Goal: Task Accomplishment & Management: Manage account settings

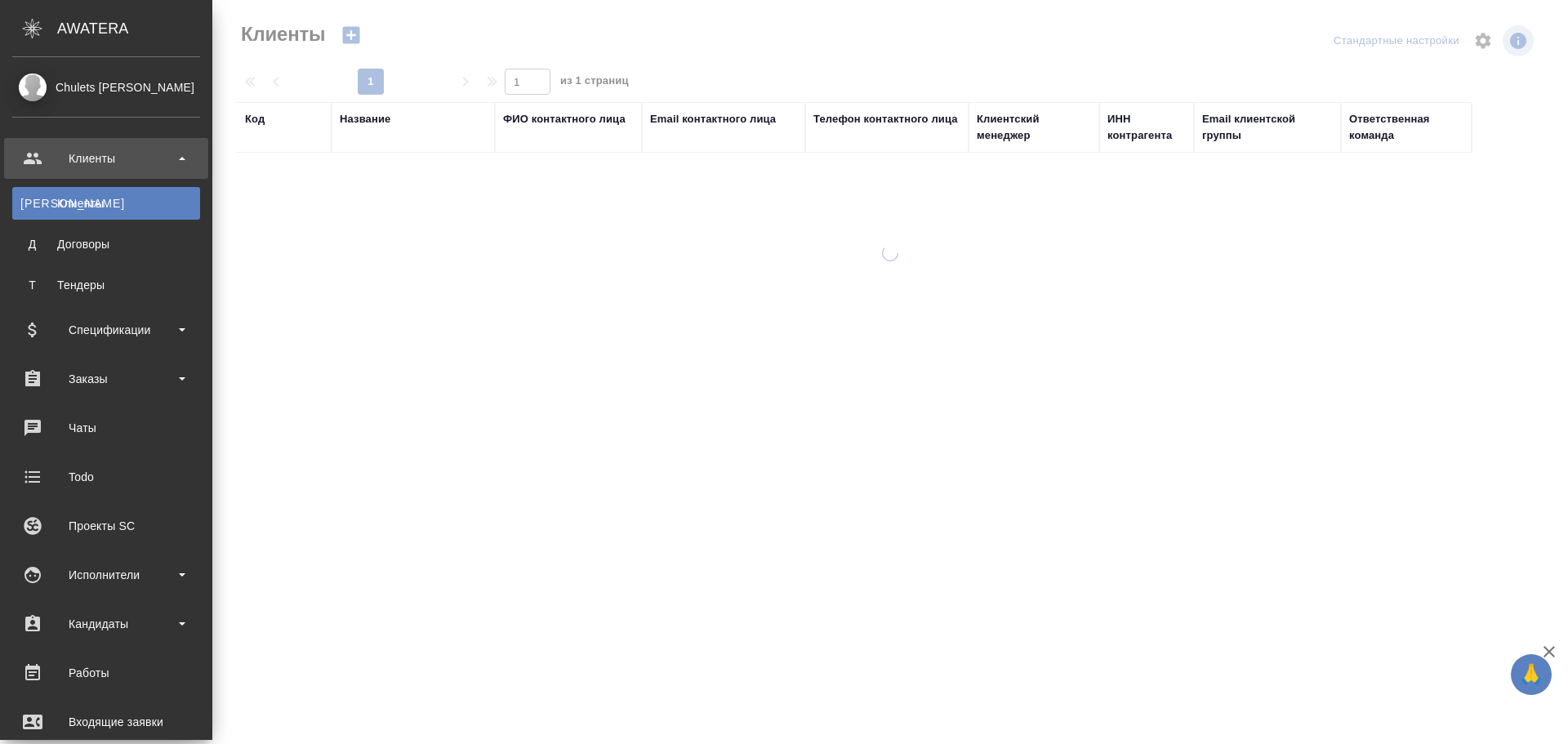
select select "RU"
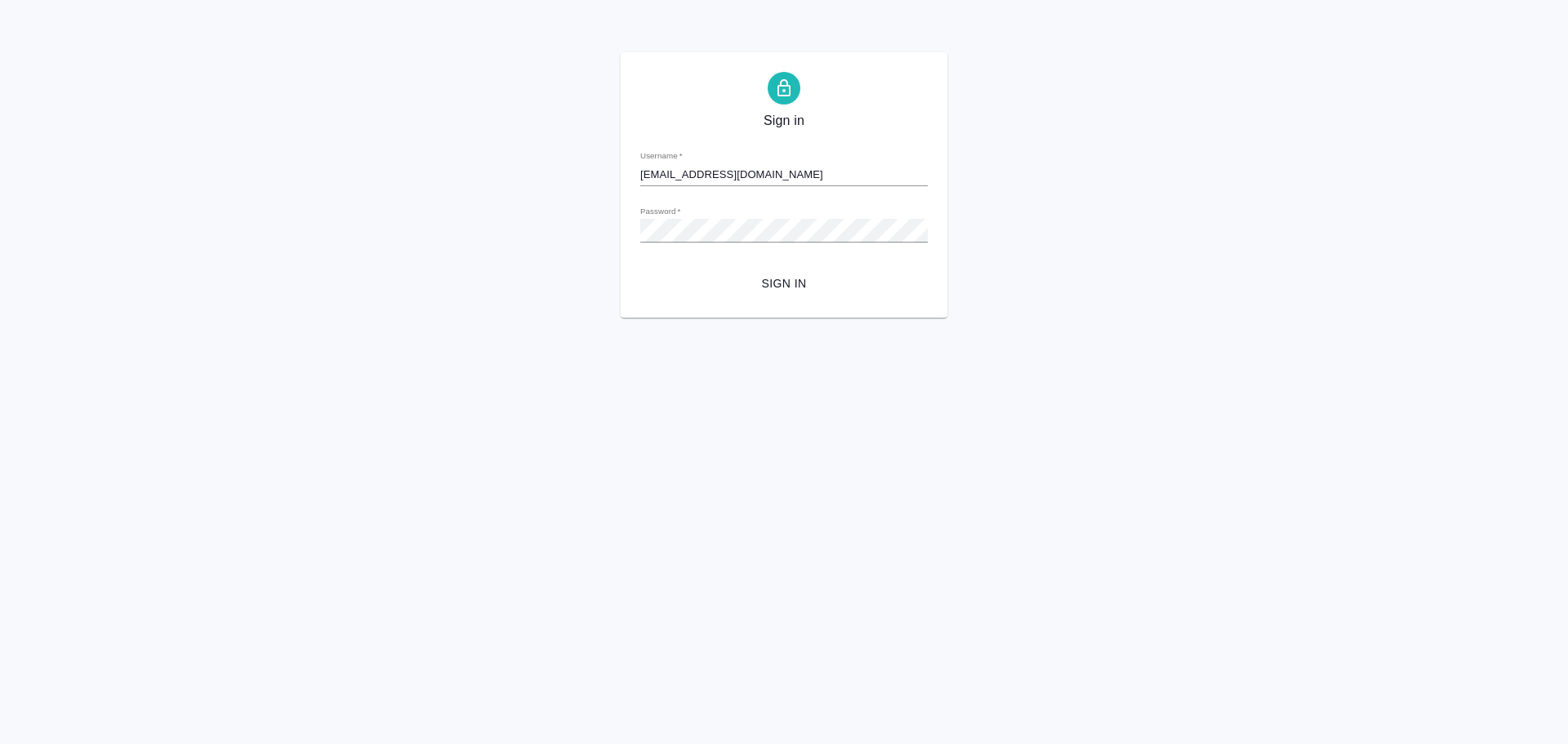
click at [805, 288] on span "Sign in" at bounding box center [784, 284] width 261 height 20
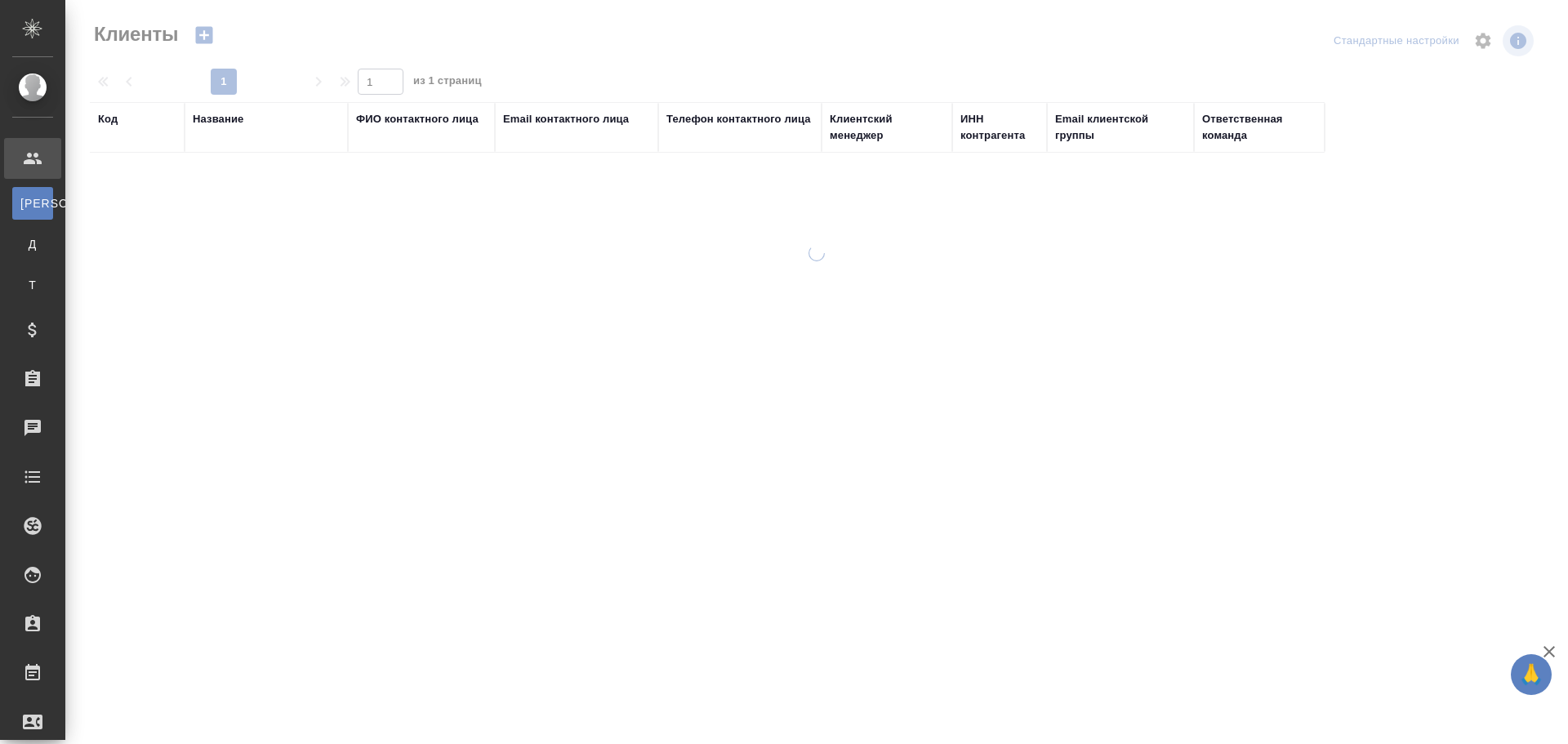
select select "RU"
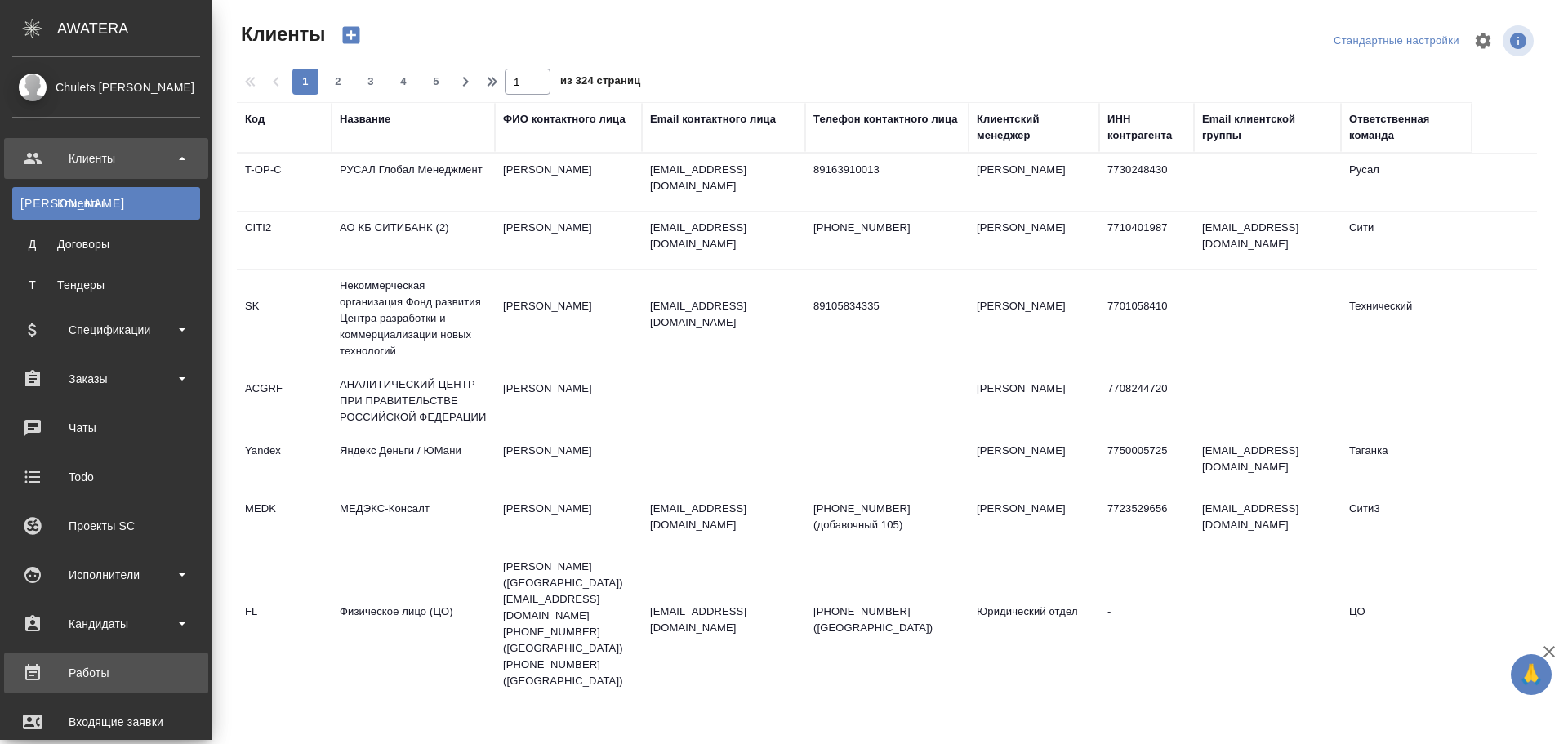
click at [98, 668] on div "Работы" at bounding box center [106, 673] width 188 height 24
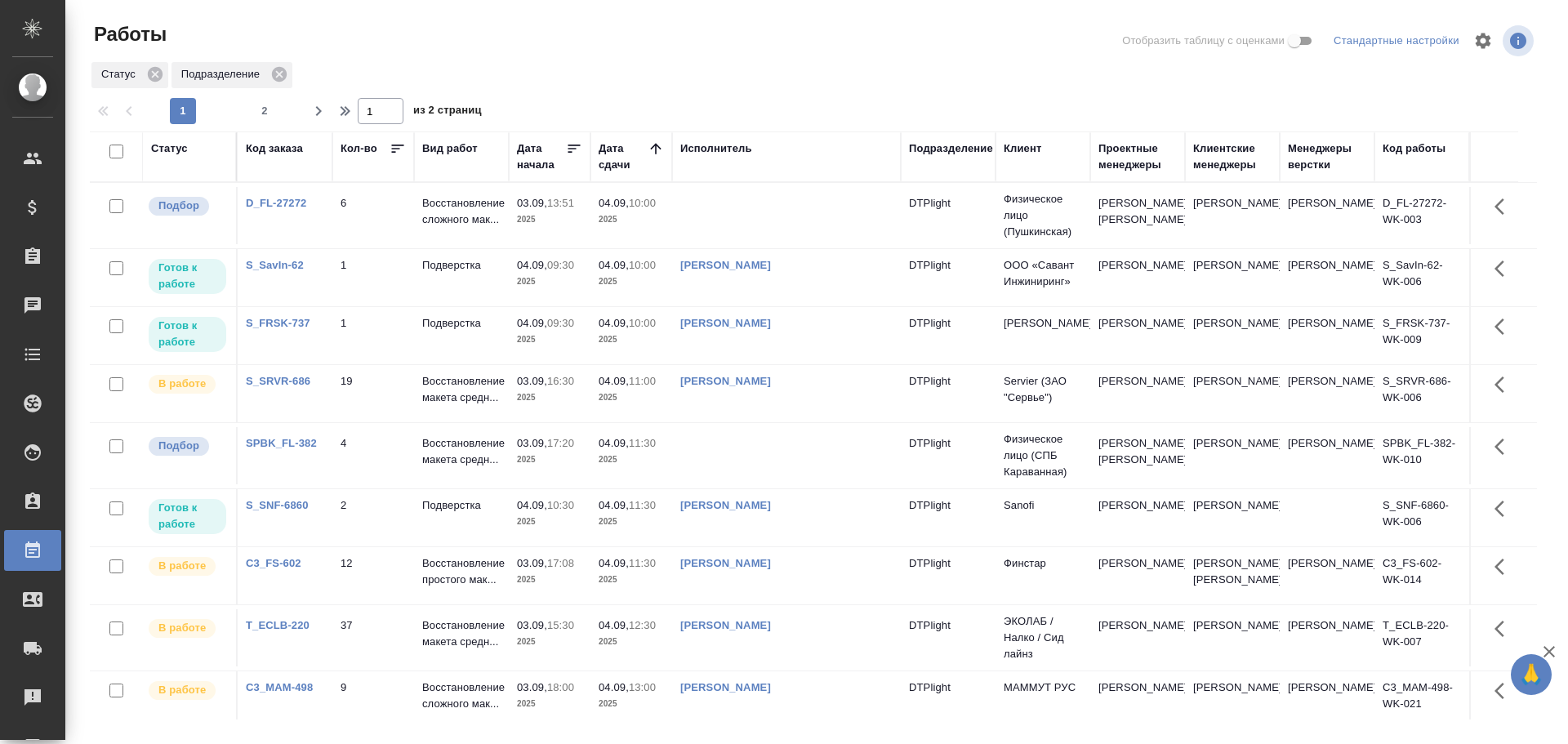
click at [742, 226] on td at bounding box center [786, 215] width 229 height 58
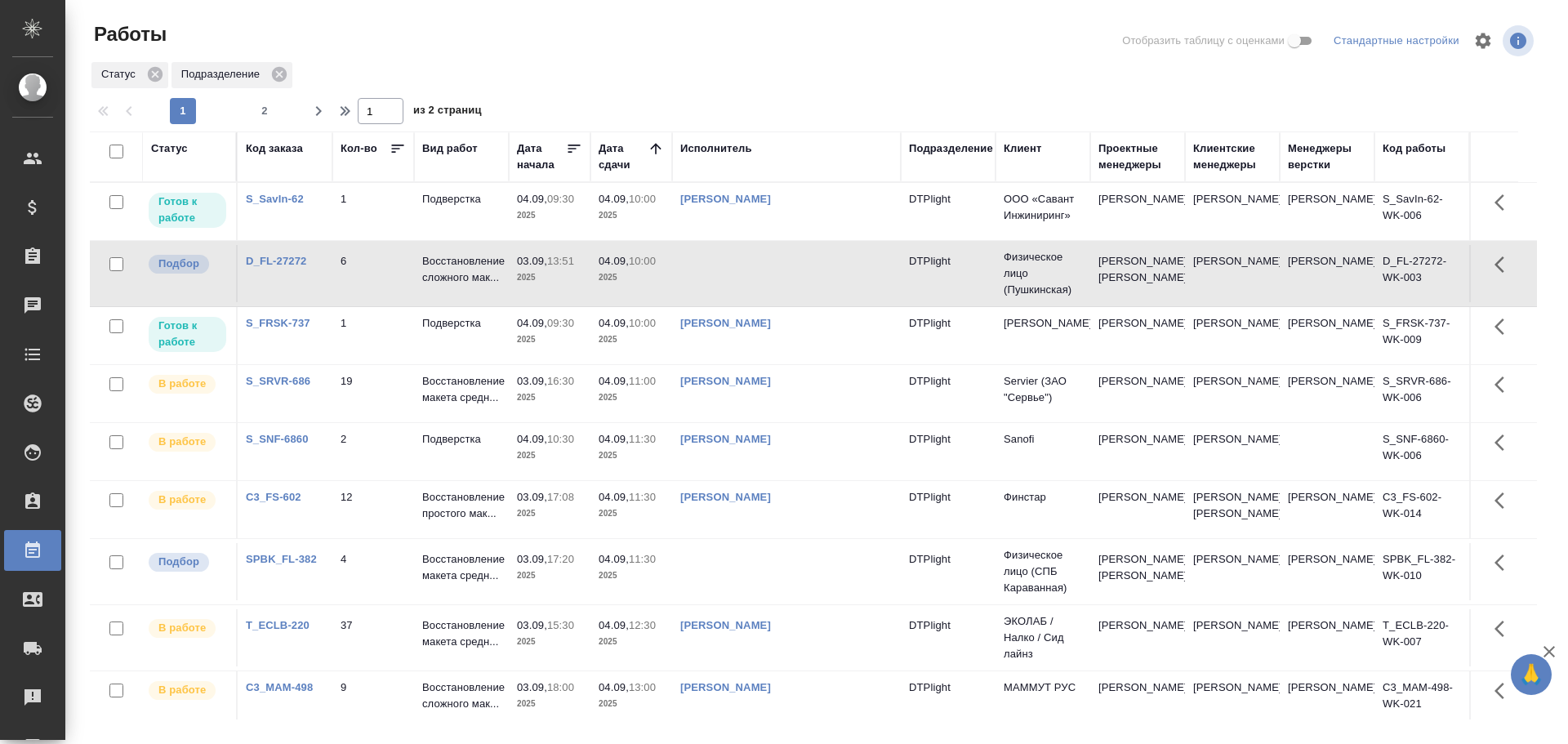
click at [747, 285] on td at bounding box center [786, 273] width 229 height 58
click at [868, 390] on div "Васильева Ольга Николаевна" at bounding box center [786, 381] width 212 height 17
click at [774, 270] on td at bounding box center [786, 273] width 229 height 58
click at [746, 296] on td at bounding box center [786, 273] width 229 height 58
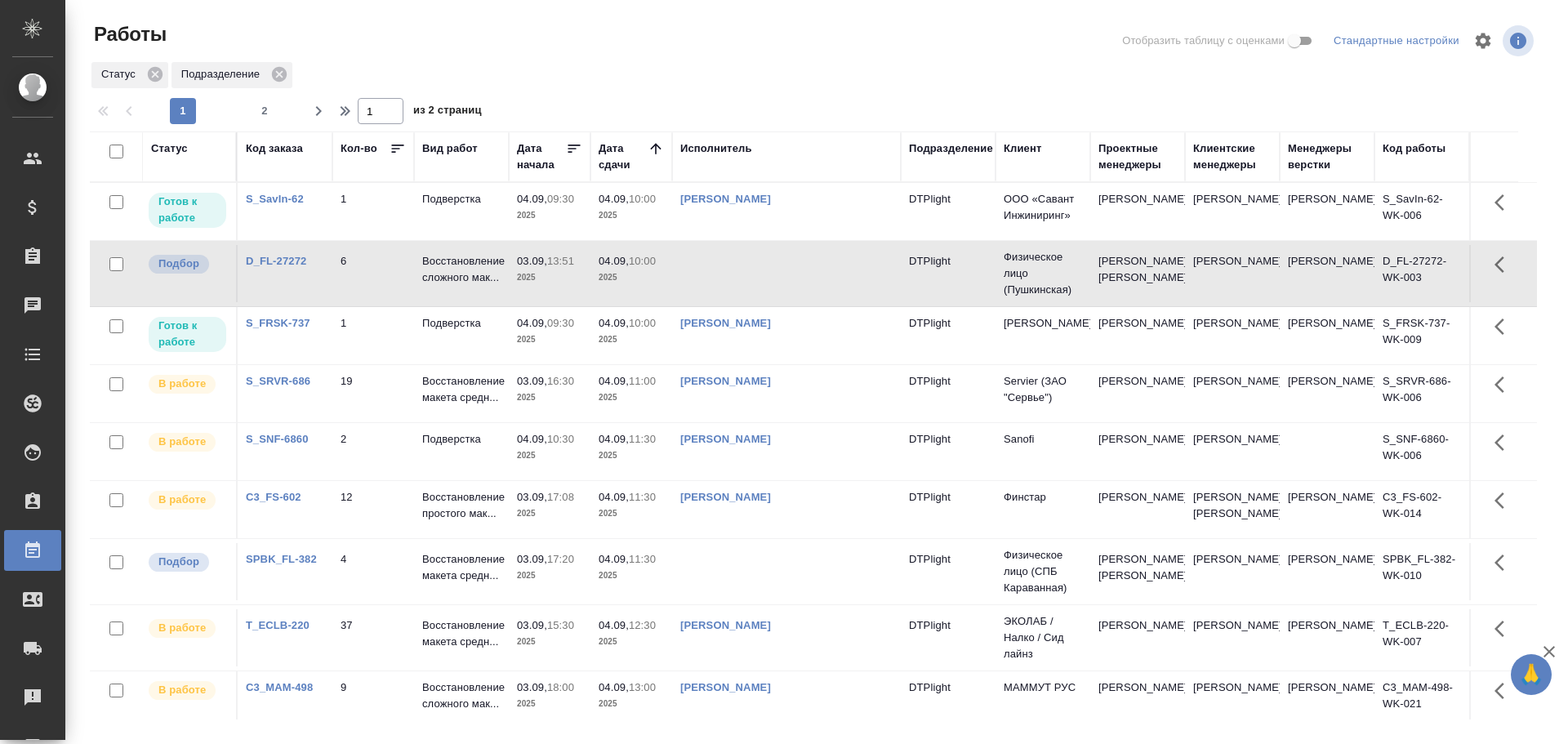
click at [746, 296] on td at bounding box center [786, 273] width 229 height 58
click at [756, 283] on td at bounding box center [786, 273] width 229 height 58
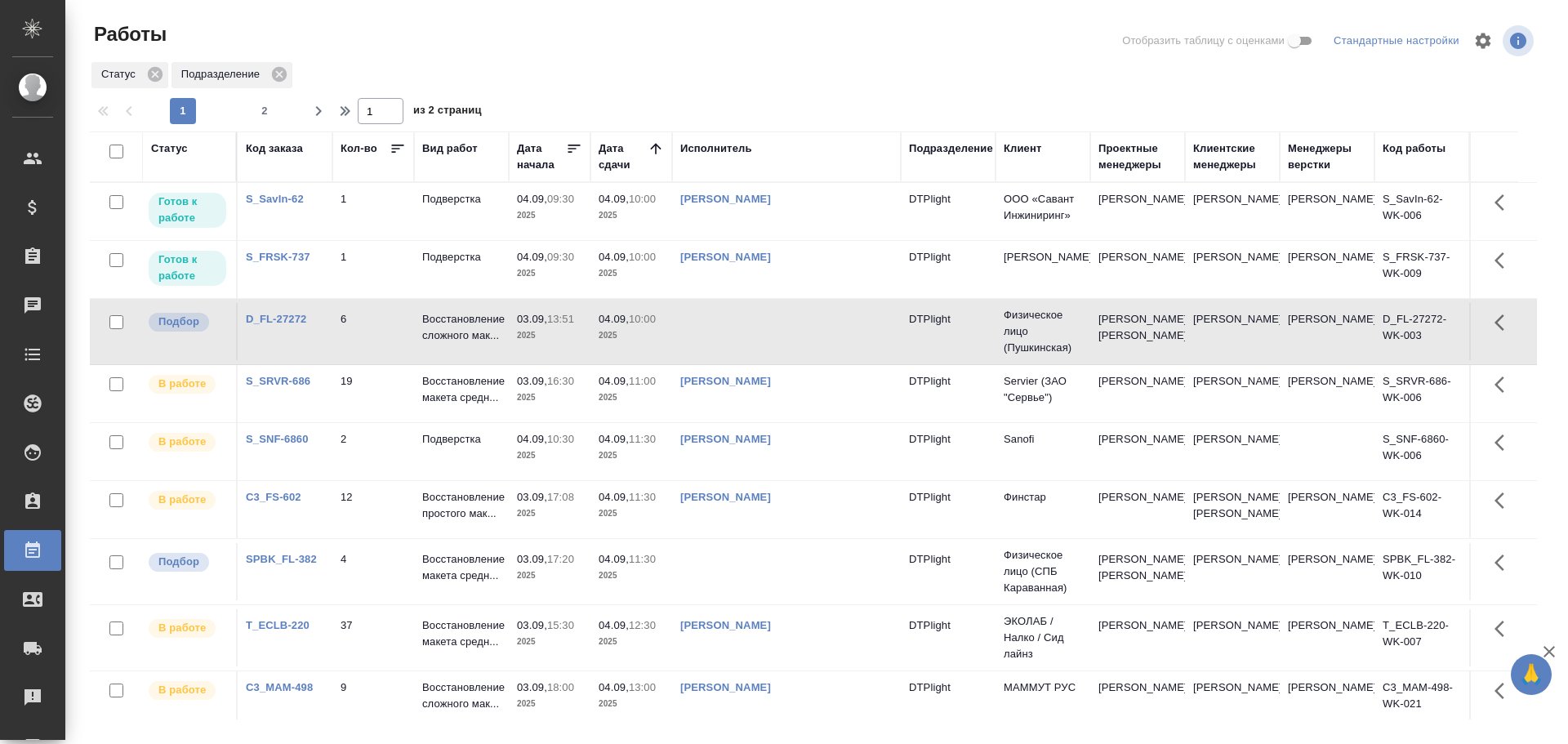
click at [748, 345] on td at bounding box center [786, 332] width 229 height 58
click at [184, 151] on div "Статус" at bounding box center [170, 148] width 37 height 17
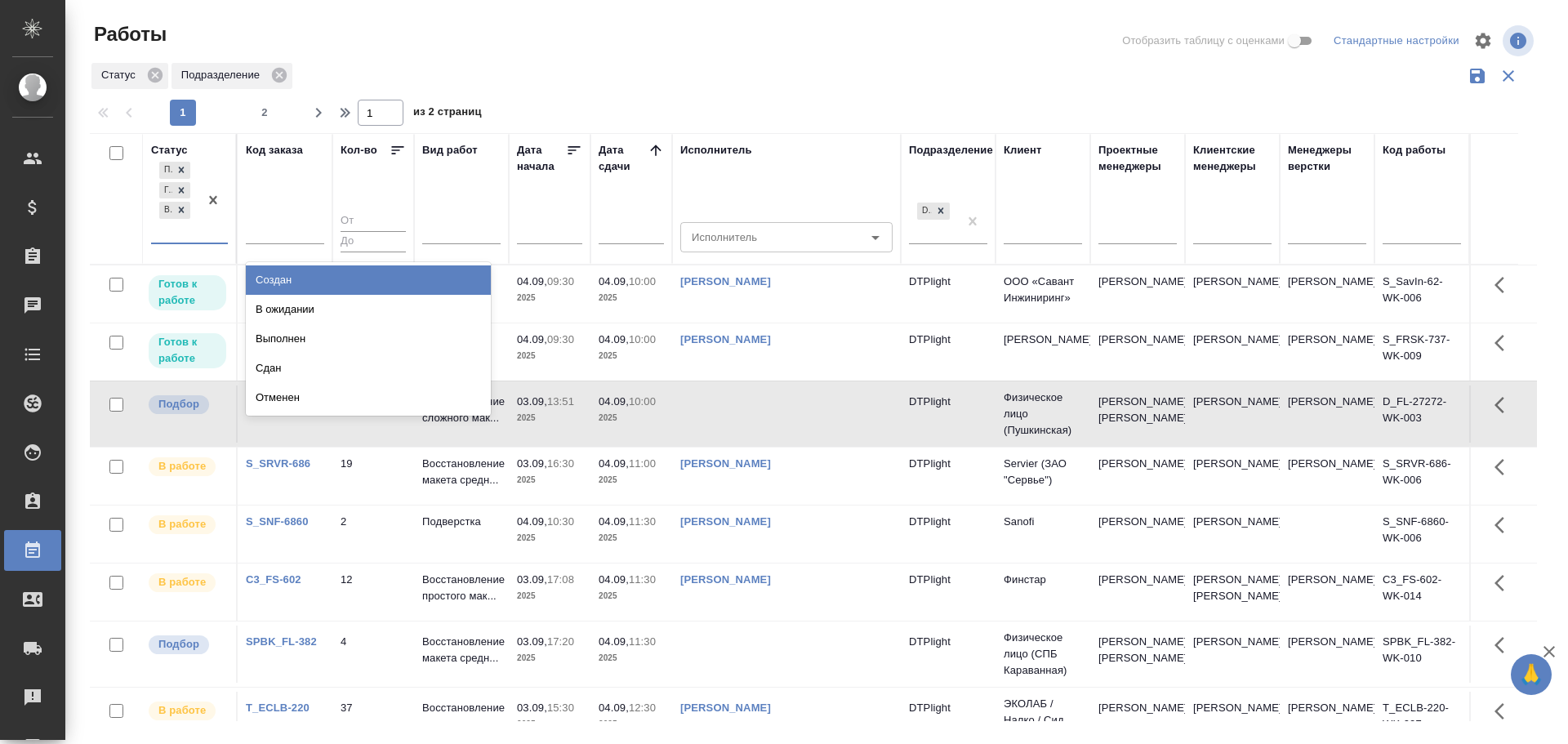
click at [188, 240] on div "Подбор Готов к работе В работе" at bounding box center [174, 201] width 48 height 84
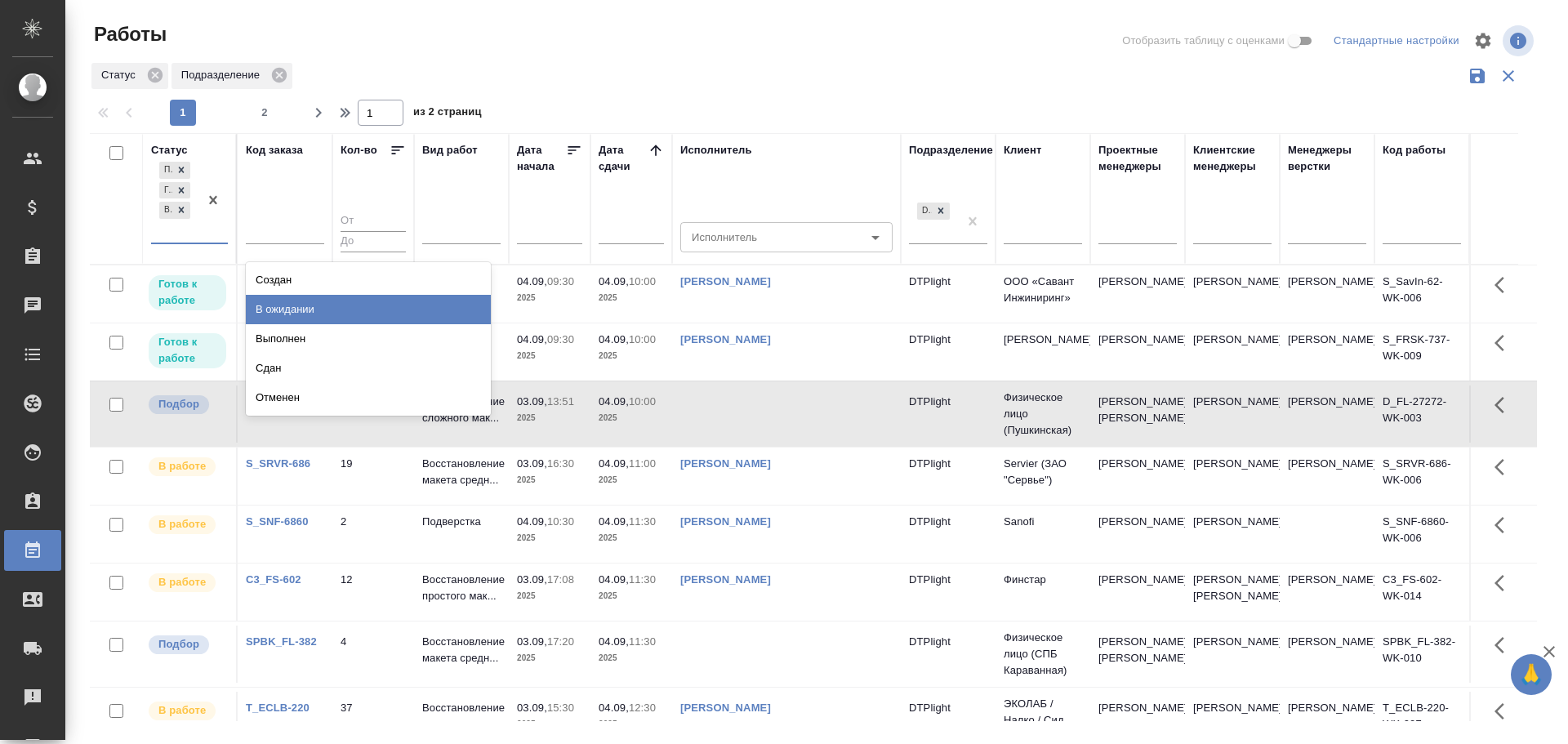
click at [298, 310] on div "В ожидании" at bounding box center [367, 309] width 245 height 29
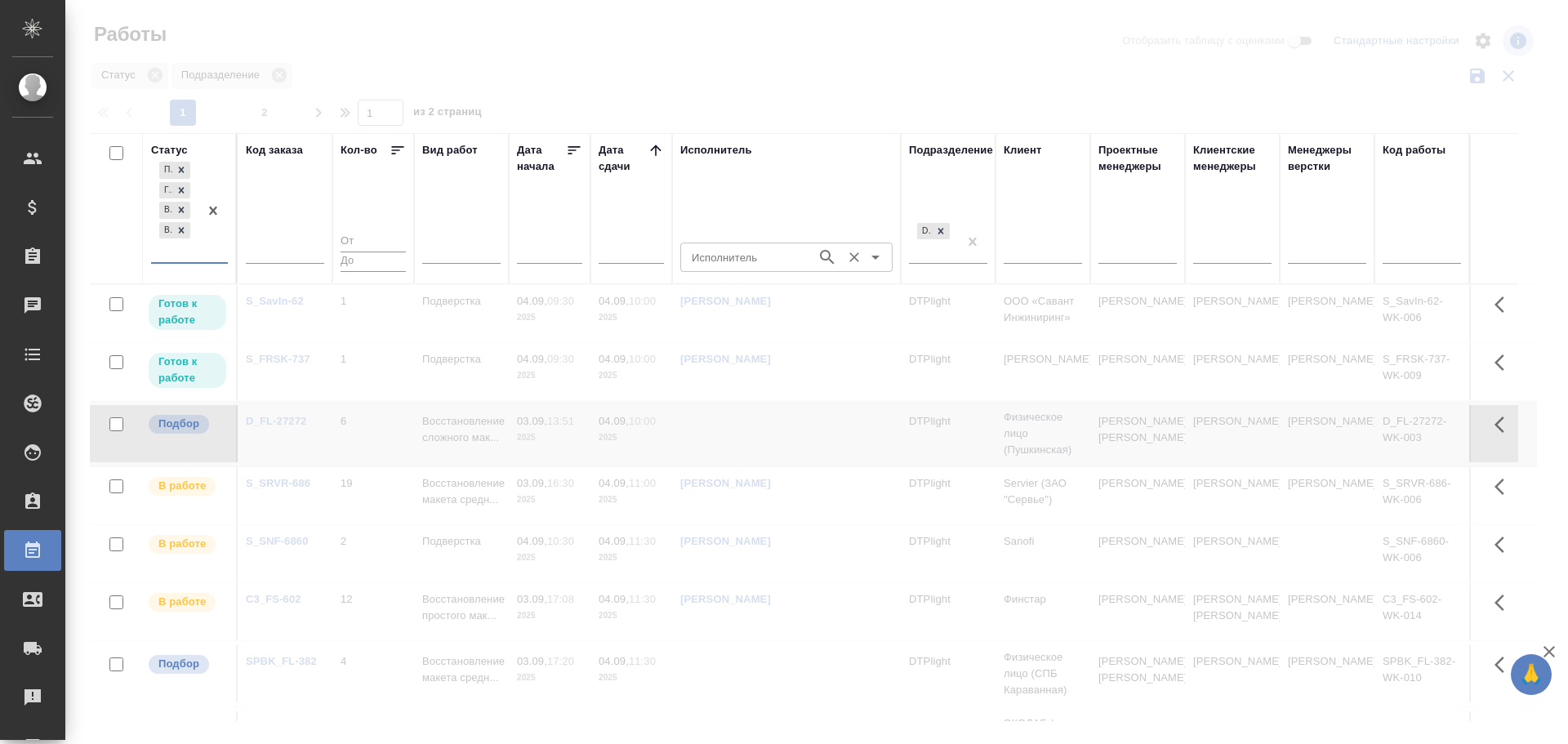
click at [712, 257] on input "Исполнитель" at bounding box center [746, 257] width 124 height 20
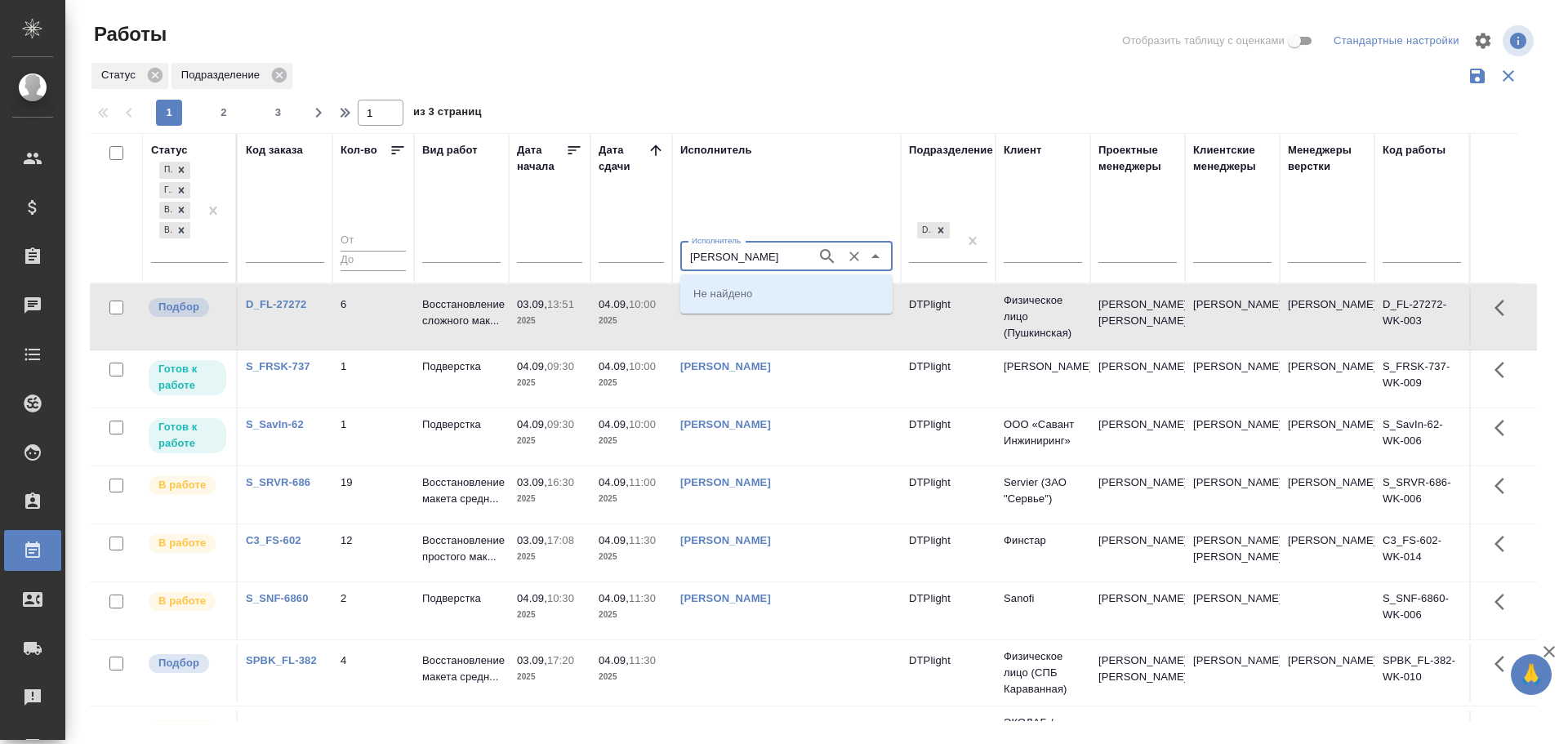
type input "Зубакова"
click at [746, 299] on p "[PERSON_NAME]" at bounding box center [737, 293] width 89 height 17
type input "[PERSON_NAME]"
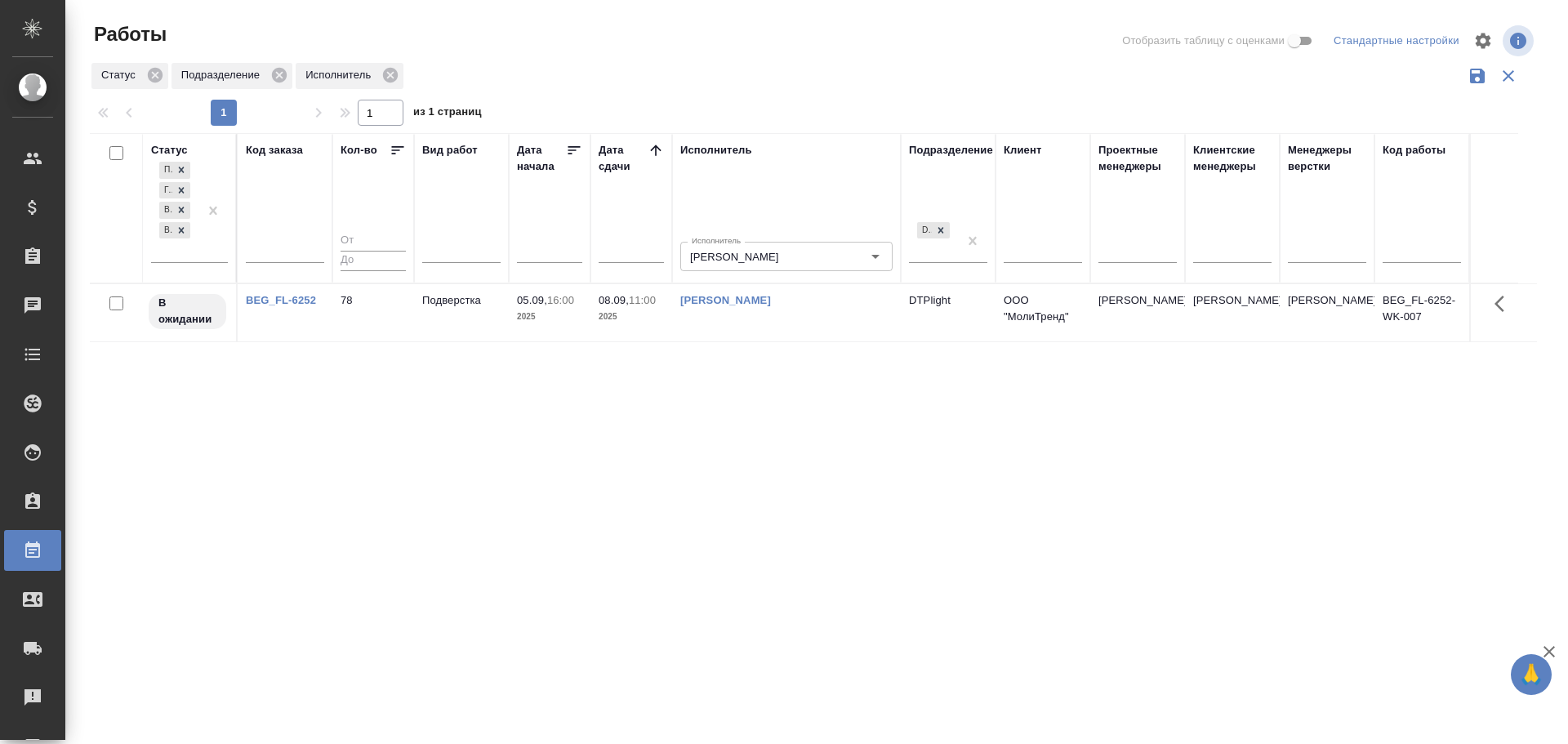
click at [733, 302] on link "Зубакова Виктория" at bounding box center [725, 300] width 91 height 13
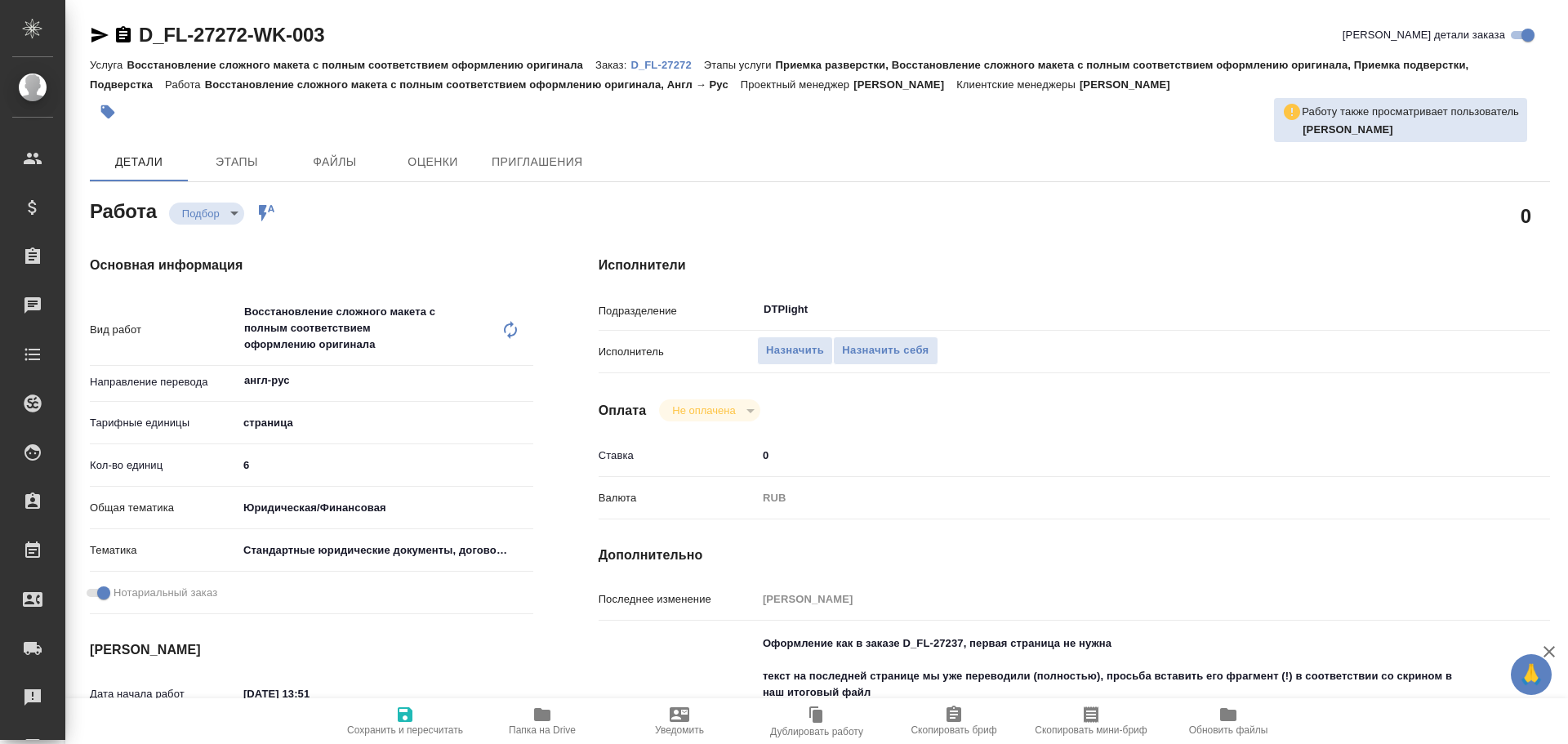
type textarea "x"
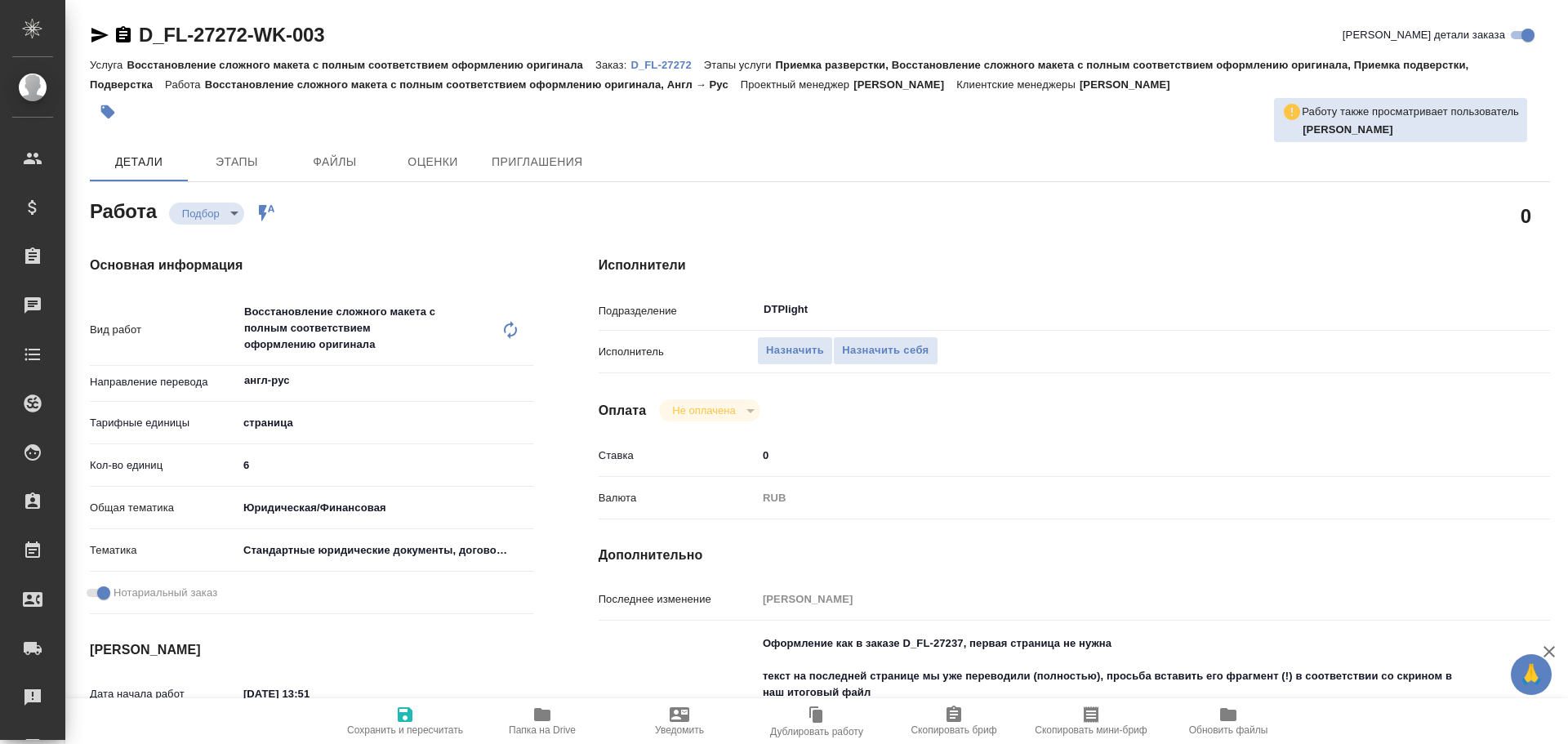
type textarea "x"
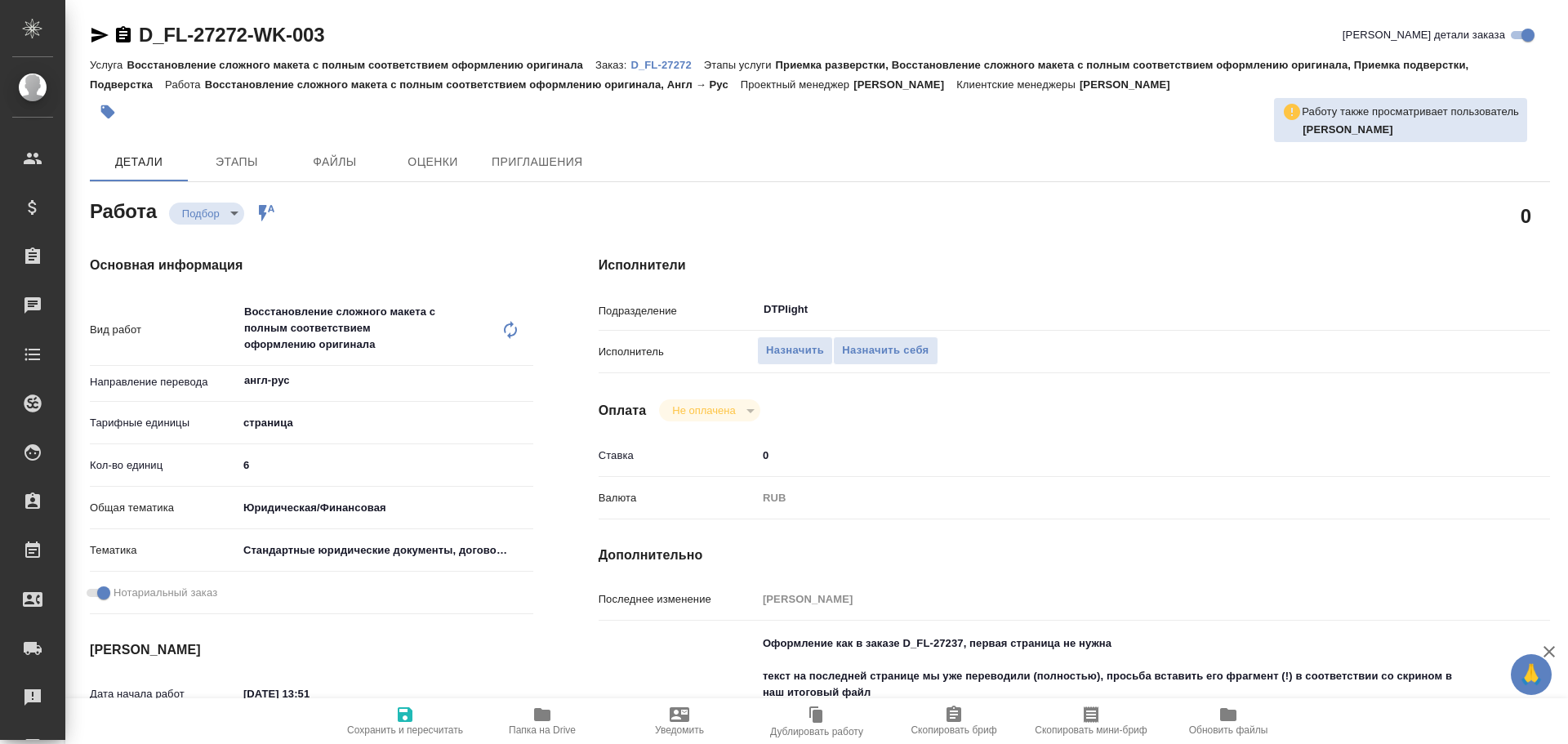
type textarea "x"
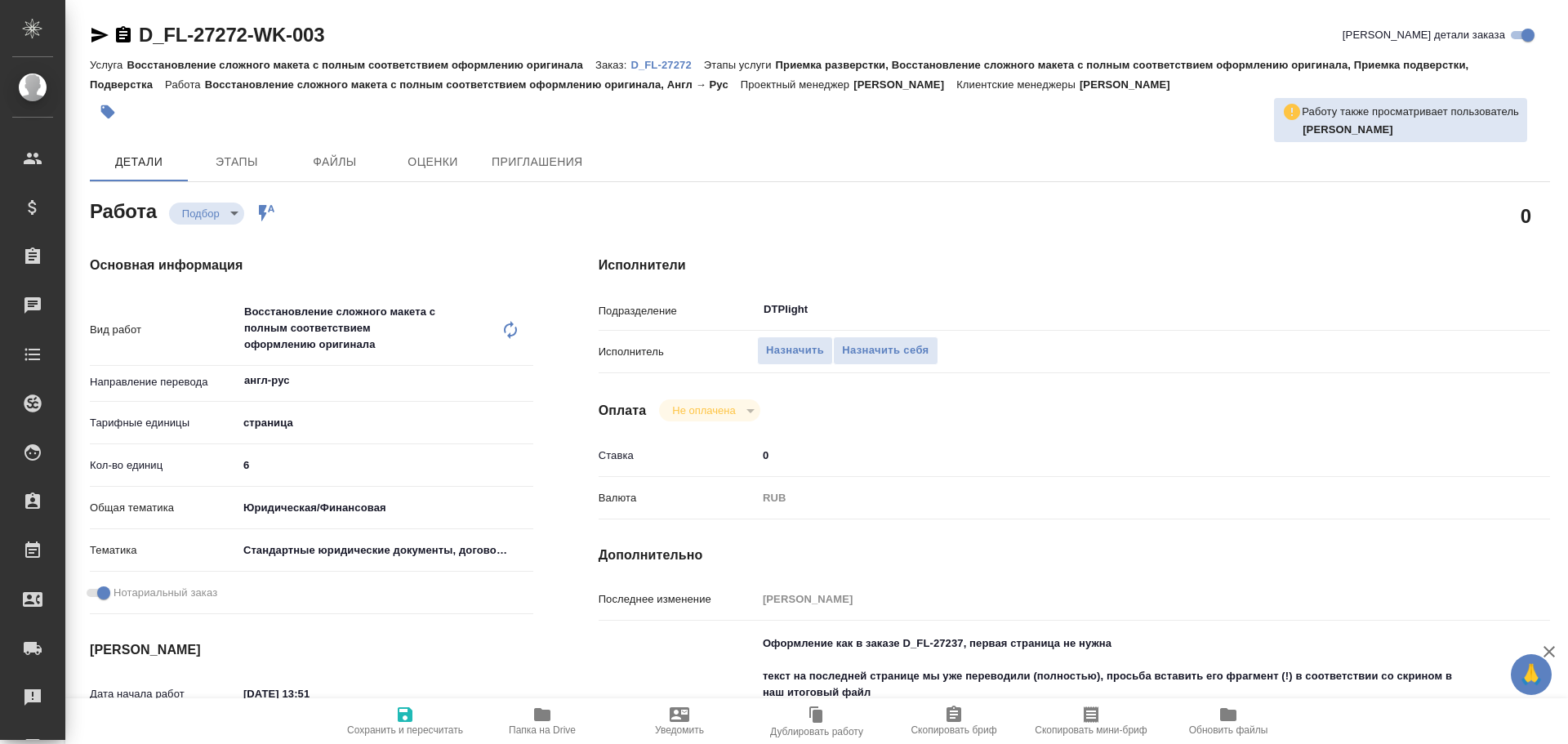
type textarea "x"
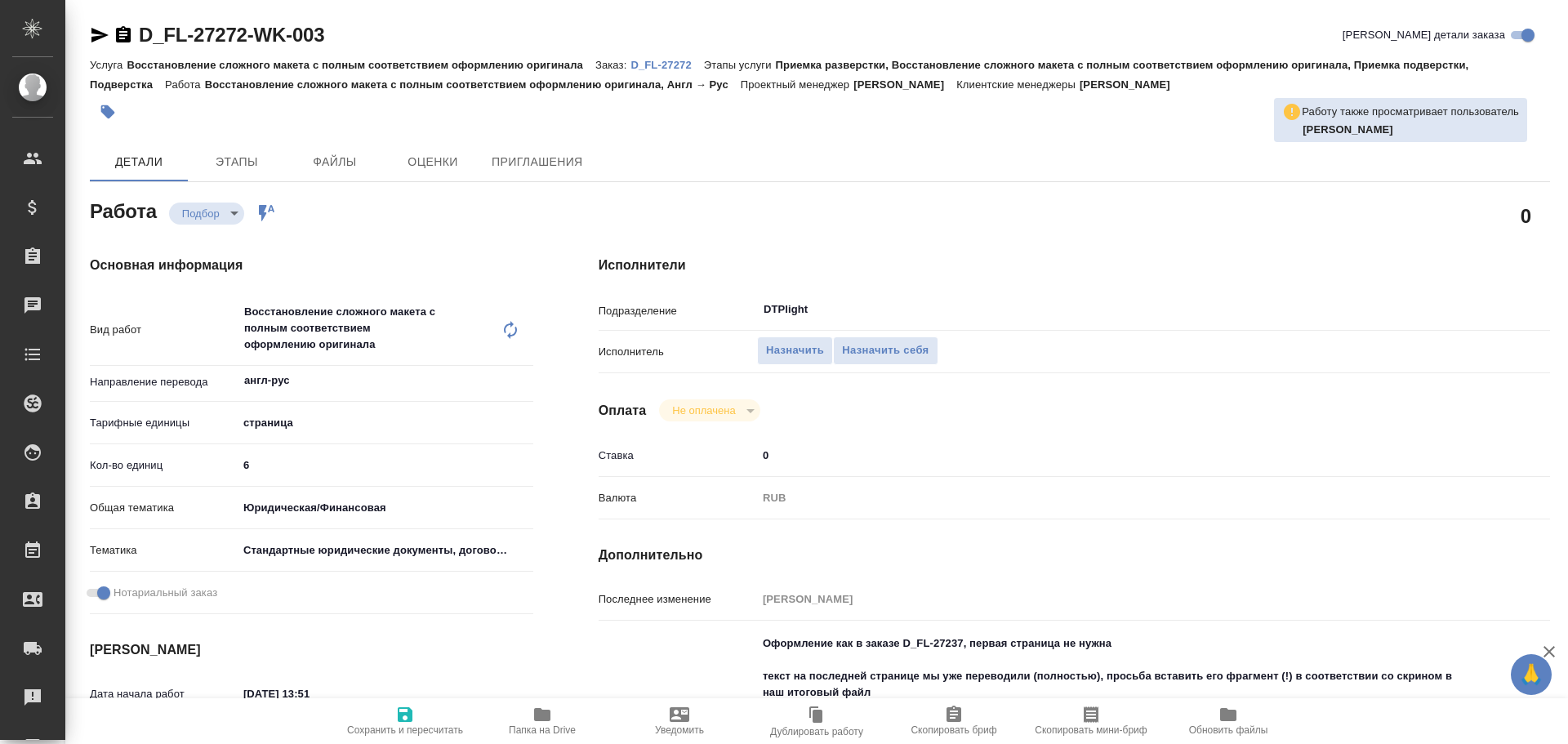
type textarea "x"
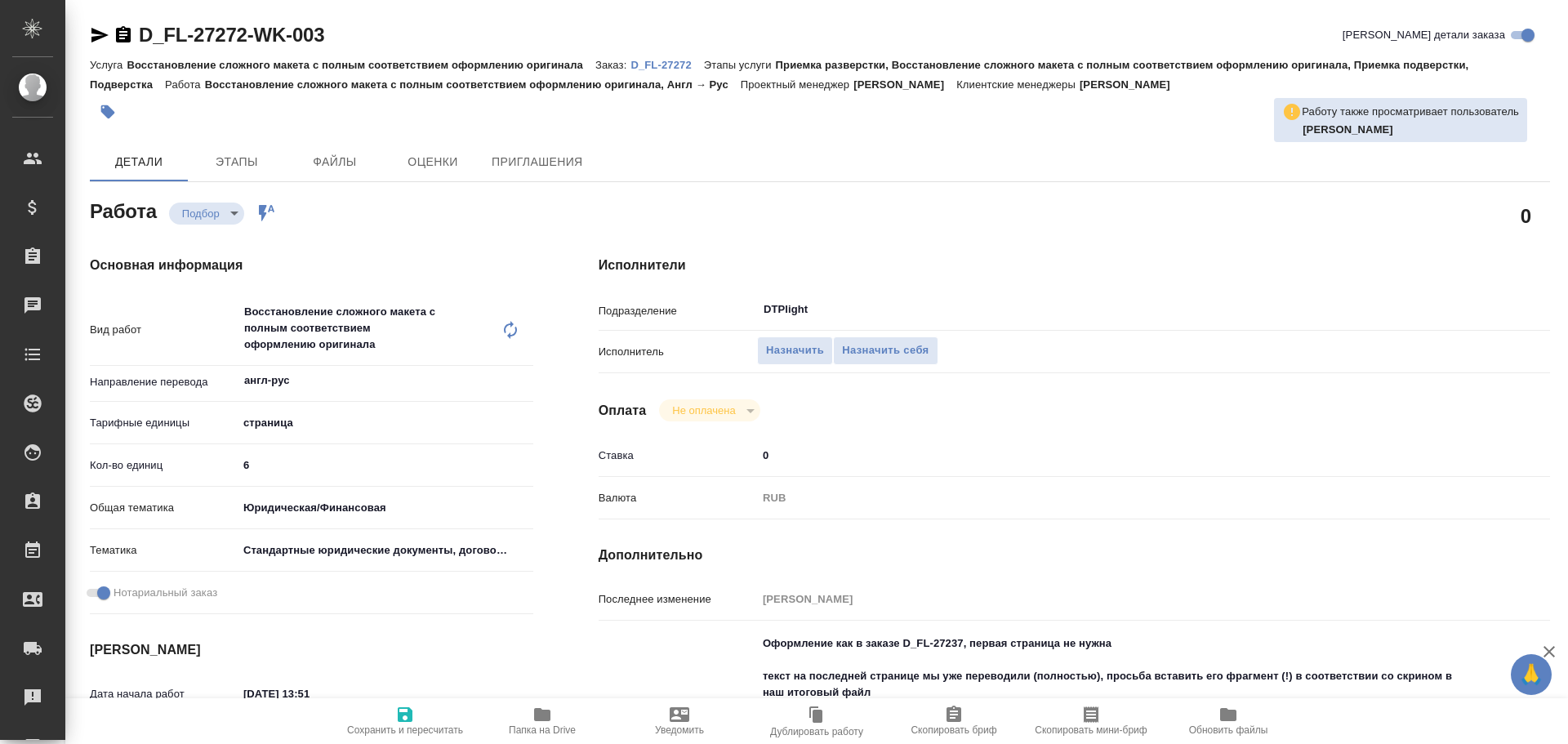
type textarea "x"
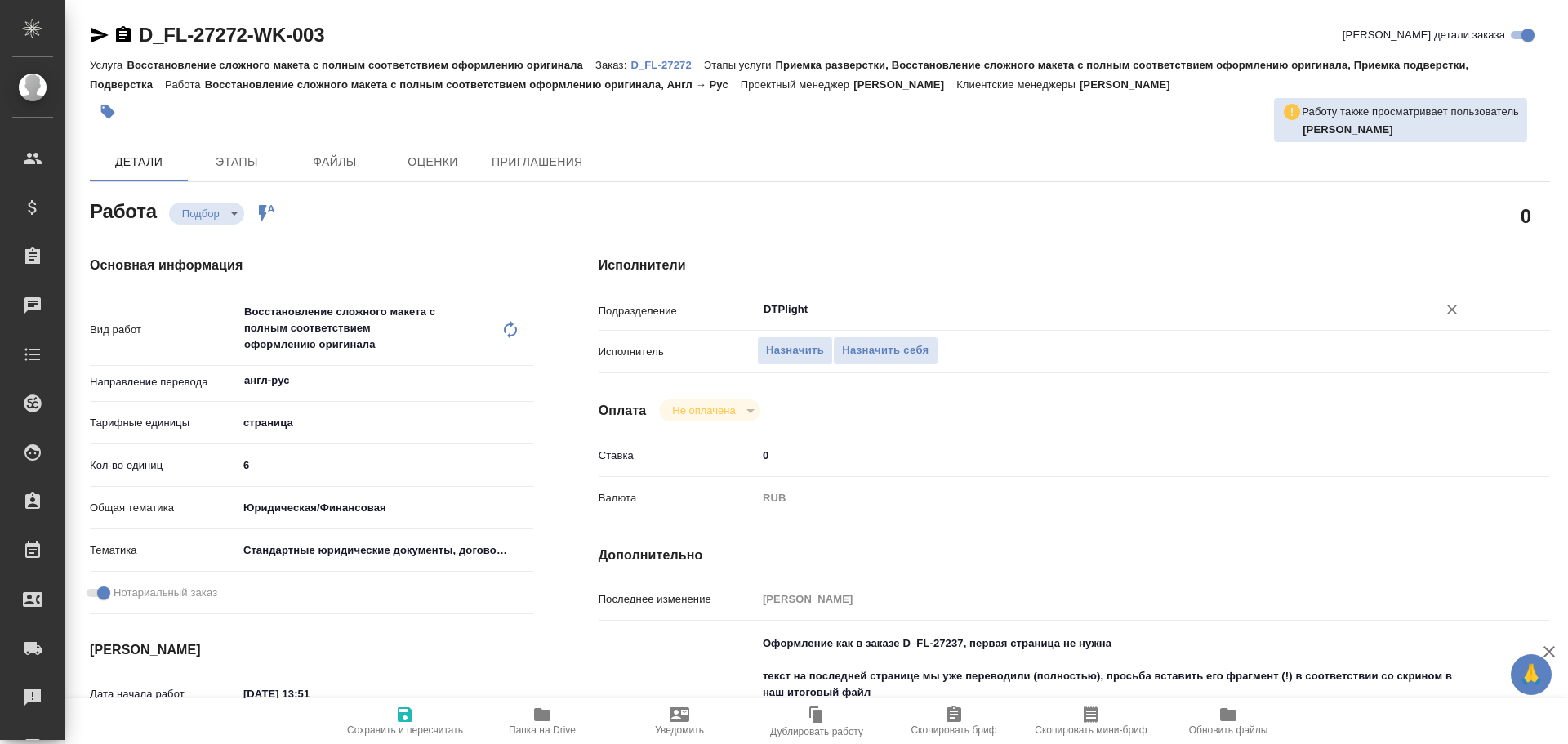
type textarea "x"
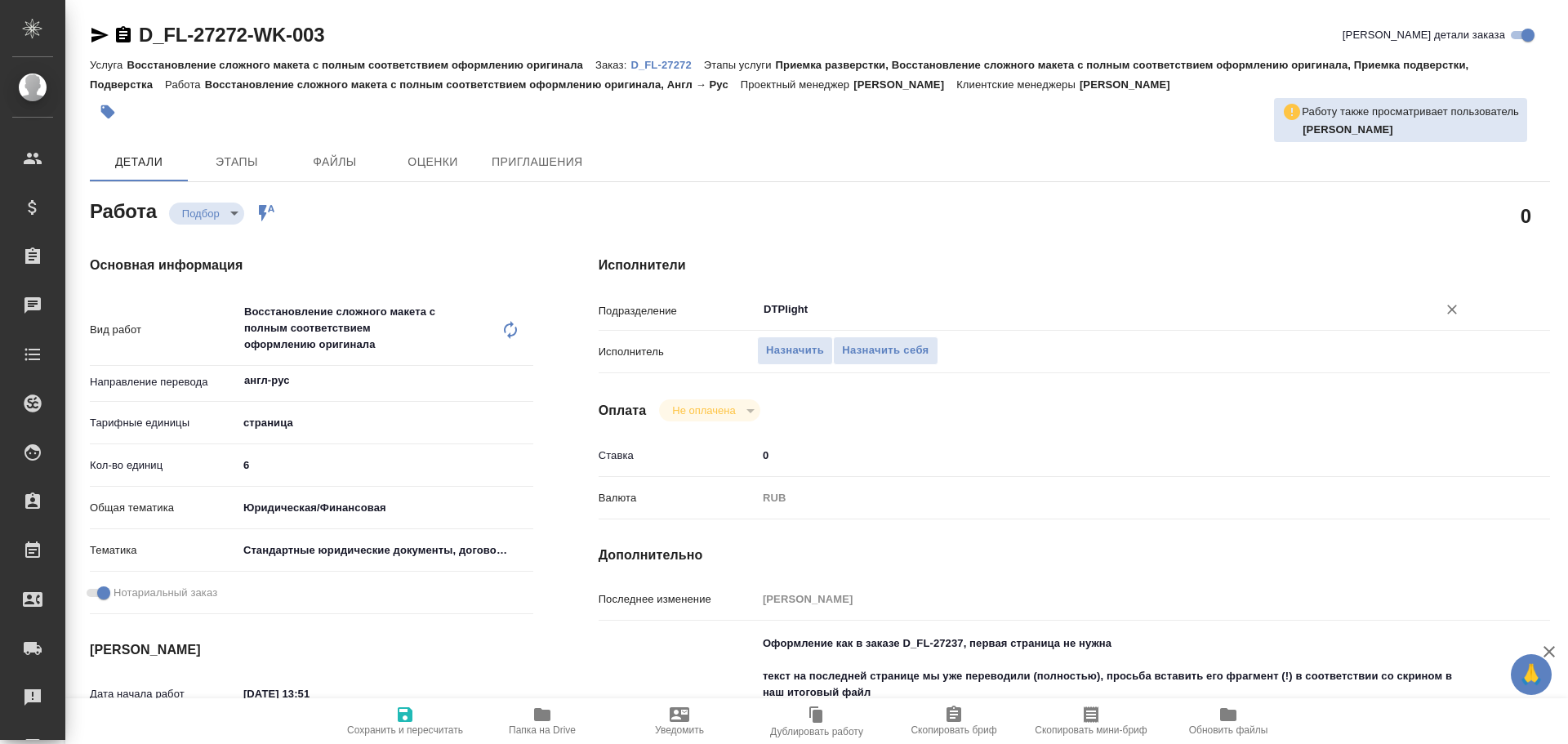
type textarea "x"
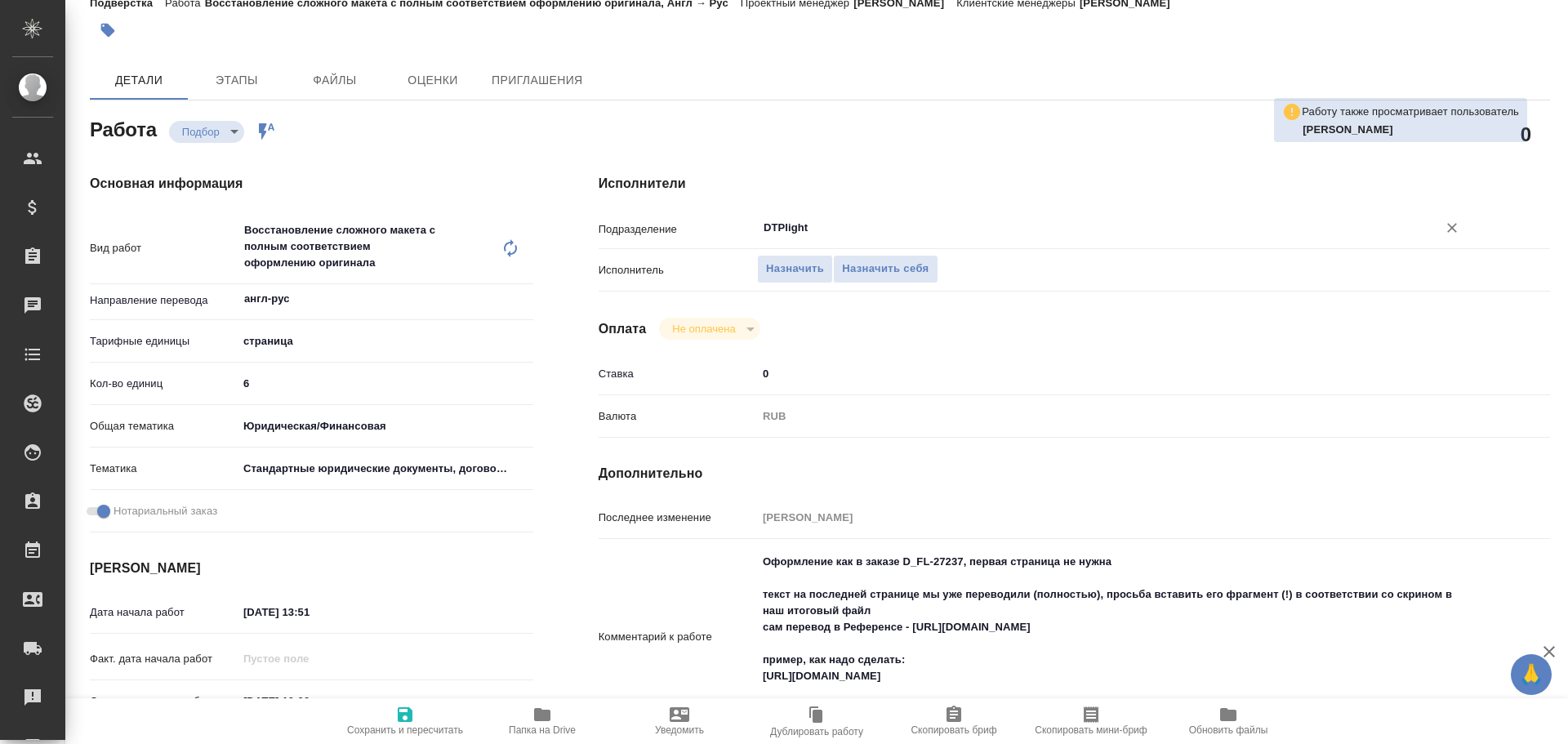
type textarea "x"
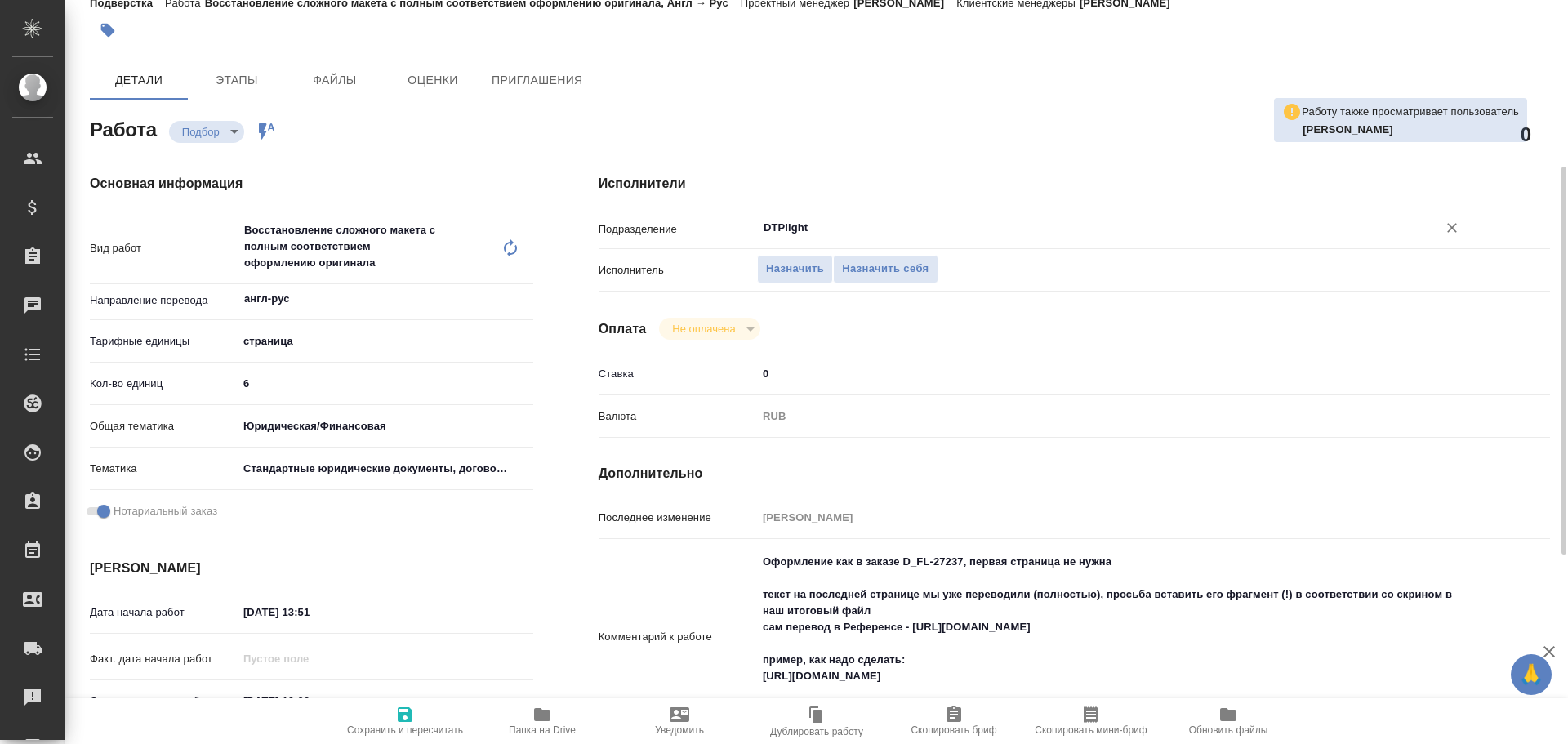
scroll to position [164, 0]
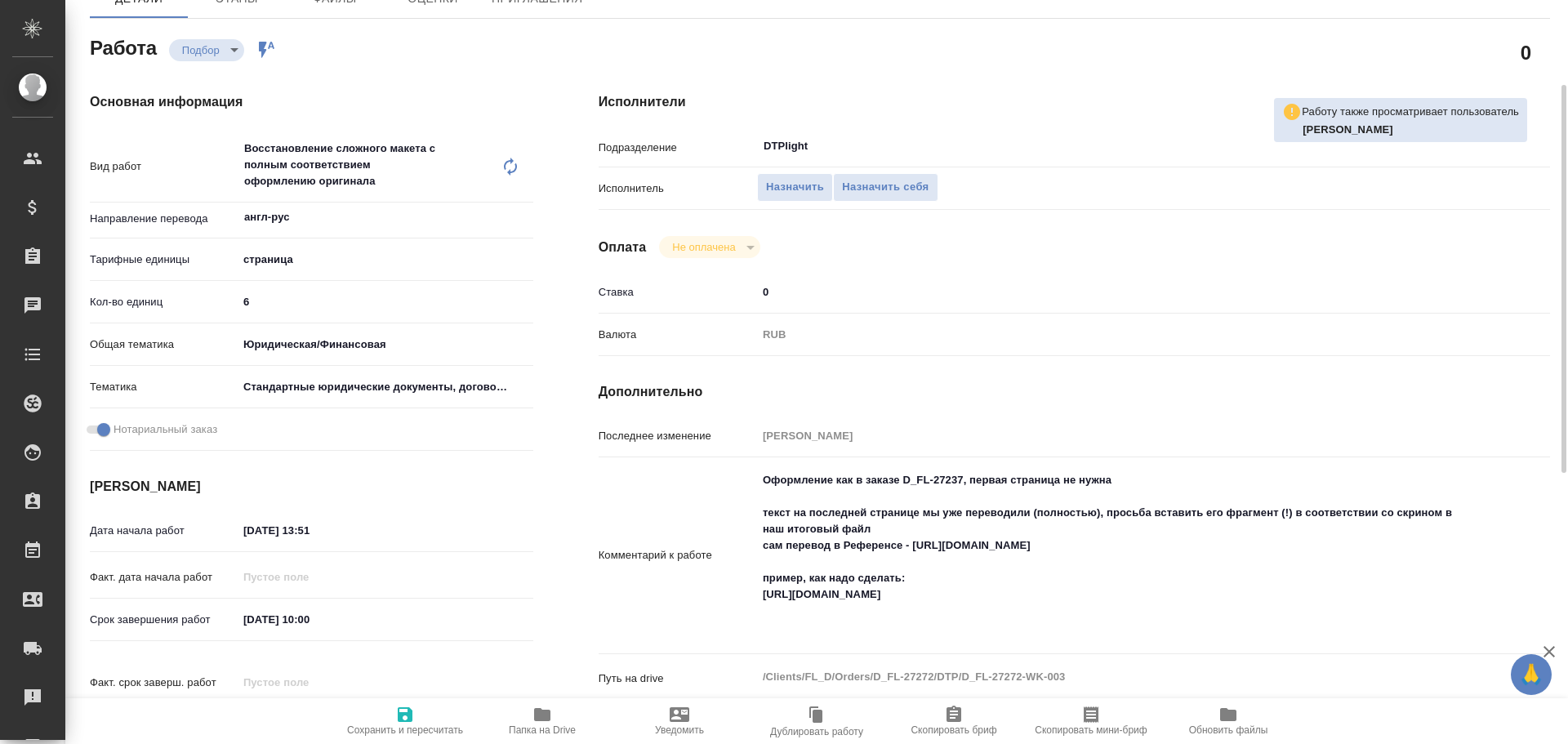
type textarea "x"
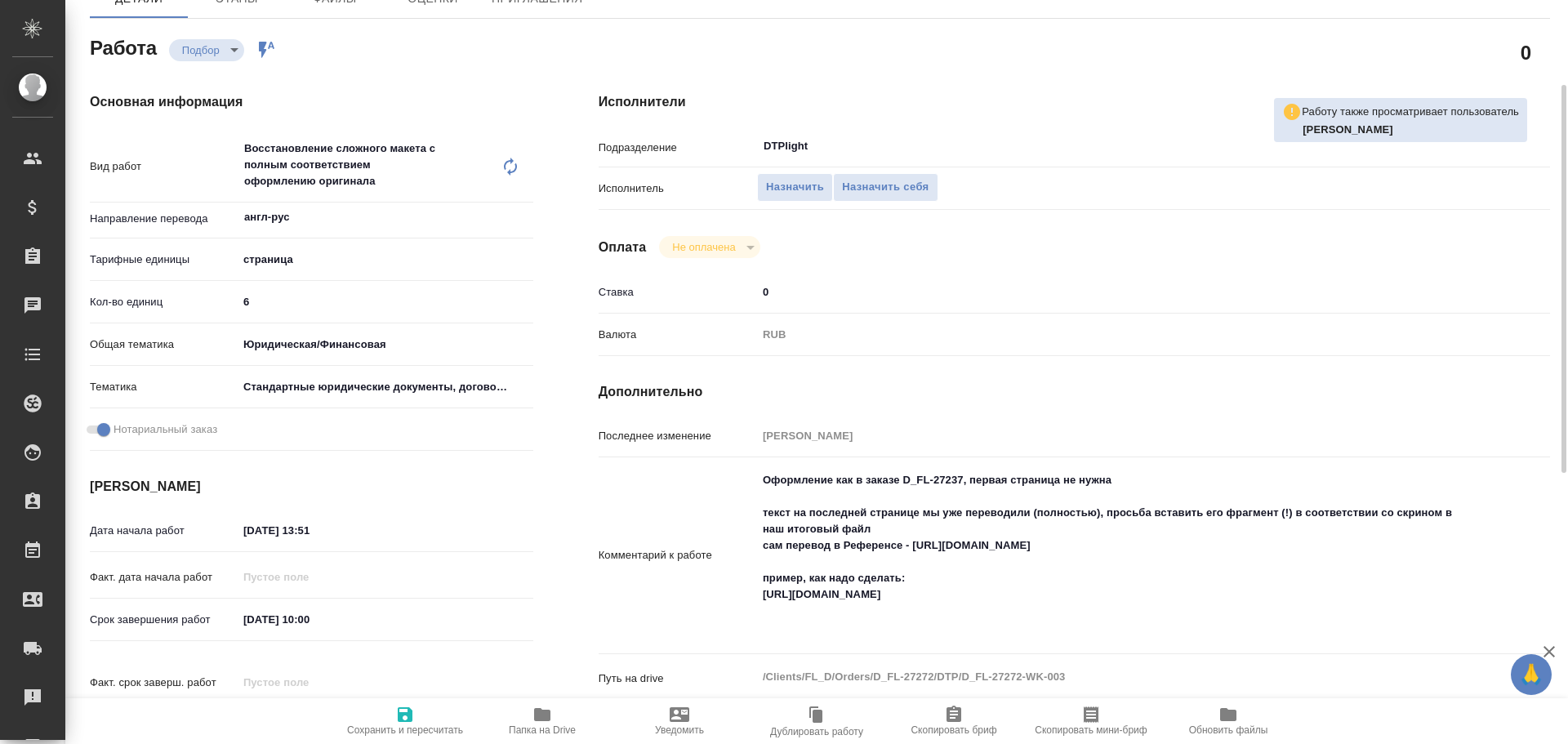
type textarea "x"
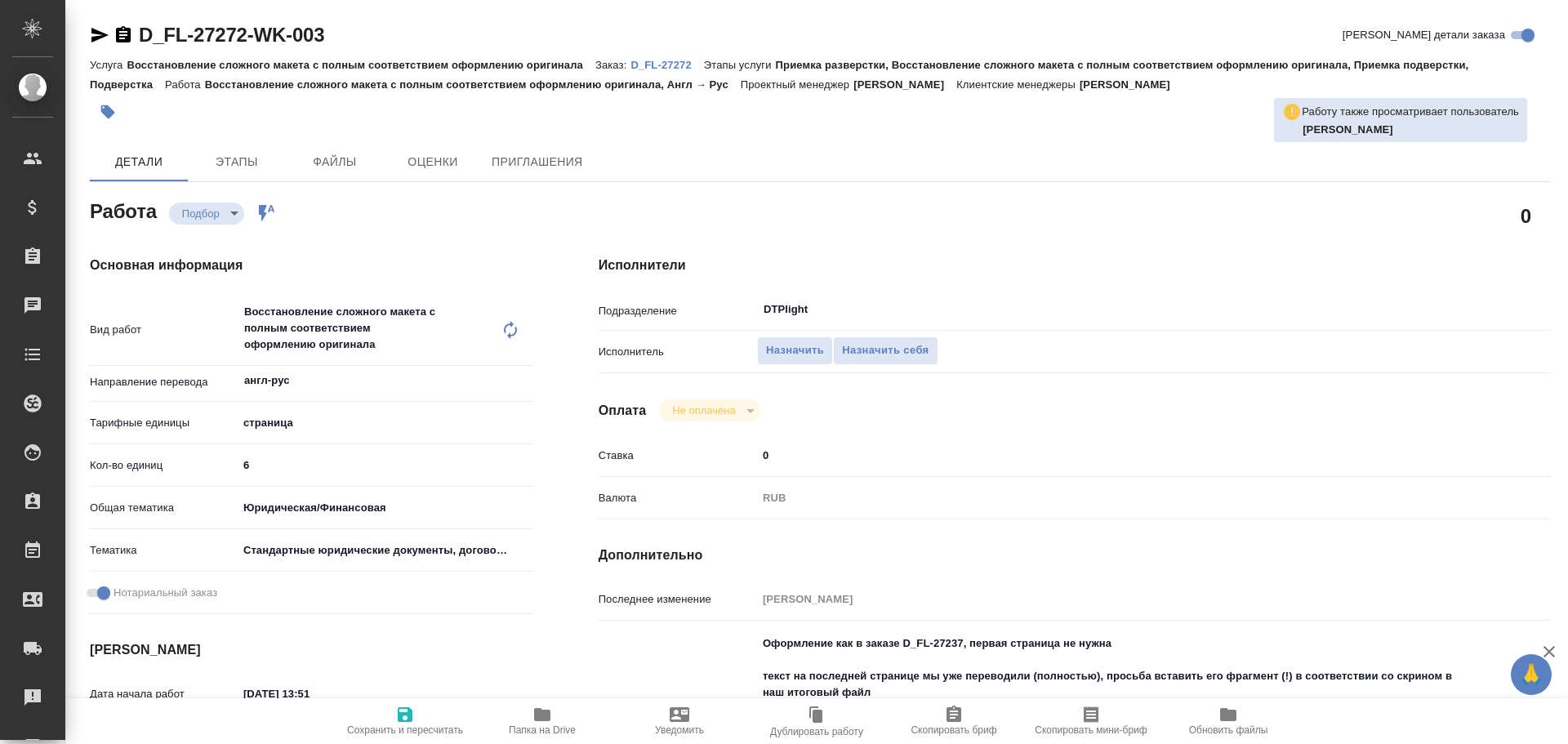
type textarea "x"
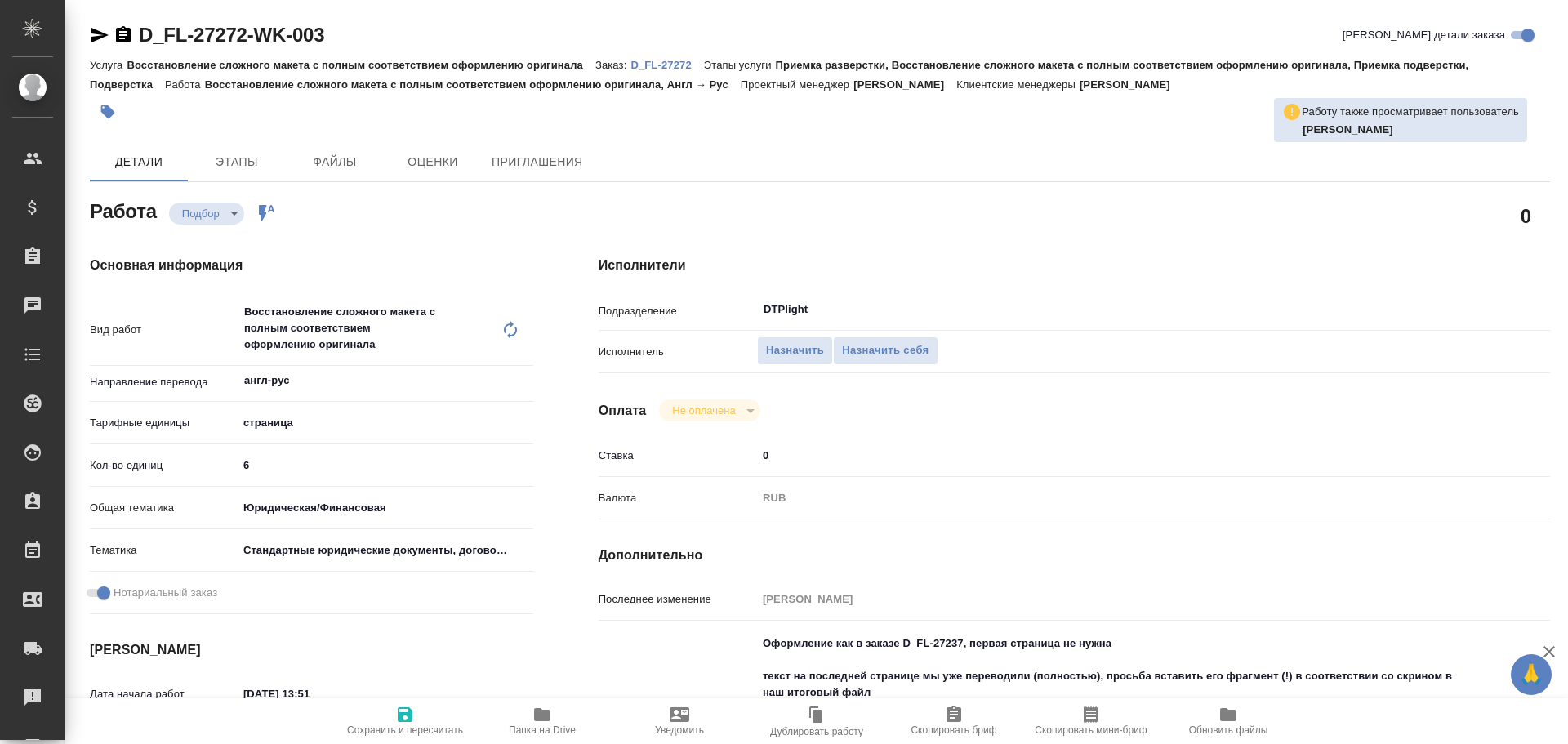
type textarea "x"
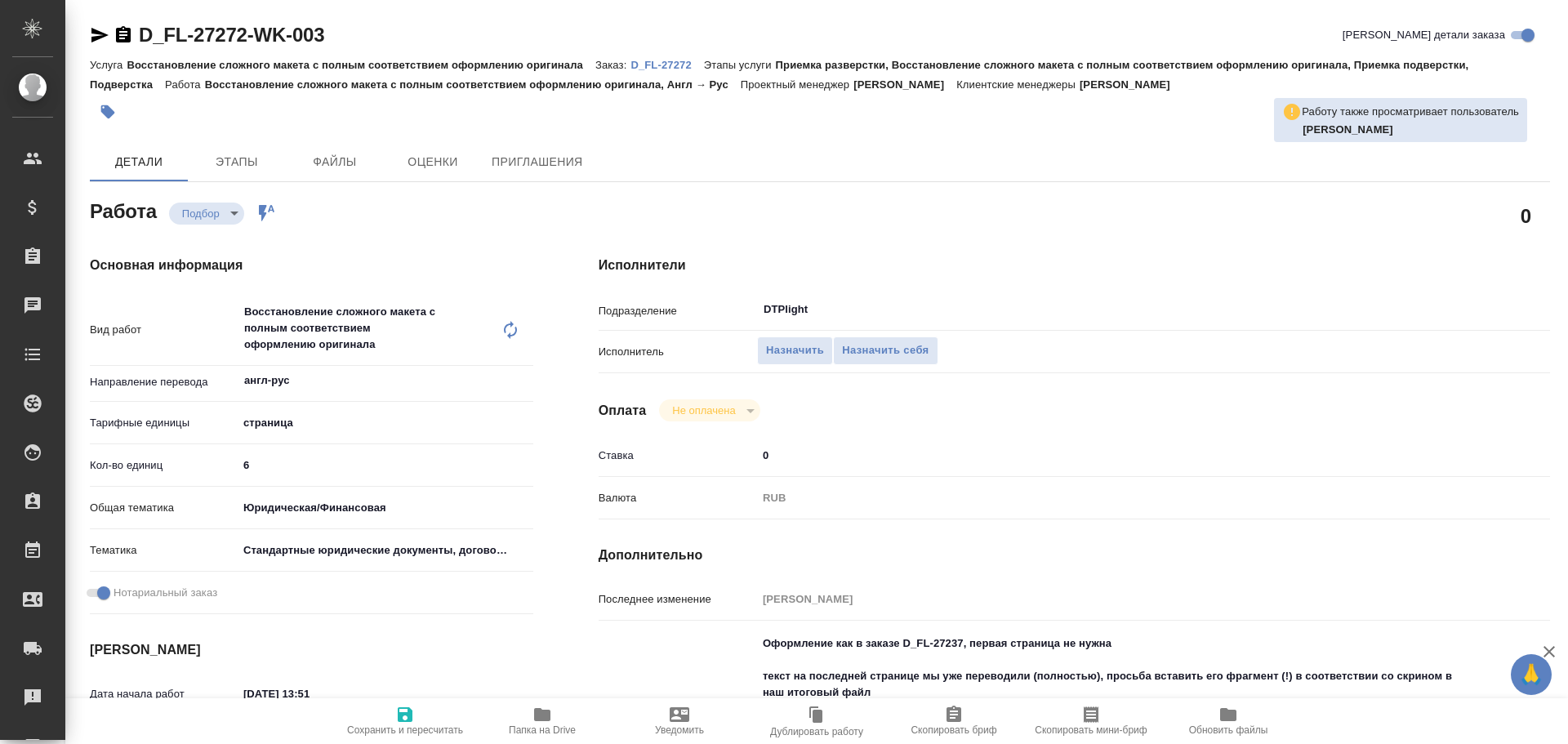
type textarea "x"
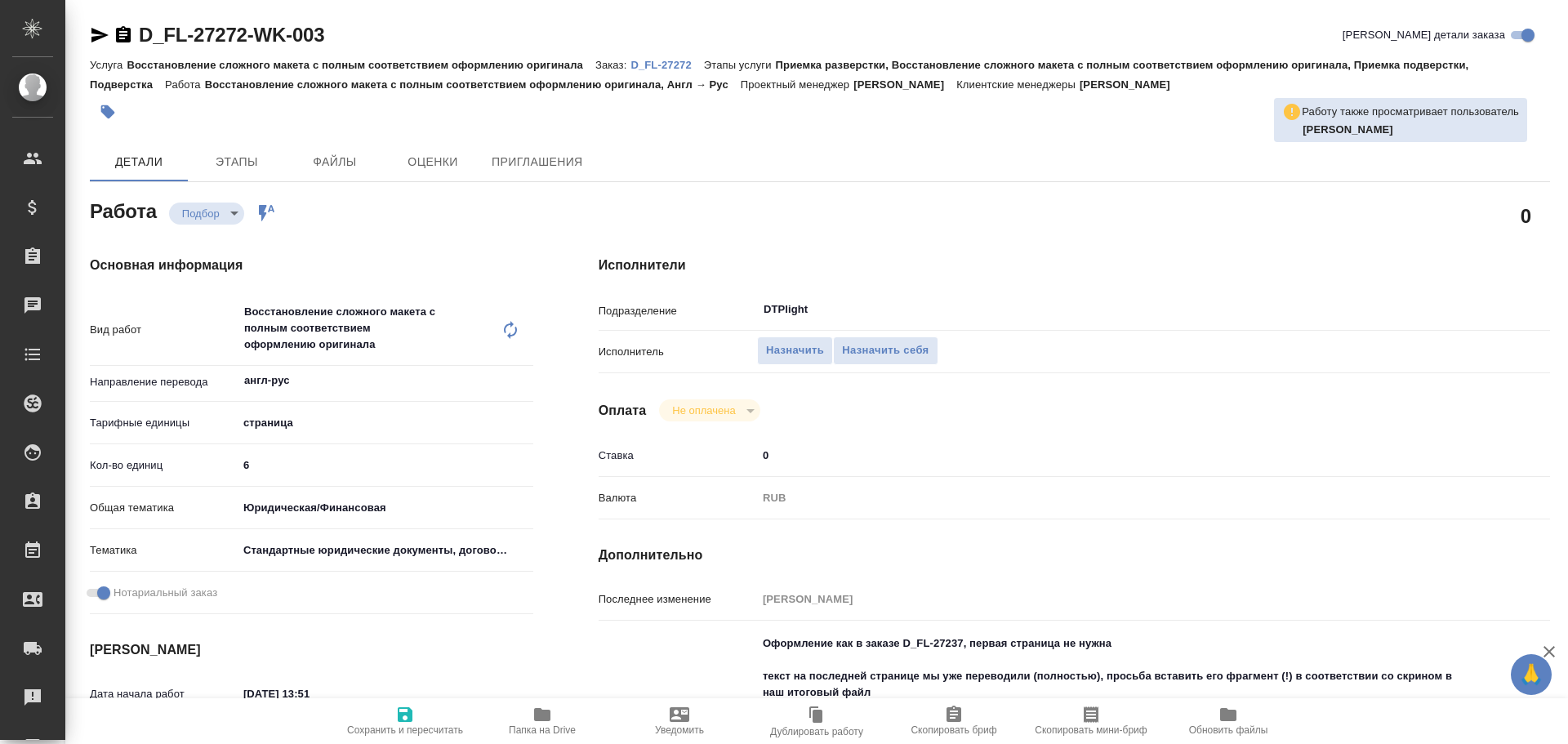
type textarea "x"
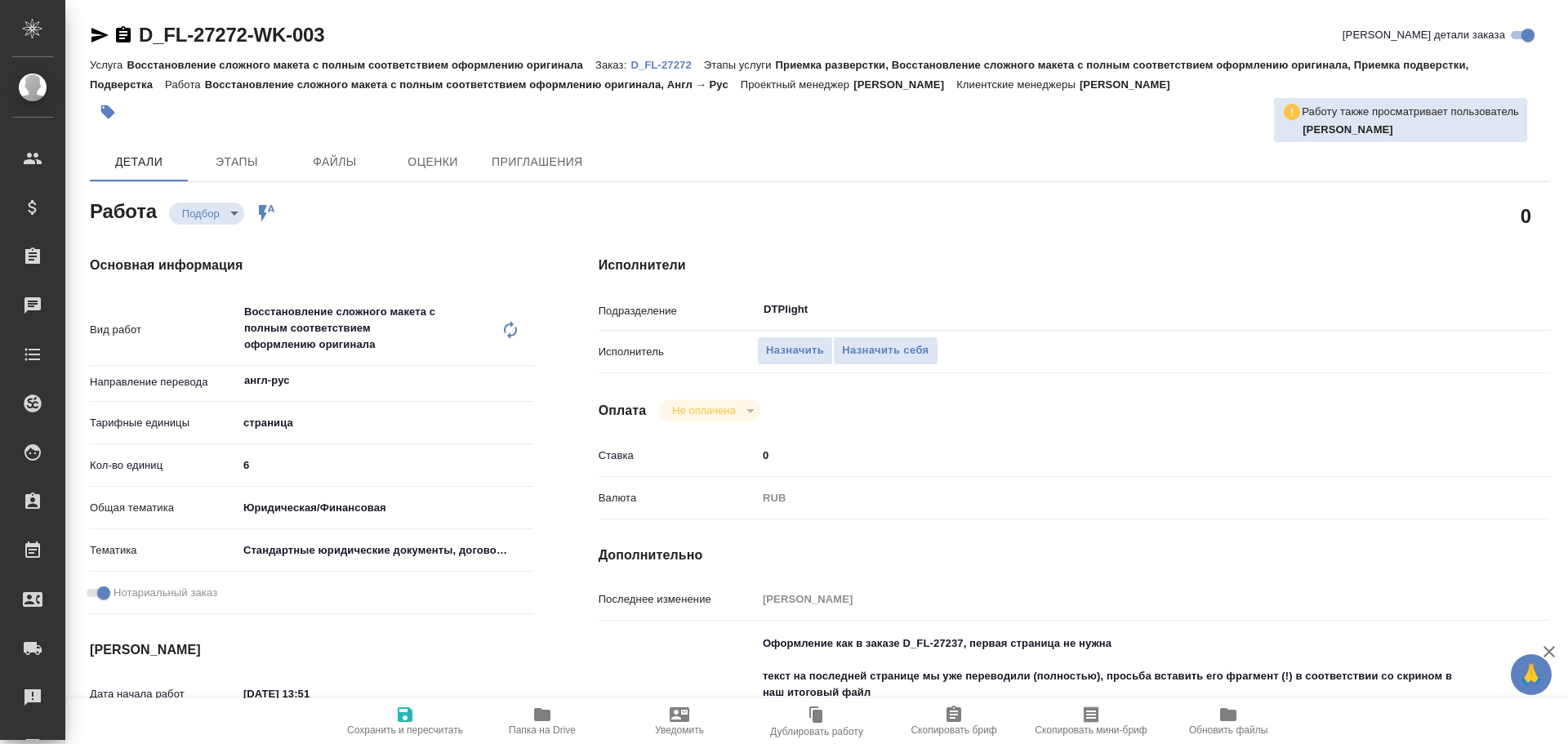
type textarea "x"
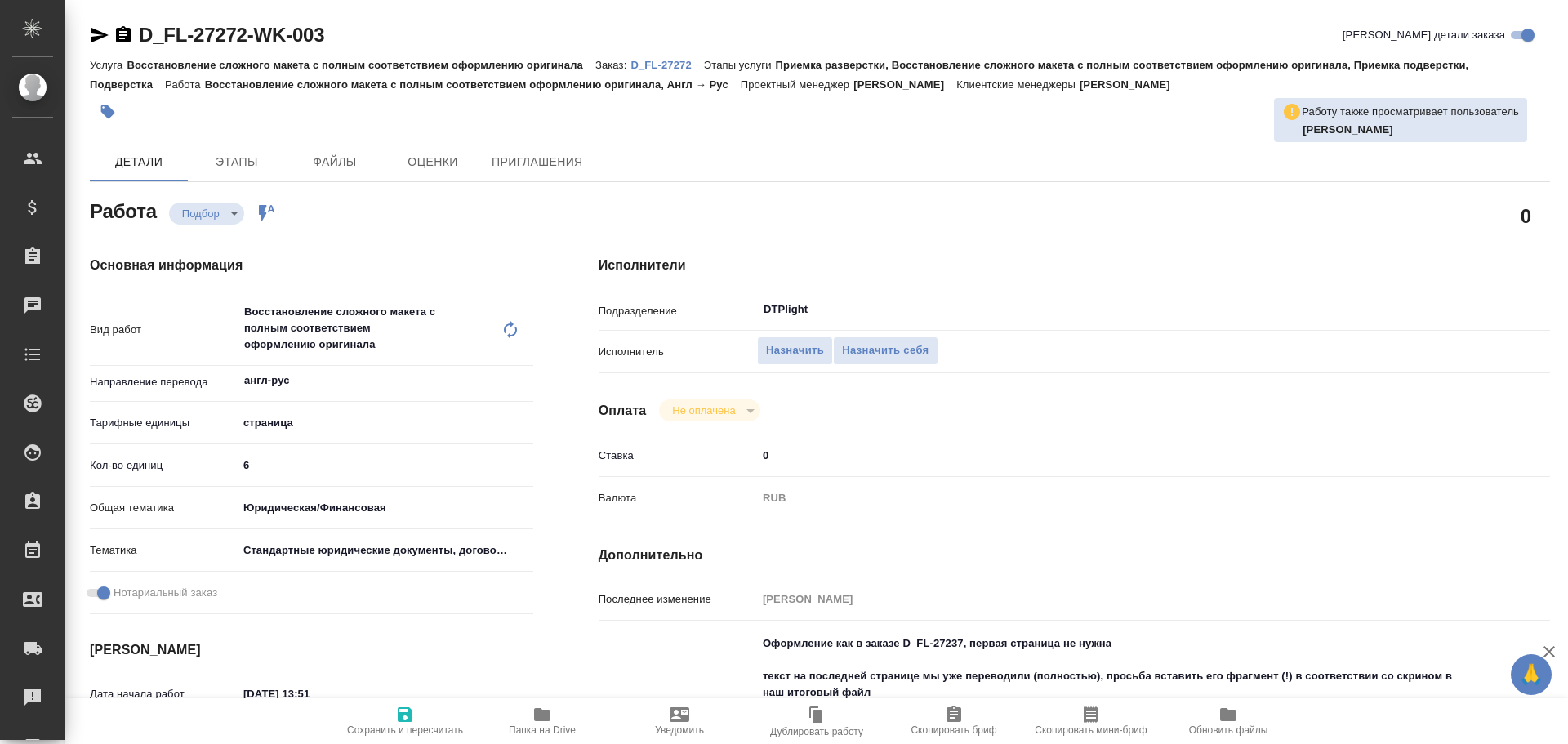
type textarea "x"
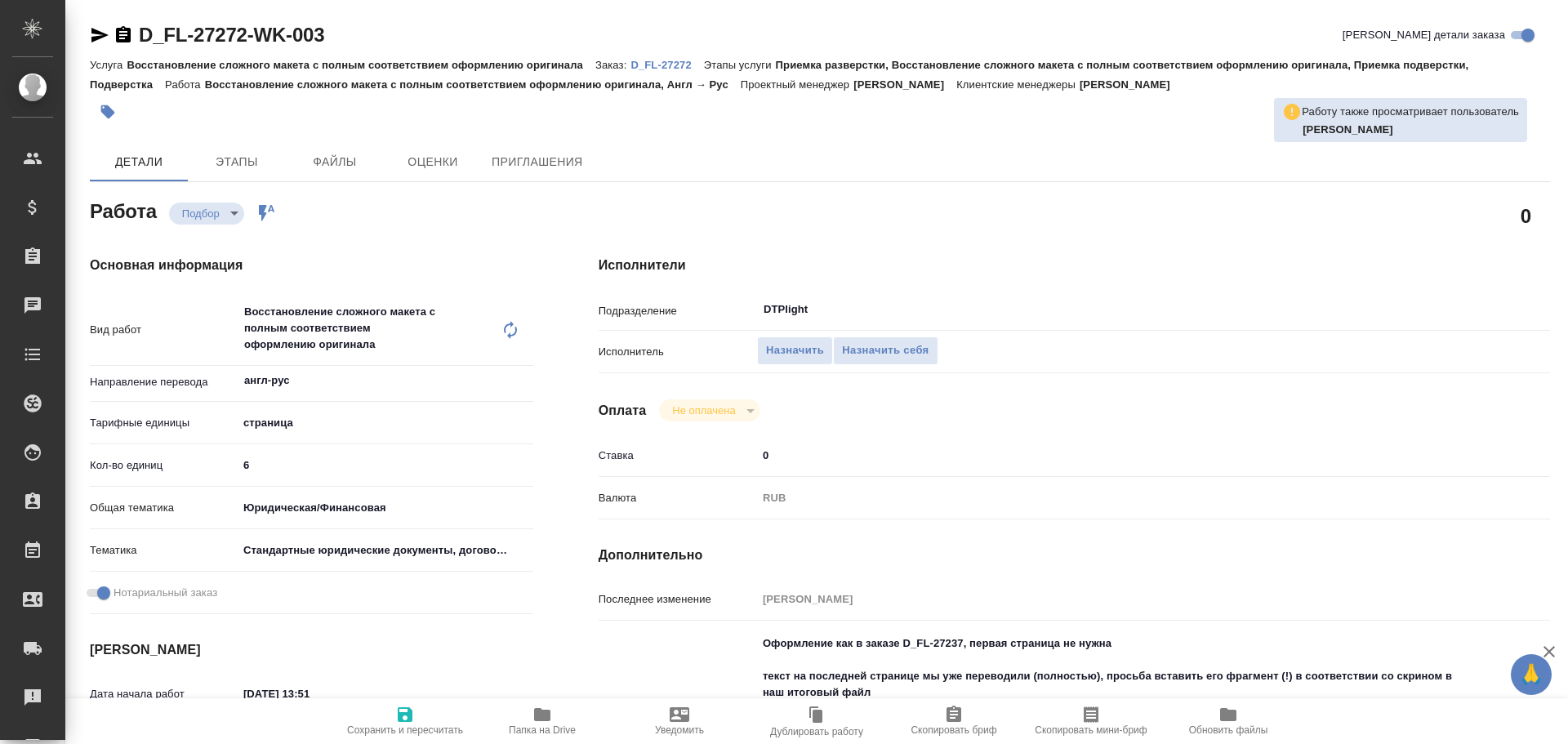
type textarea "x"
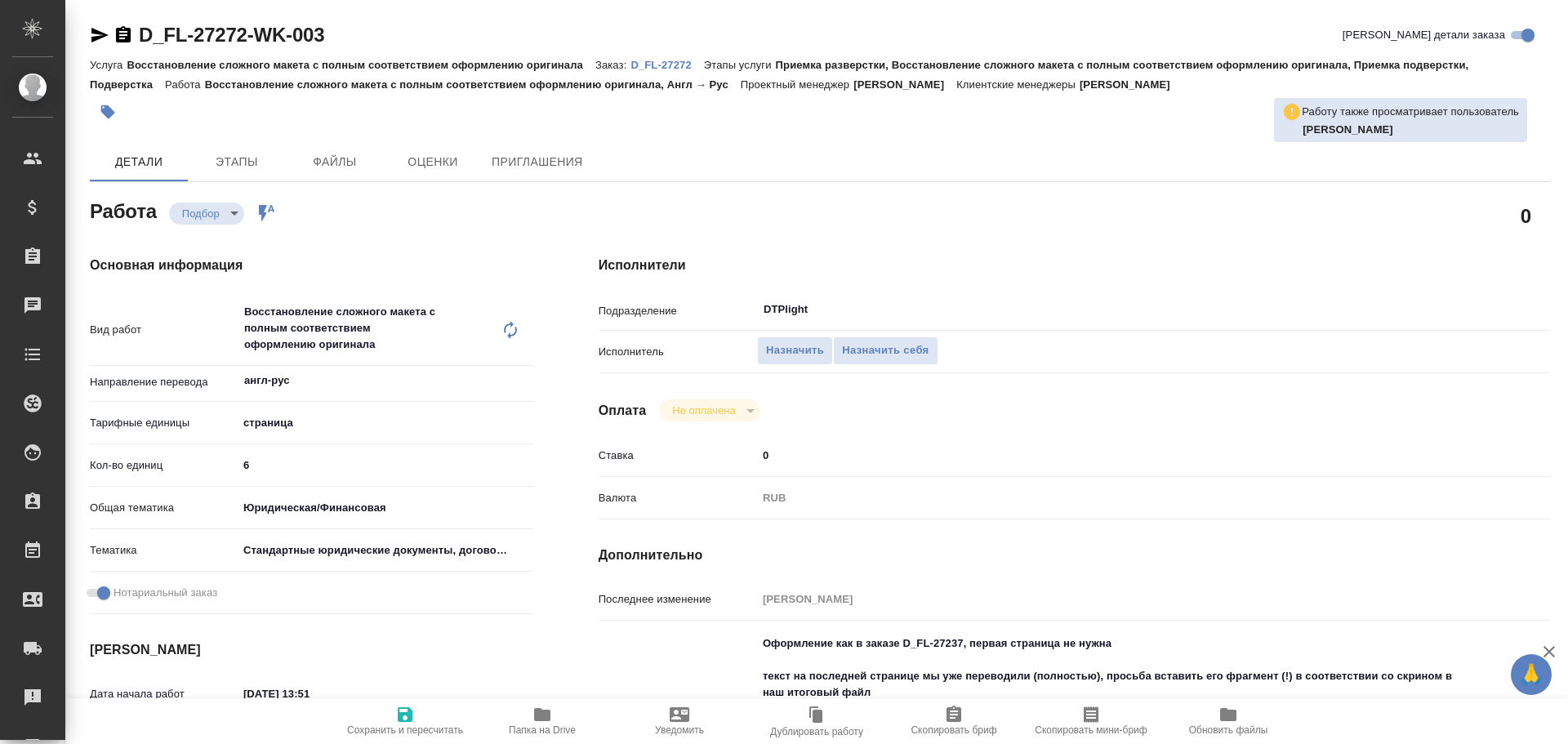
type textarea "x"
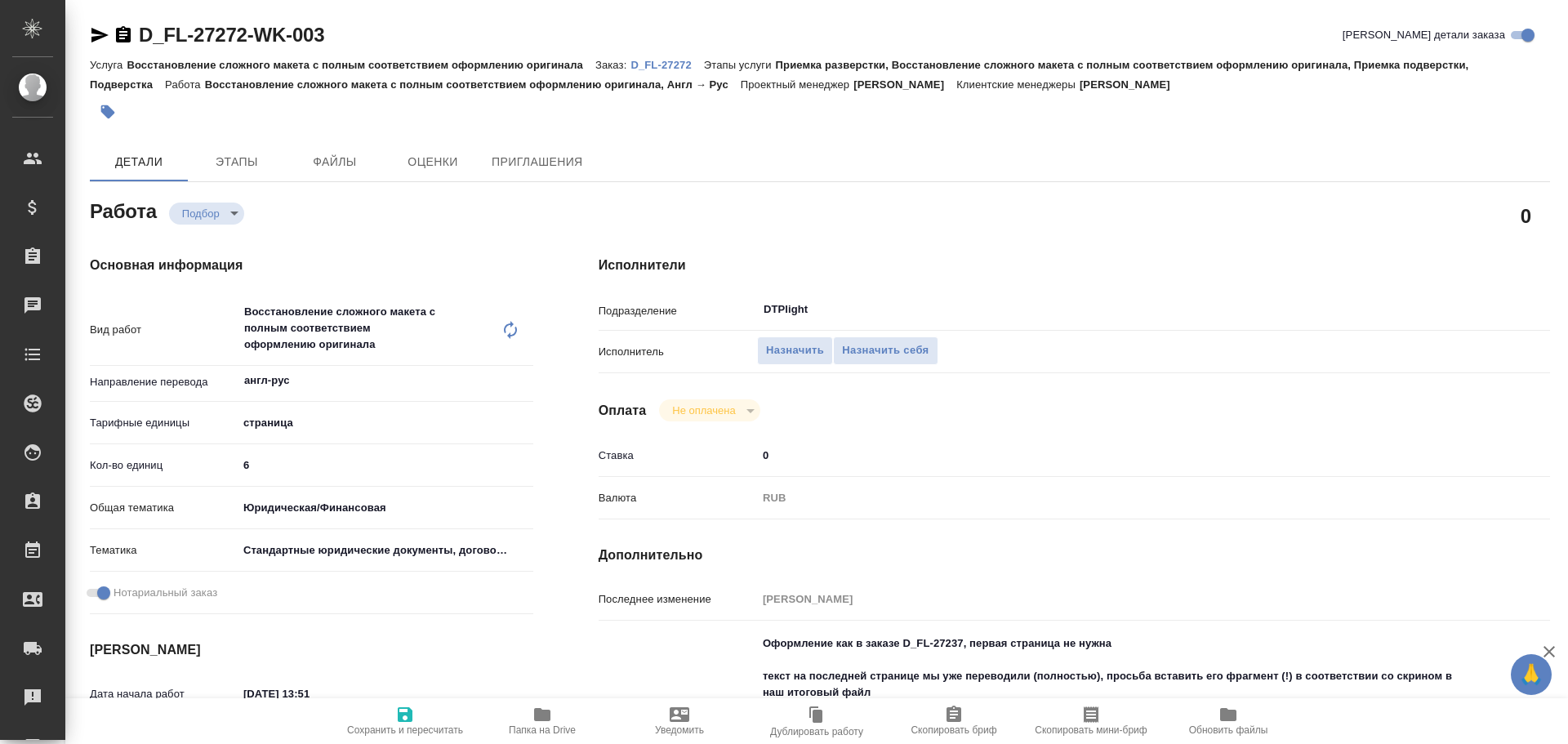
type textarea "x"
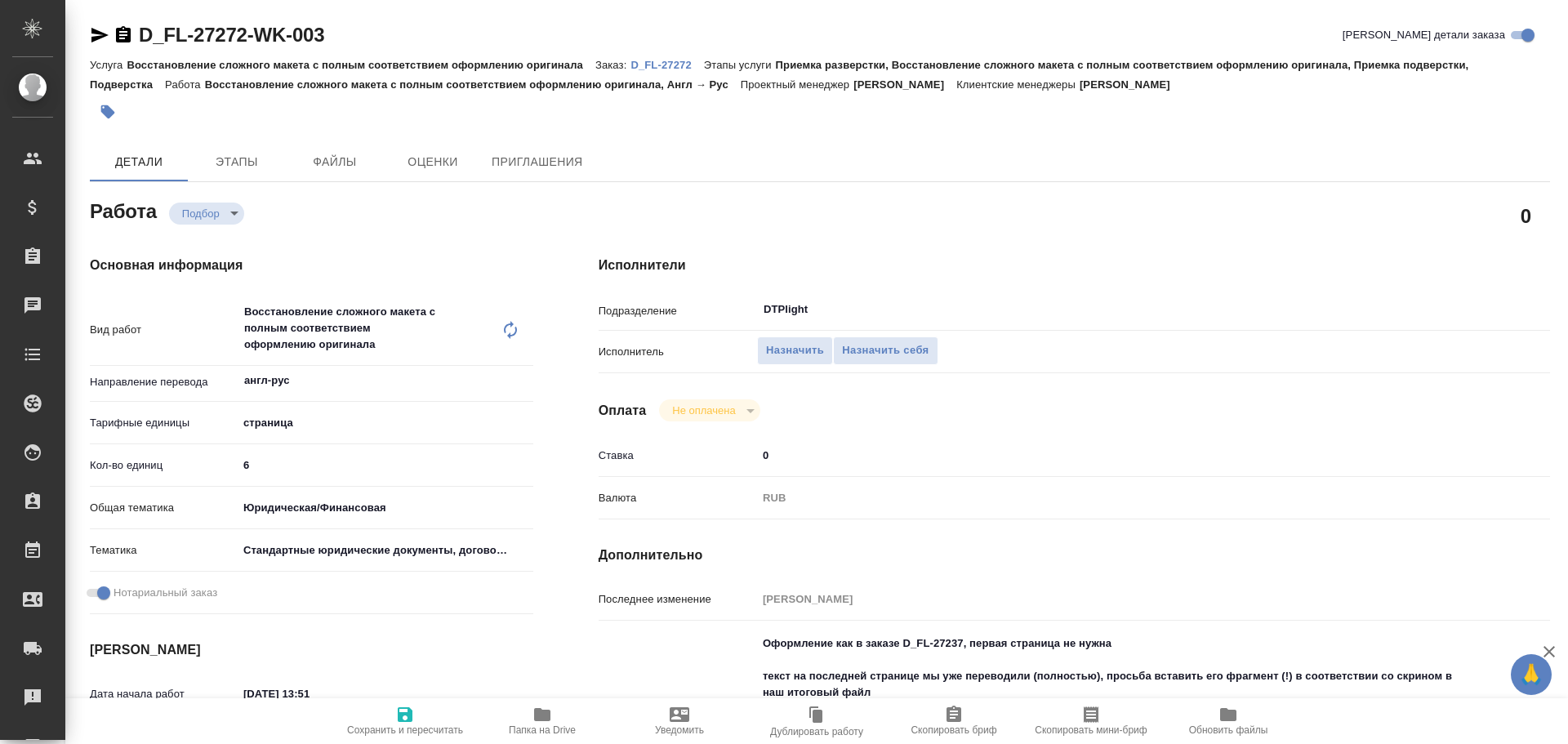
type textarea "x"
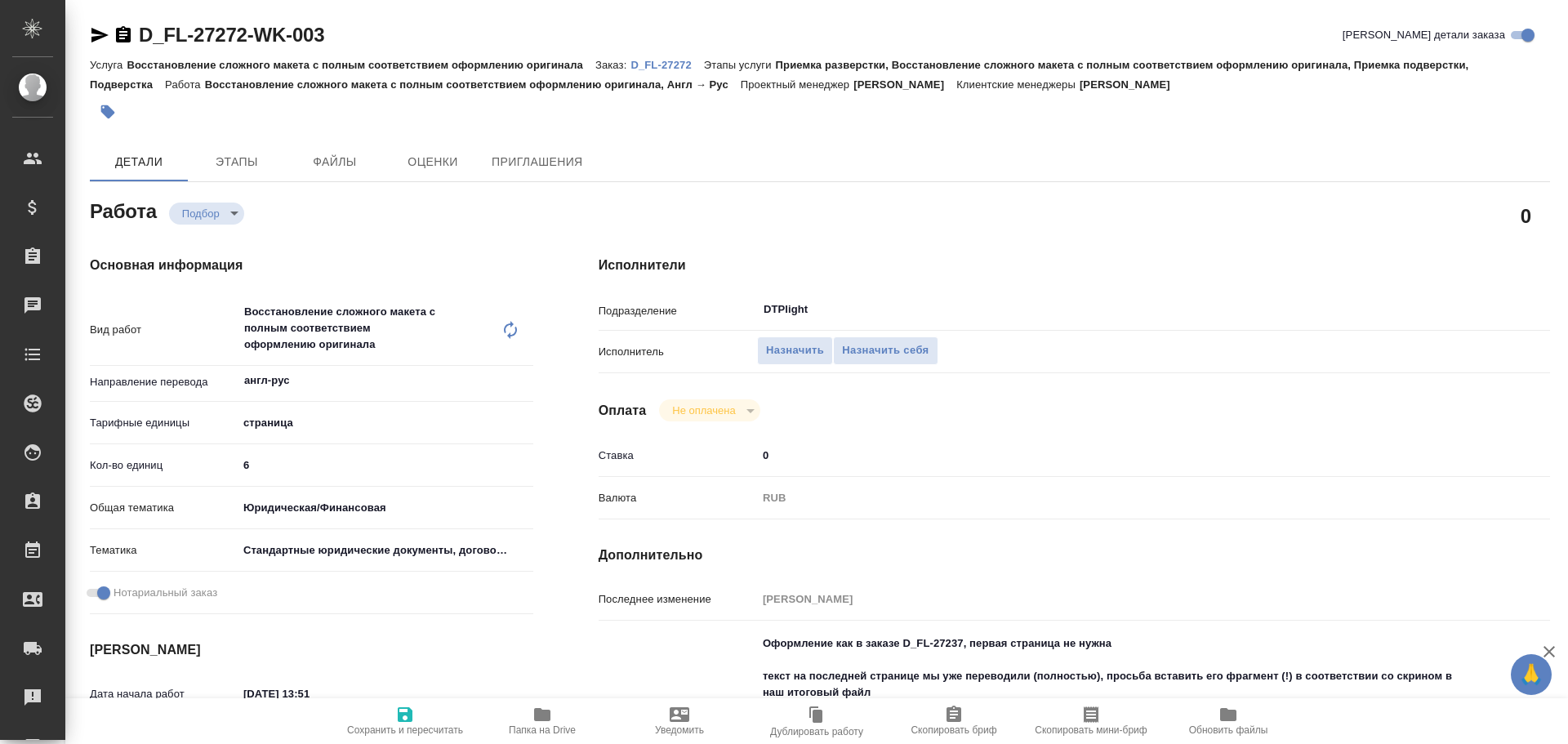
type textarea "x"
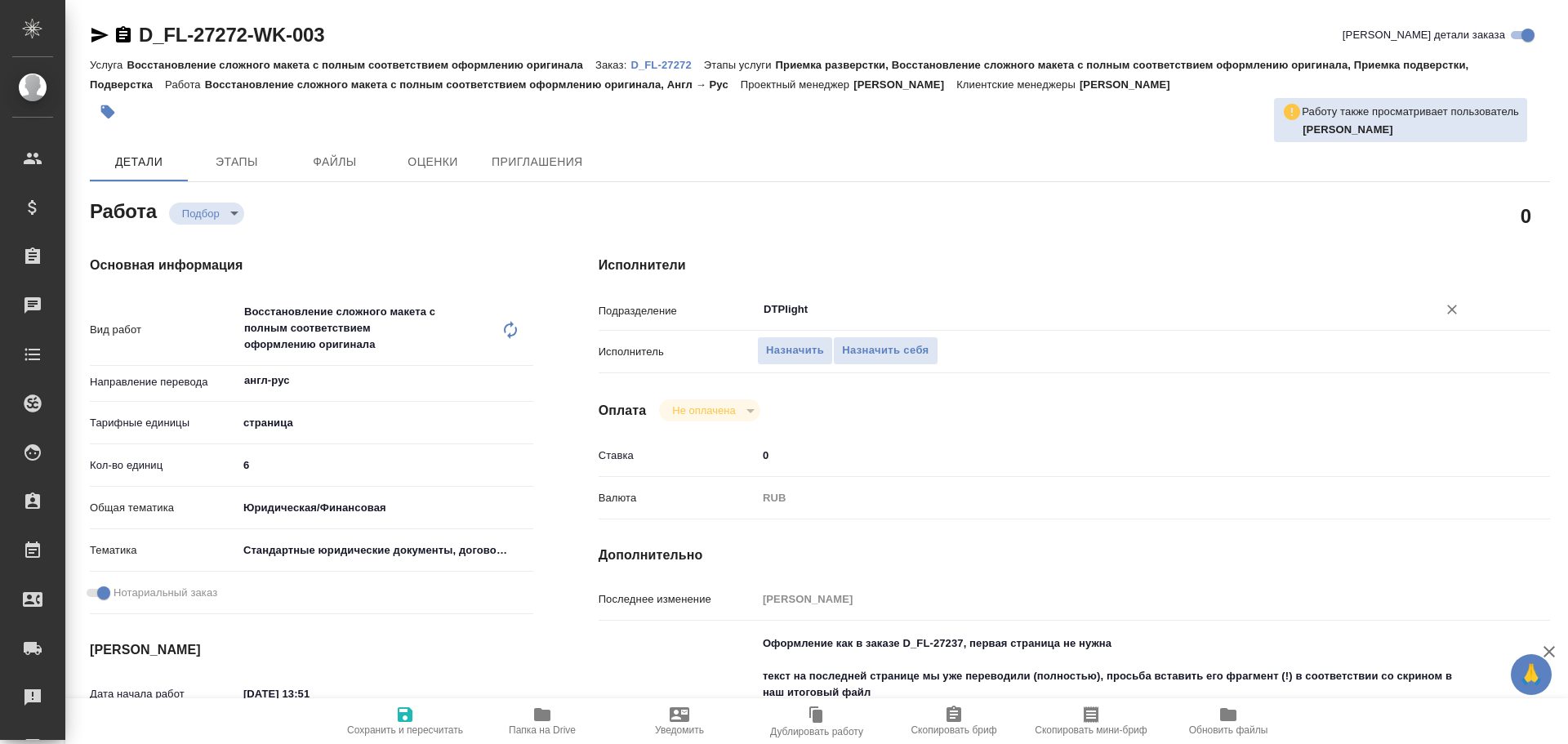
type textarea "x"
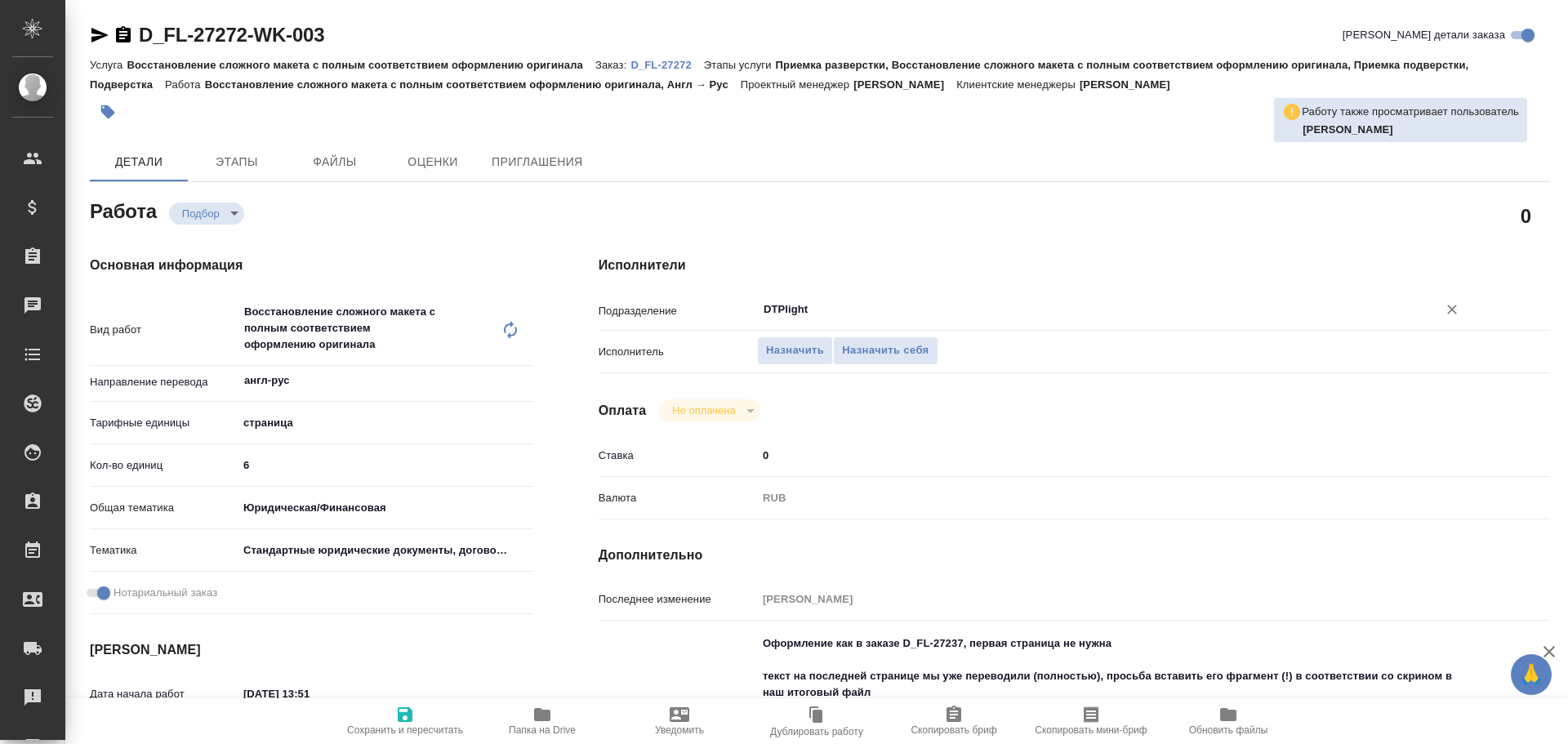
type textarea "x"
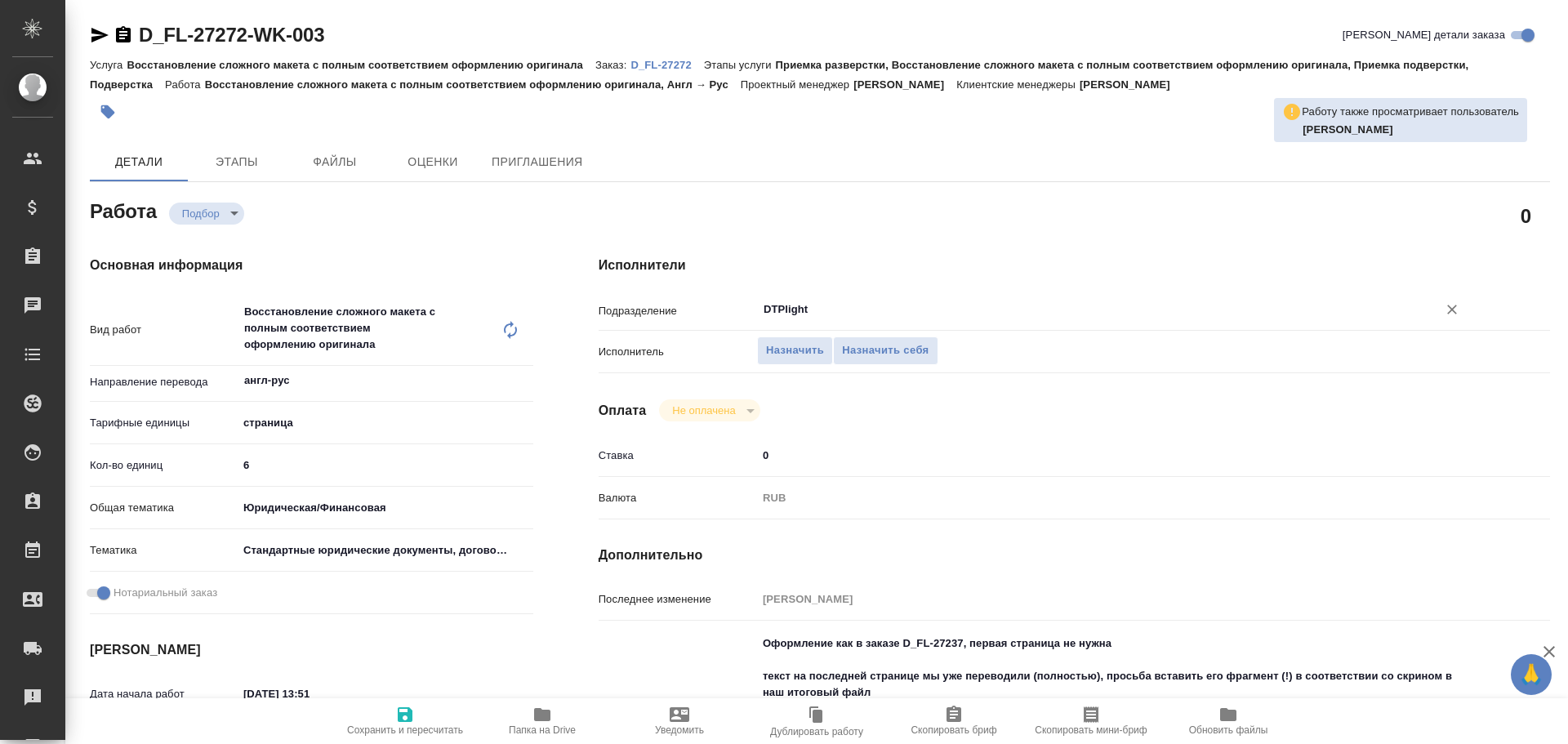
type textarea "x"
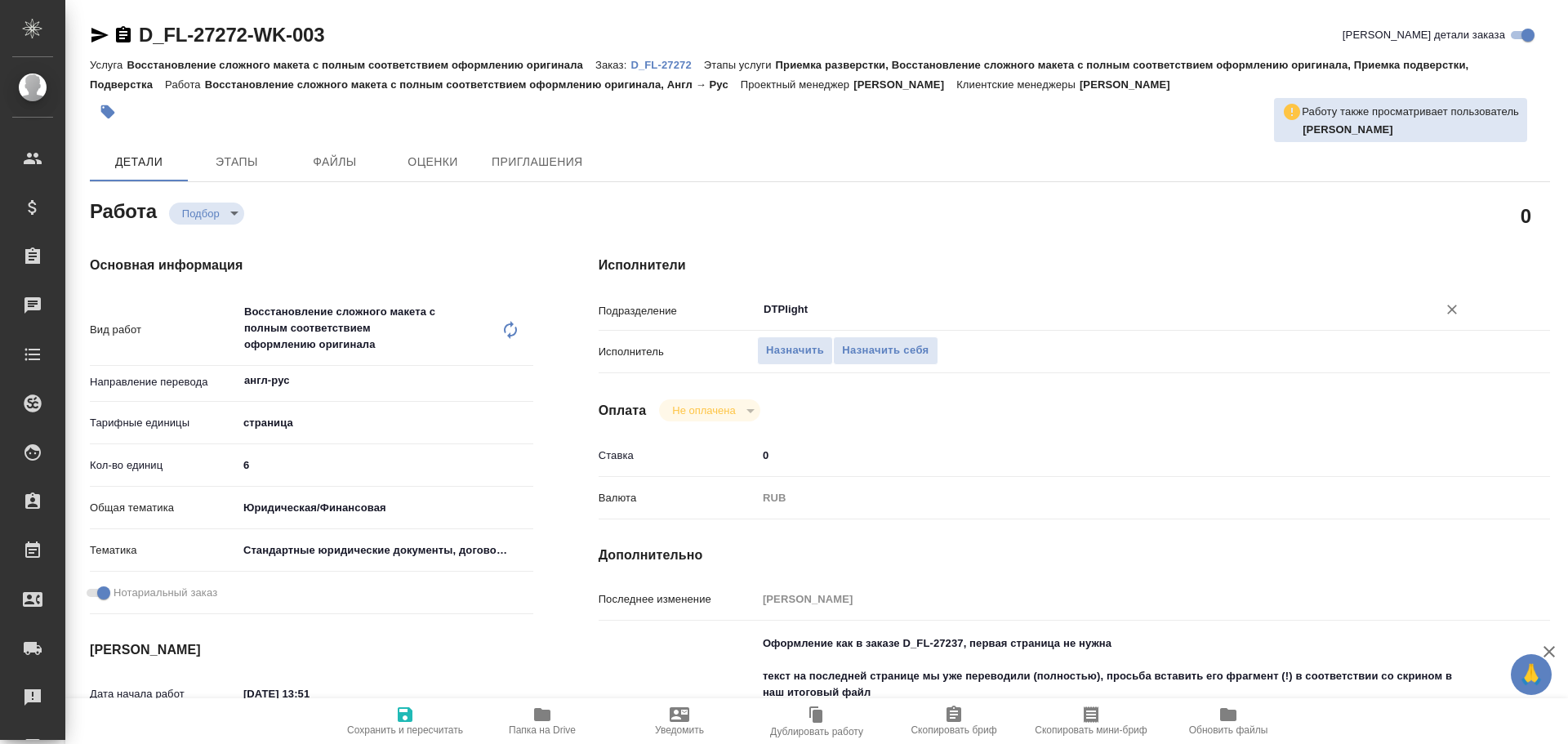
type textarea "x"
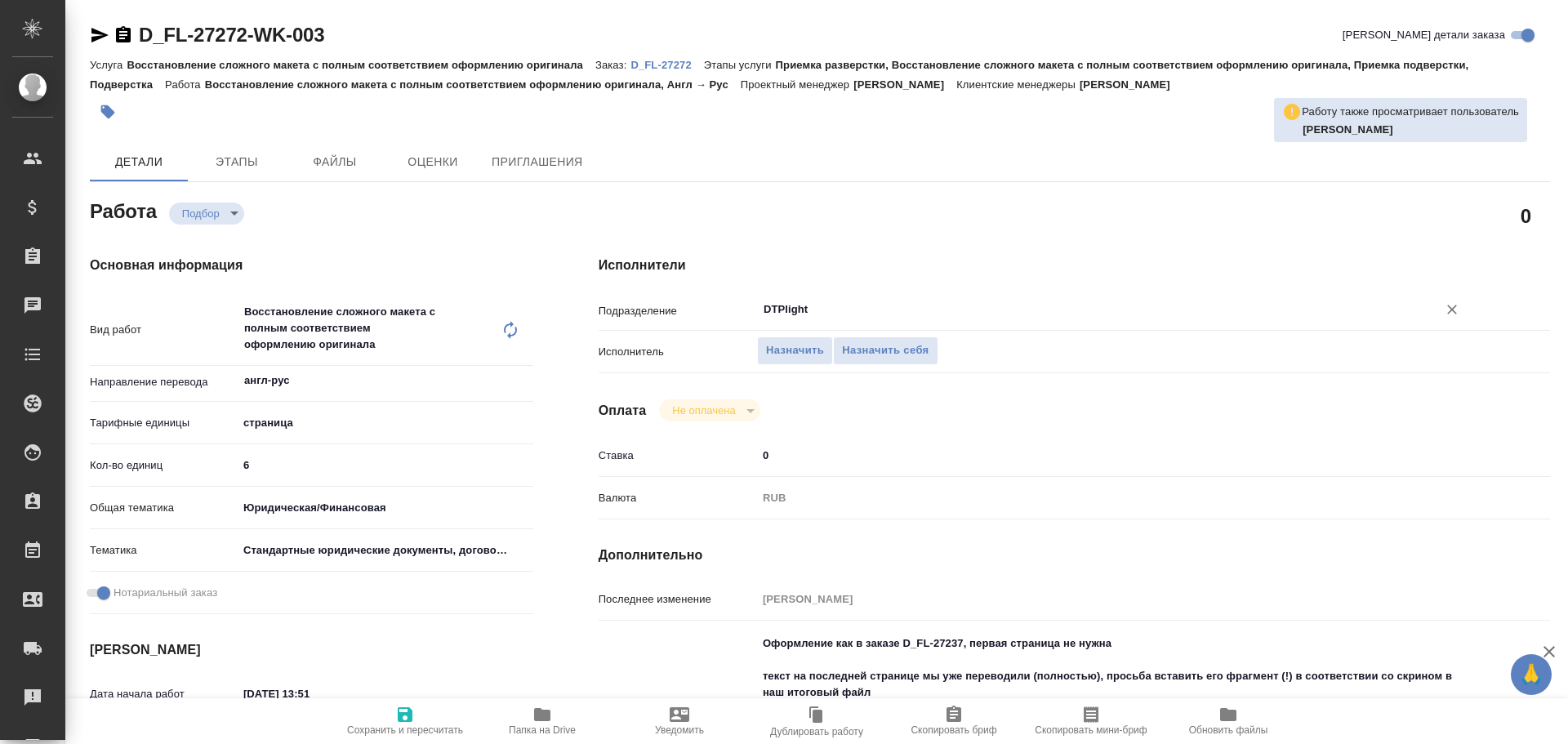
type textarea "x"
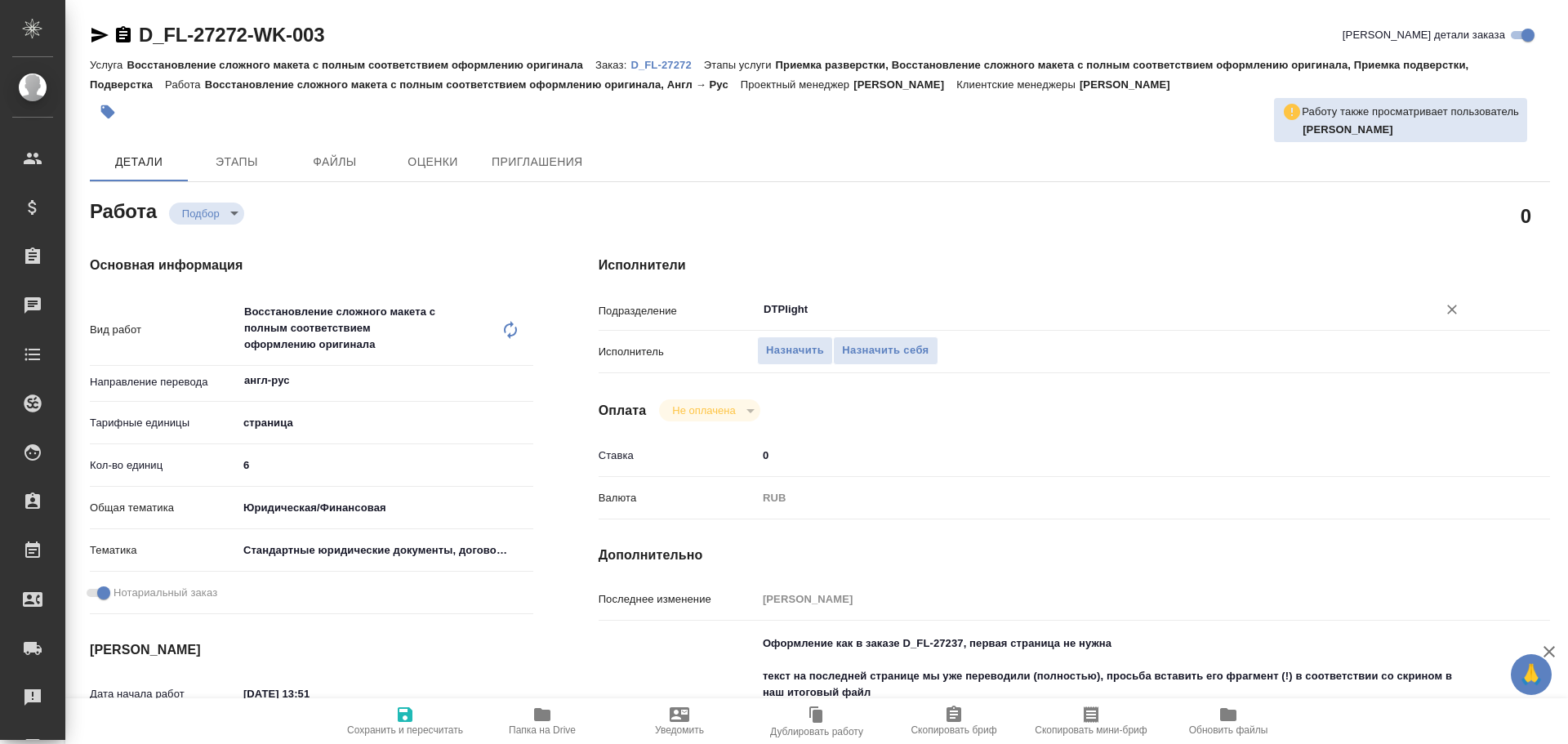
type textarea "x"
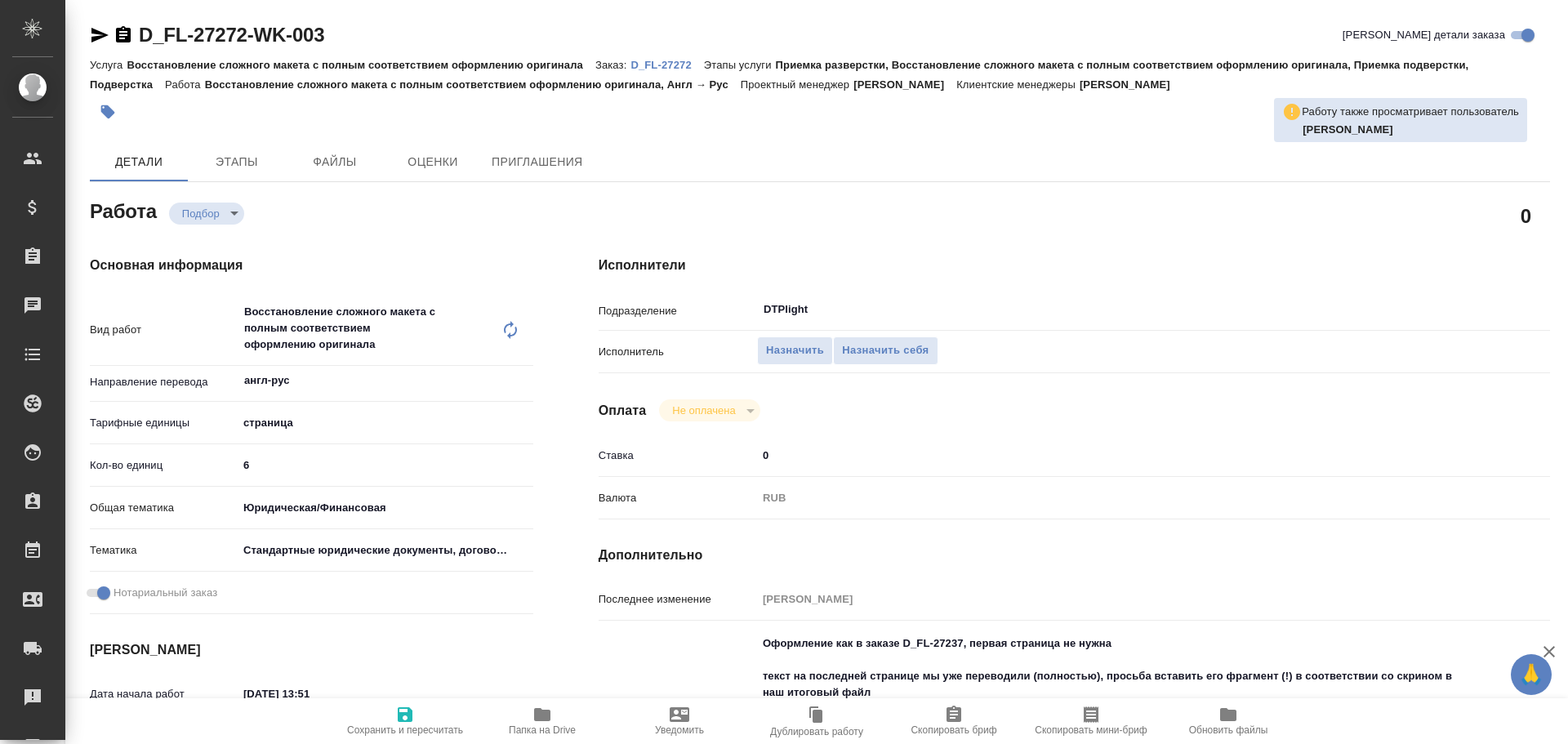
type textarea "x"
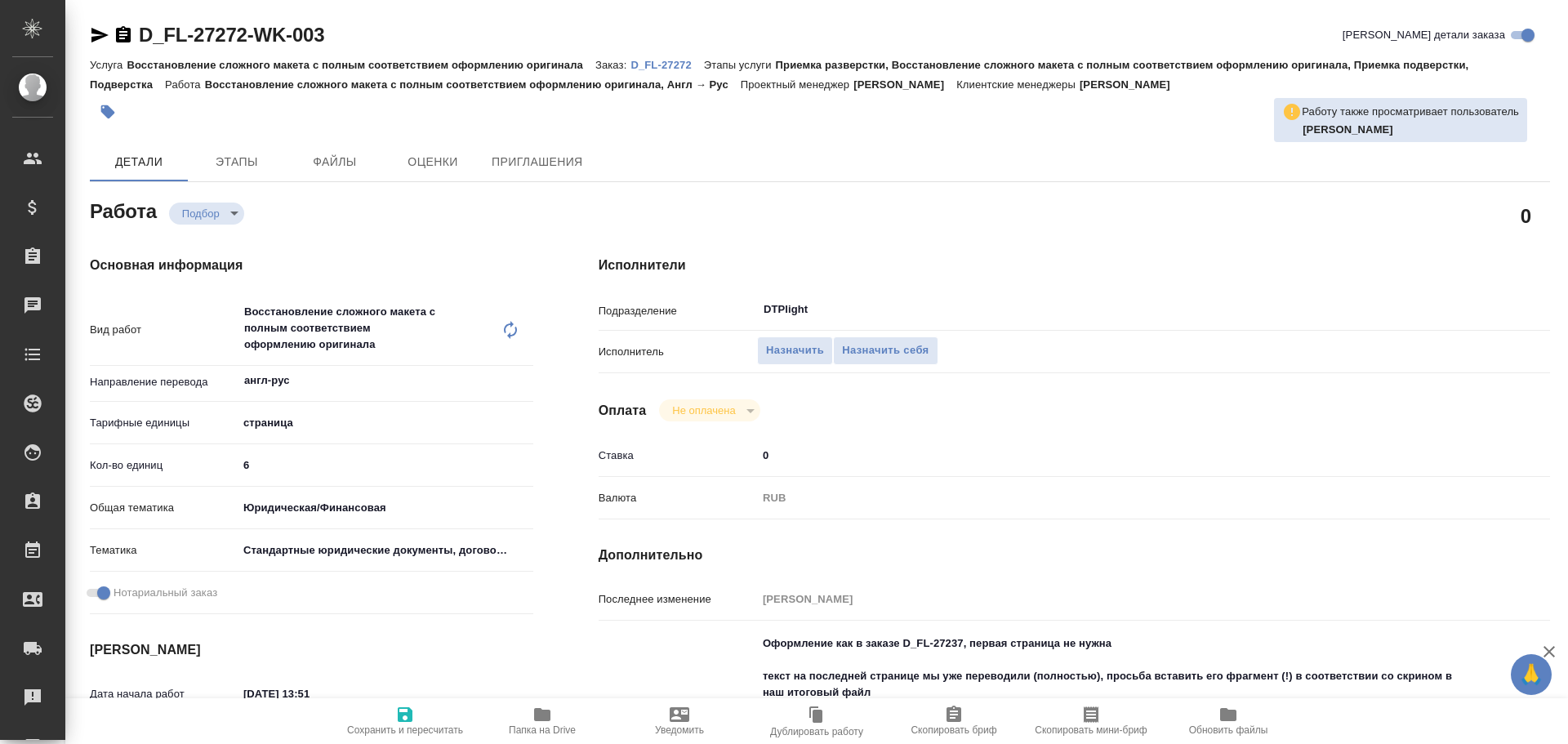
type textarea "x"
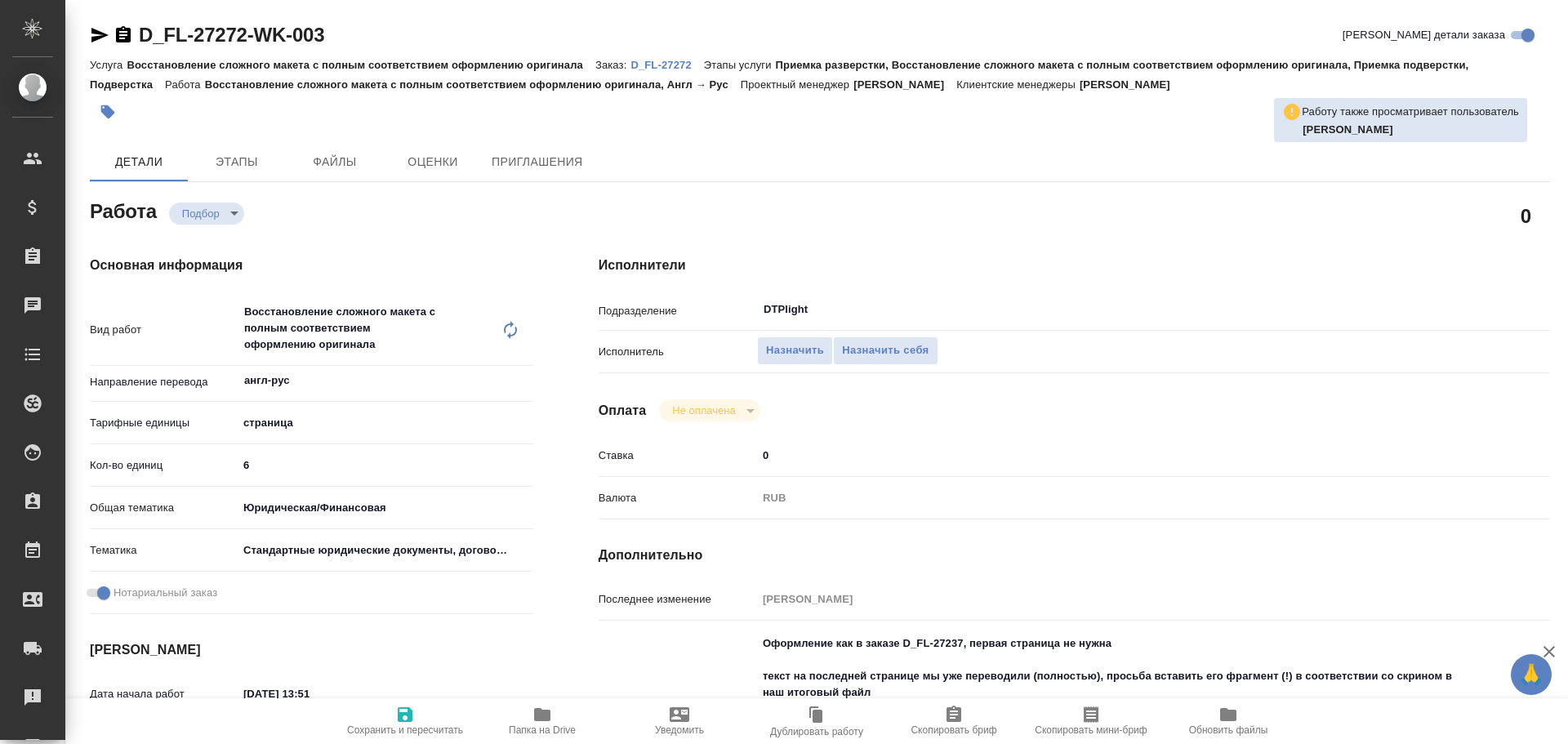
type textarea "x"
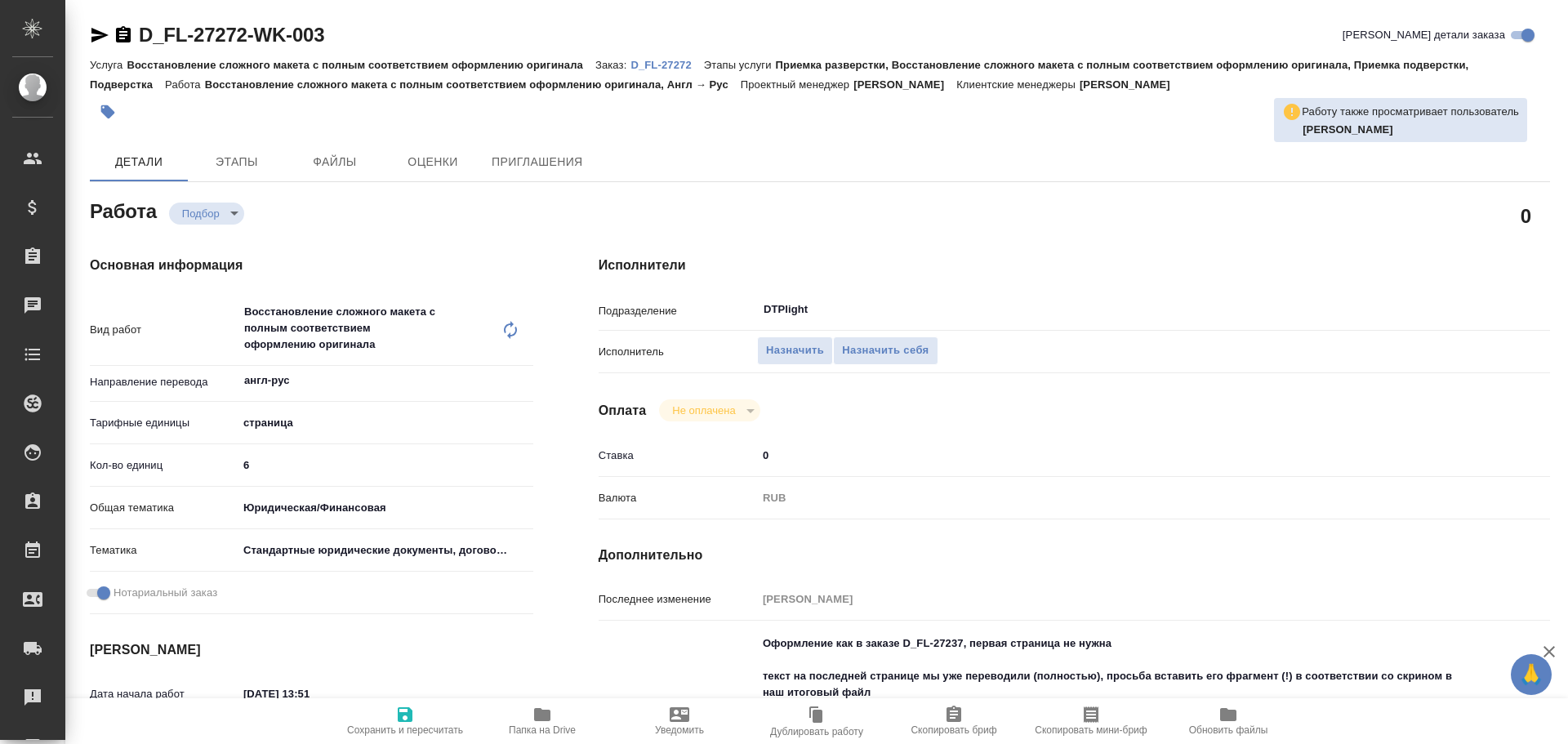
drag, startPoint x: 99, startPoint y: 32, endPoint x: 101, endPoint y: 48, distance: 16.1
click at [99, 32] on icon "button" at bounding box center [100, 34] width 18 height 15
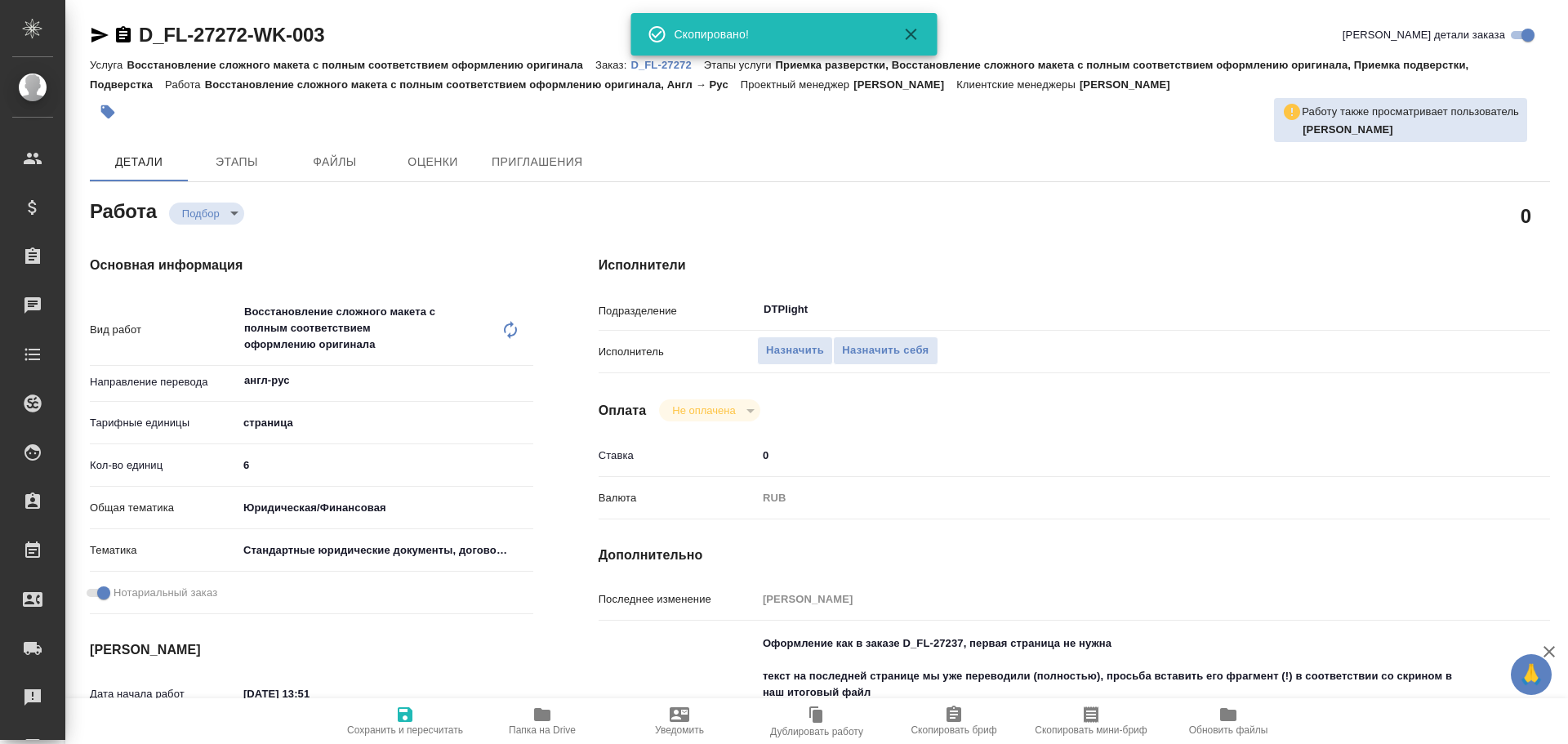
type textarea "x"
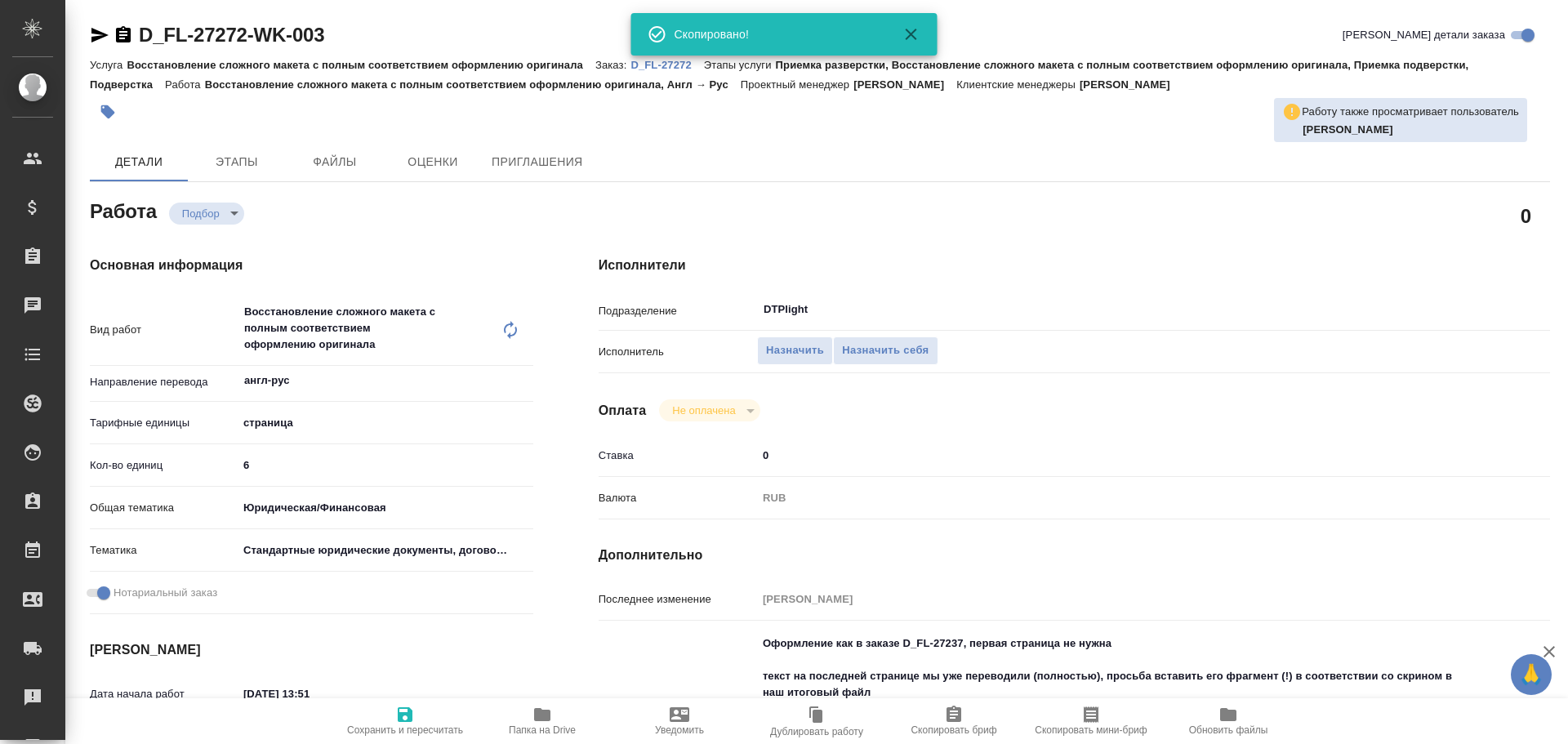
type textarea "x"
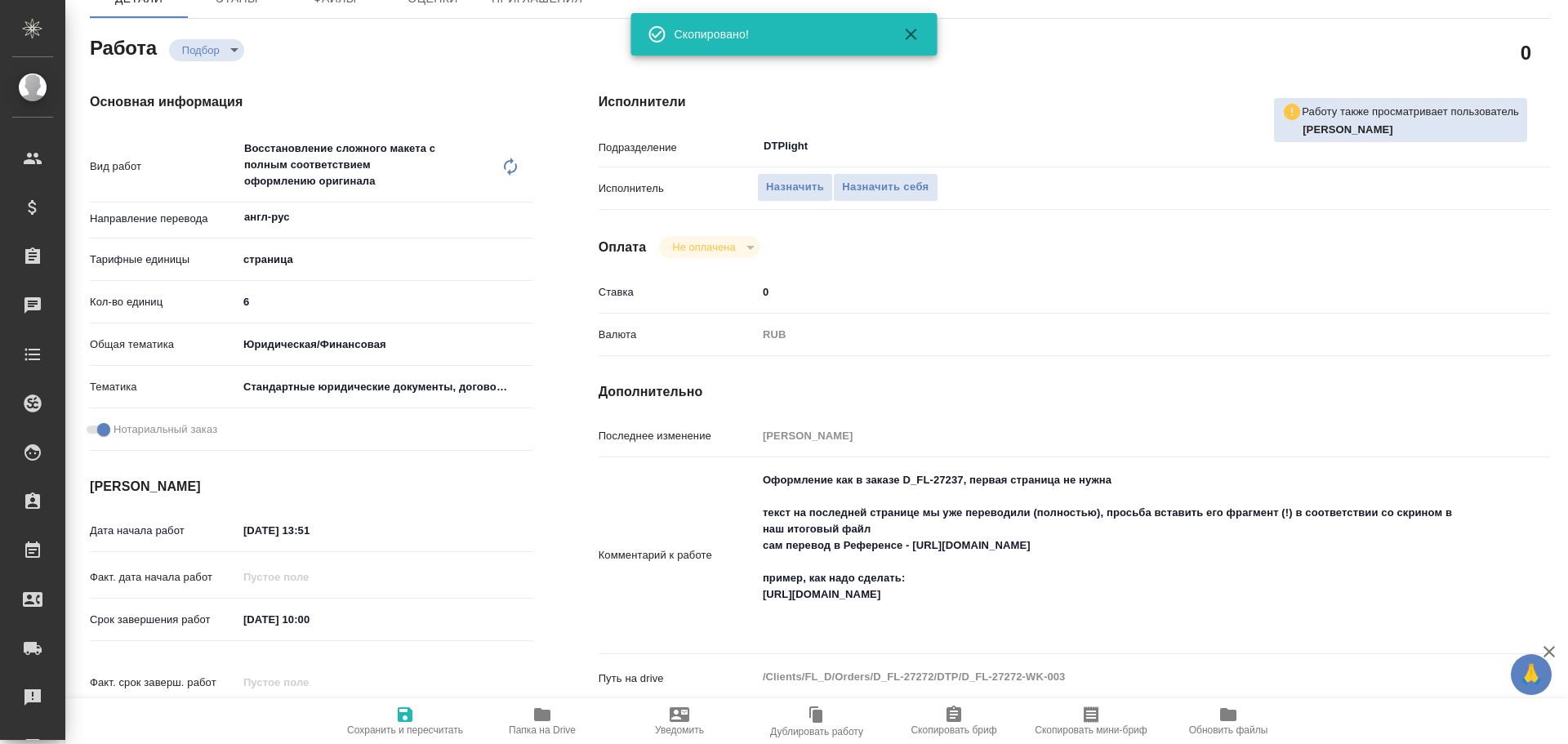
scroll to position [245, 0]
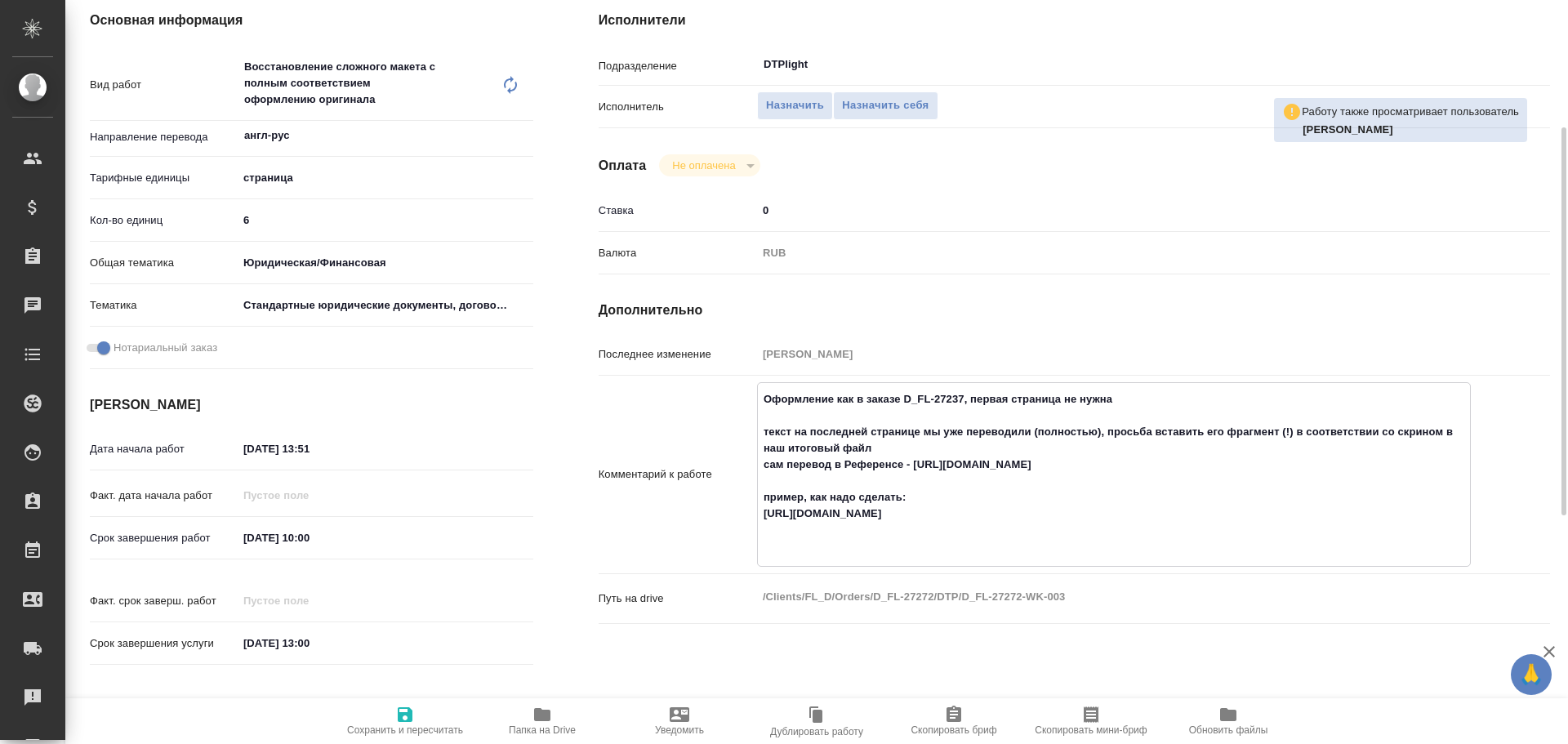
drag, startPoint x: 763, startPoint y: 516, endPoint x: 1123, endPoint y: 548, distance: 361.4
click at [1123, 548] on textarea "Оформление как в заказе D_FL-27237, первая страница не нужна текст на последней…" at bounding box center [1114, 472] width 712 height 175
type textarea "x"
click at [548, 721] on icon "button" at bounding box center [542, 714] width 17 height 13
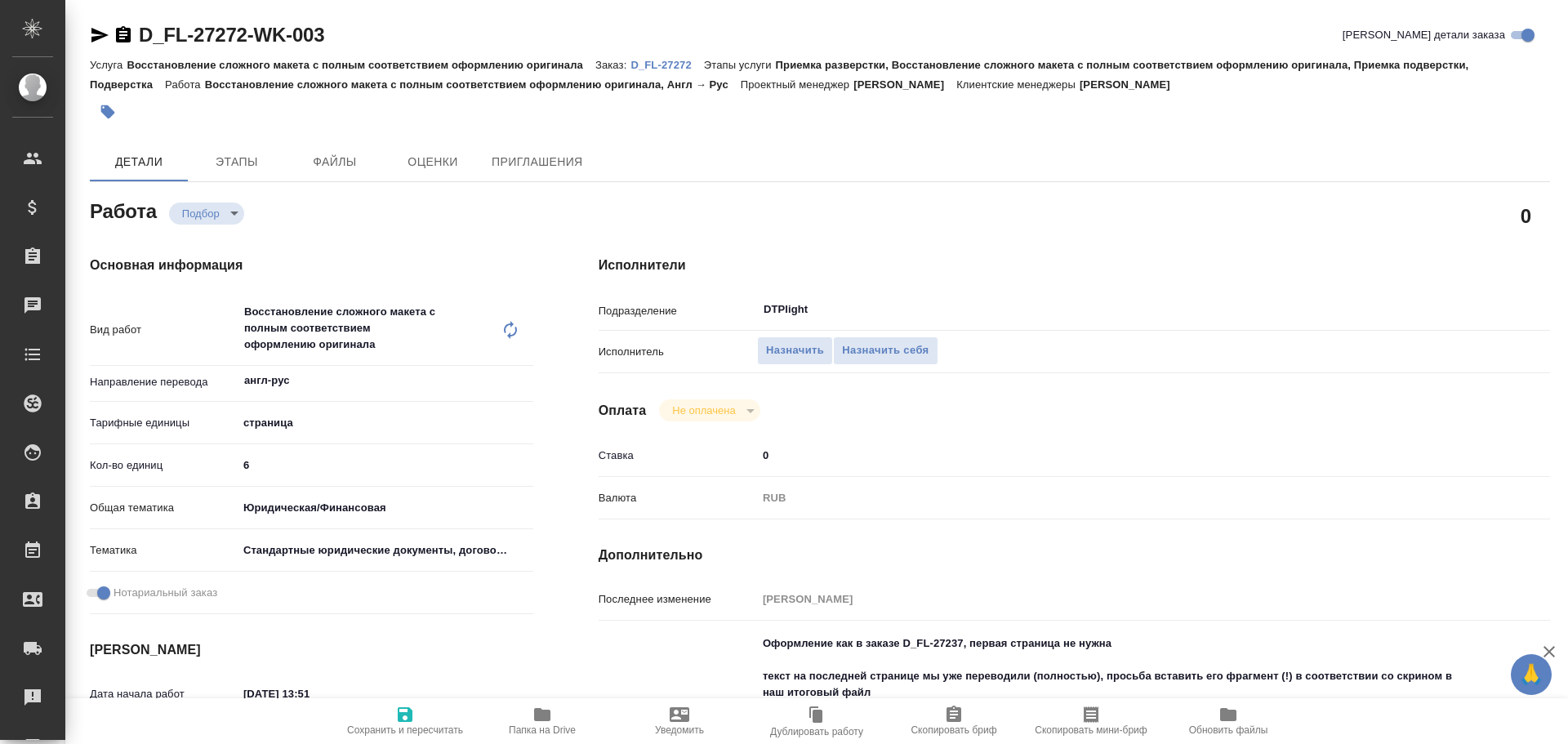
type textarea "x"
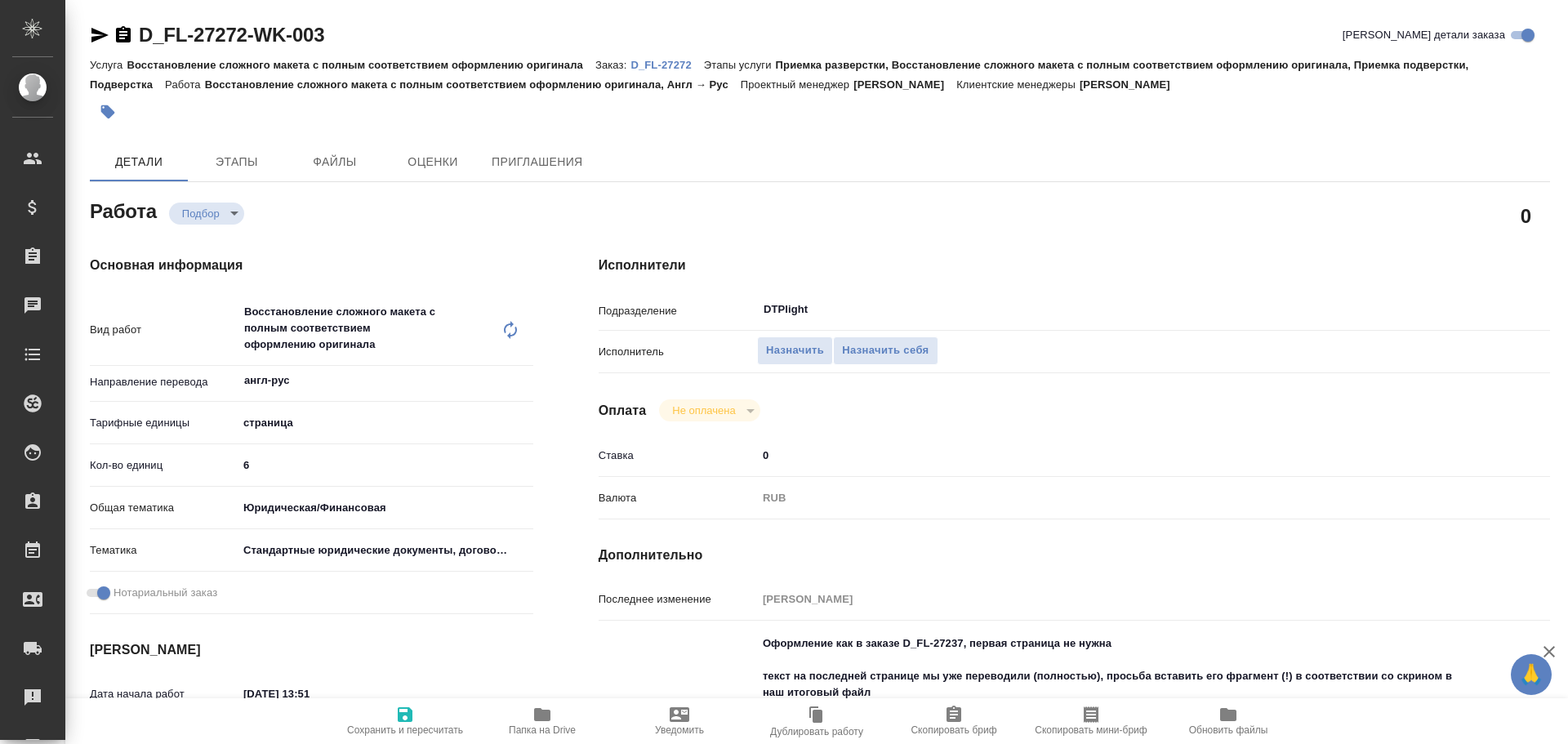
type textarea "x"
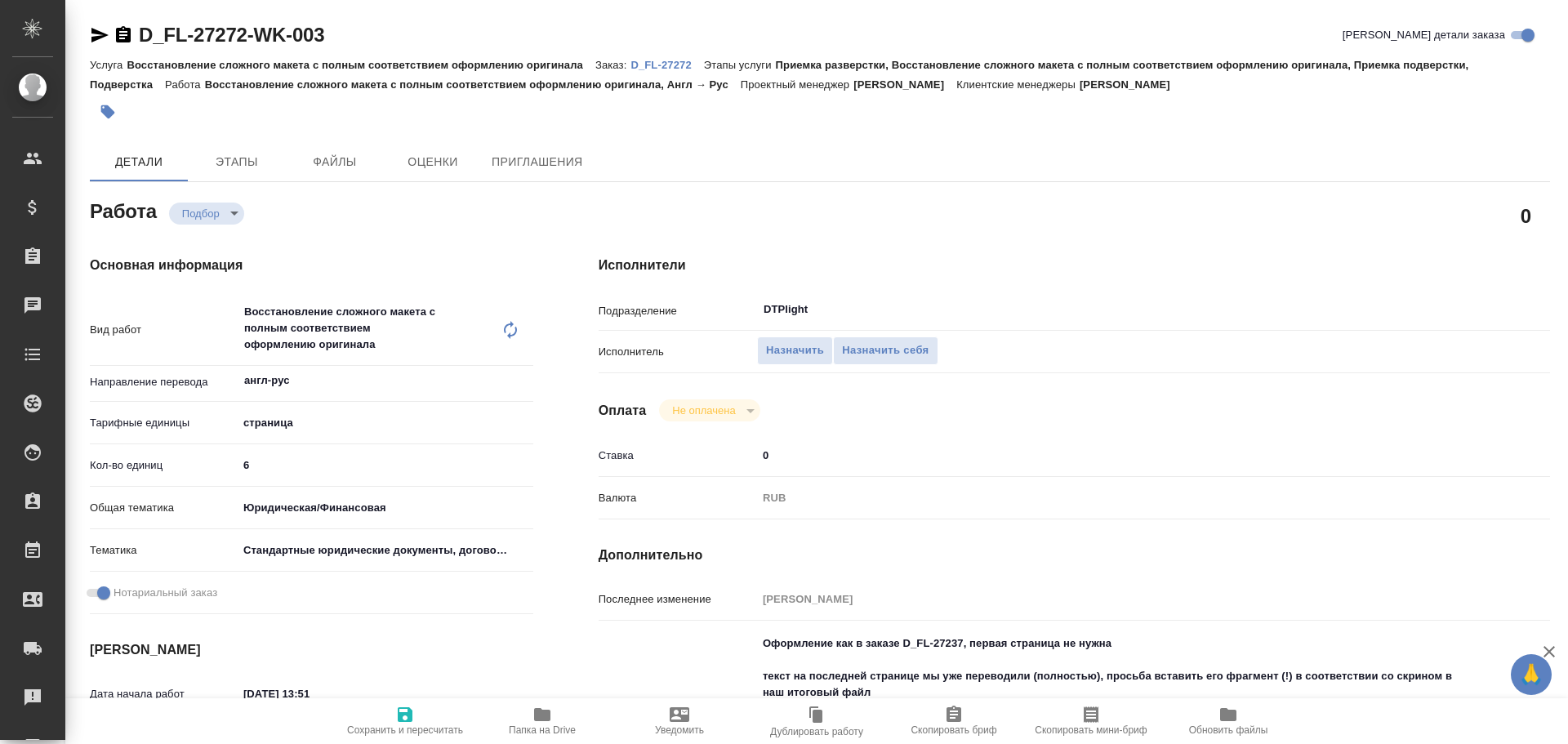
type textarea "x"
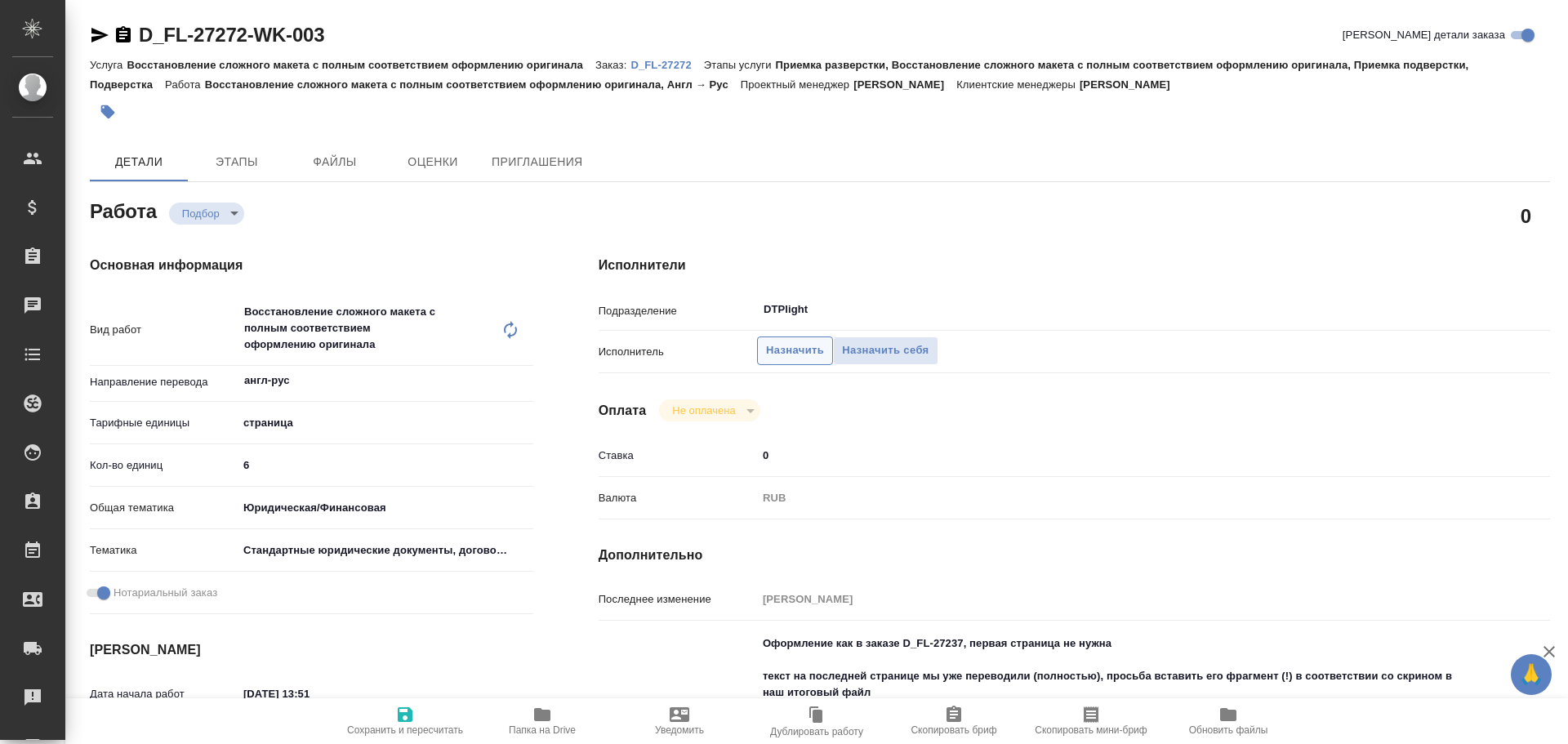
type textarea "x"
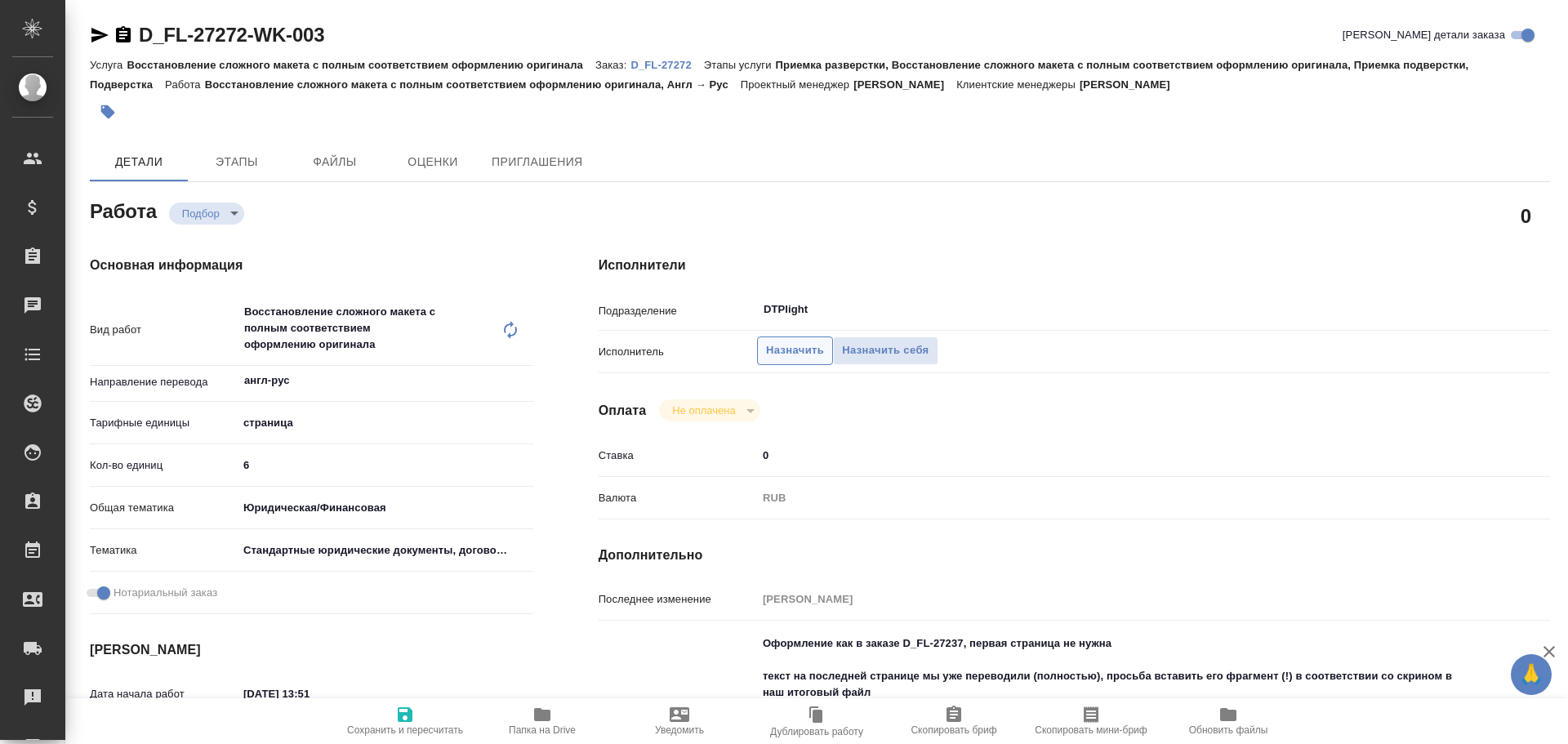
type textarea "x"
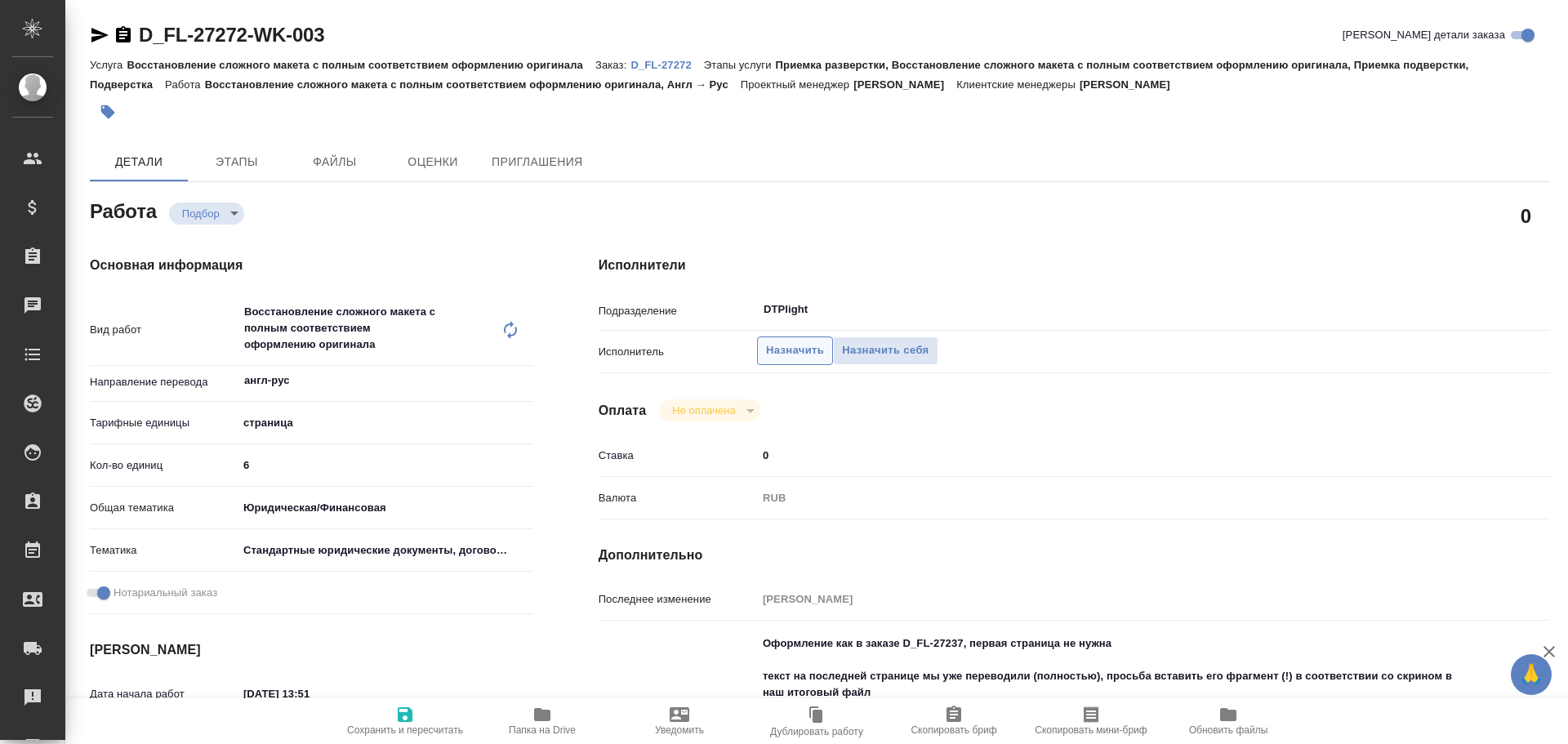
type textarea "x"
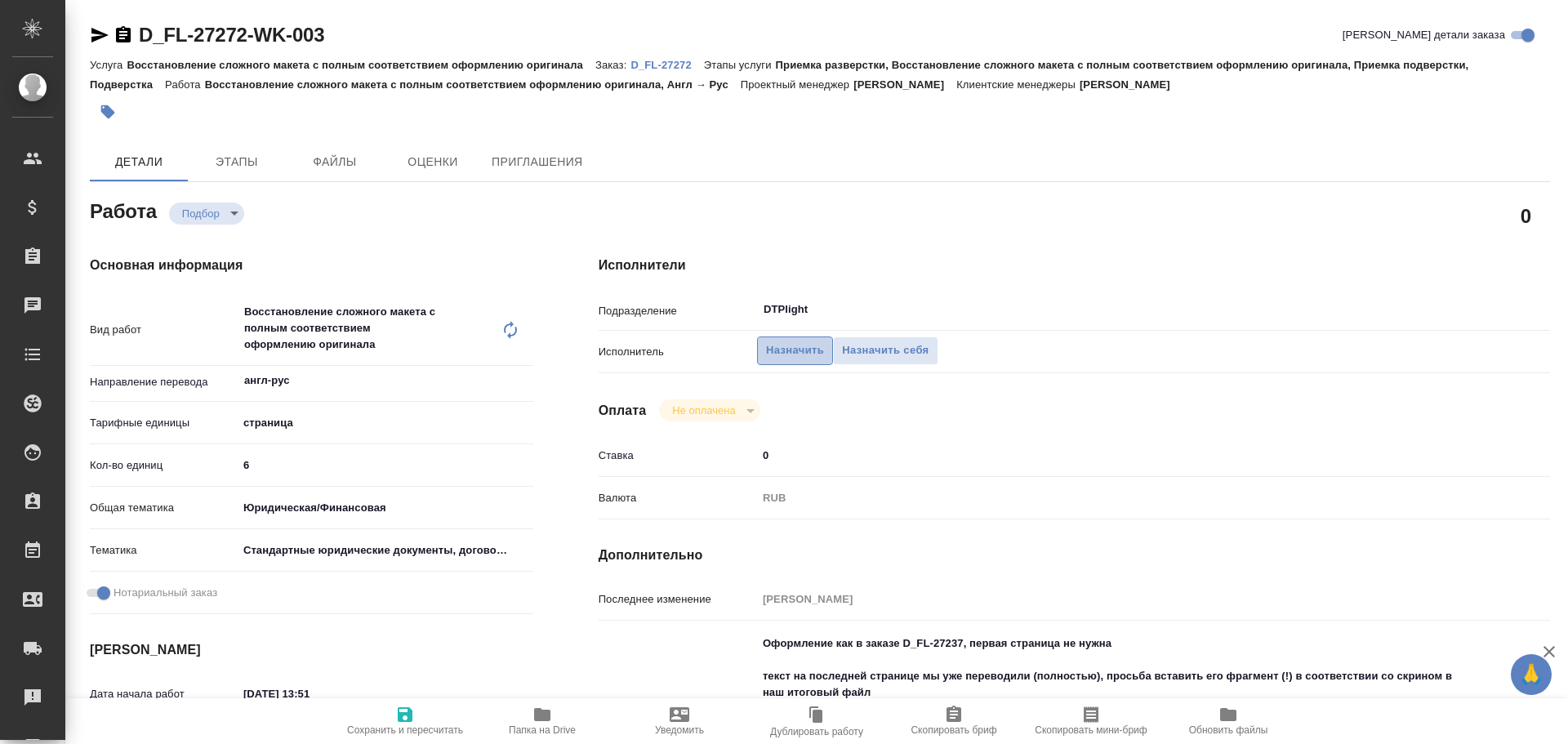
click at [793, 360] on span "Назначить" at bounding box center [794, 350] width 57 height 19
type textarea "x"
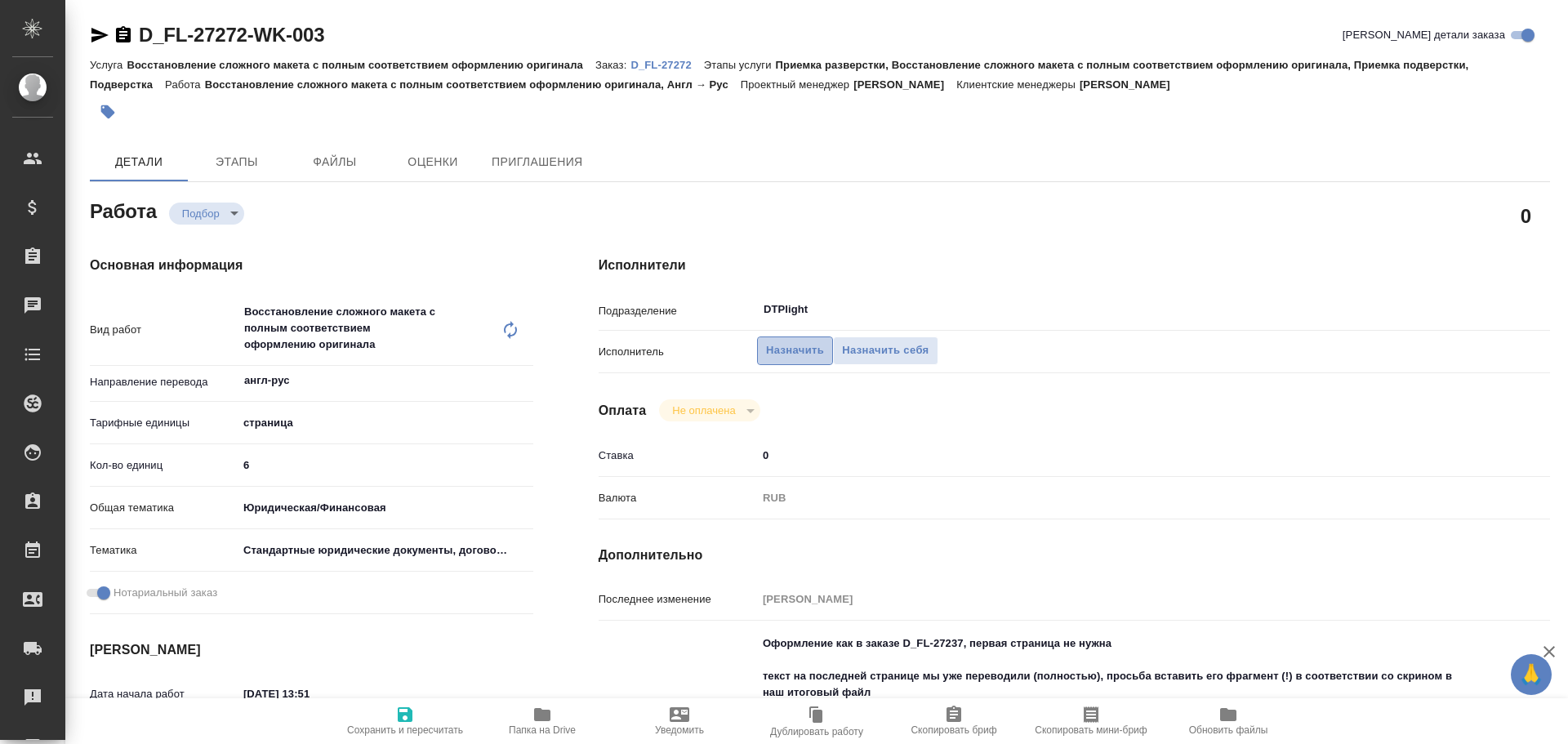
type textarea "x"
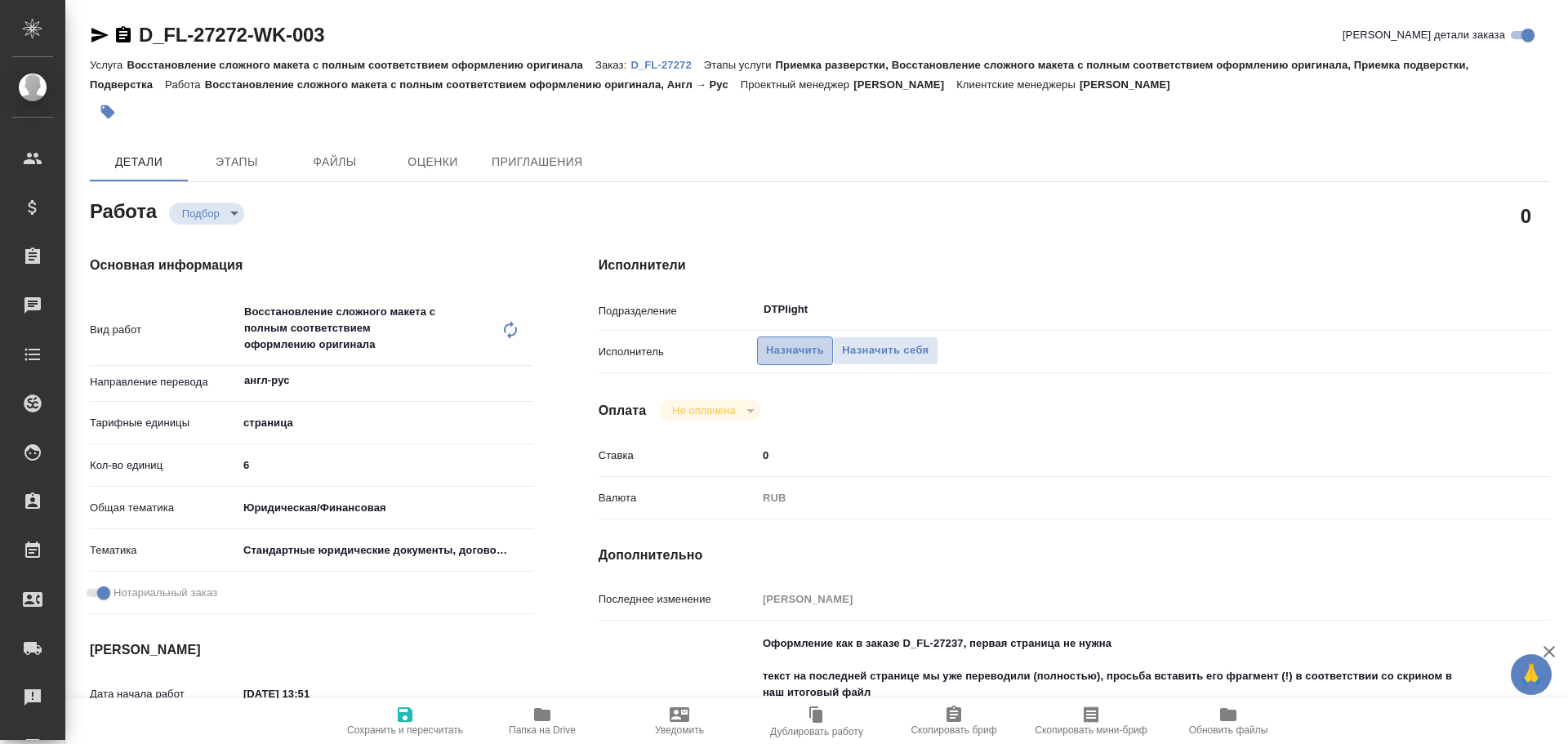
type textarea "x"
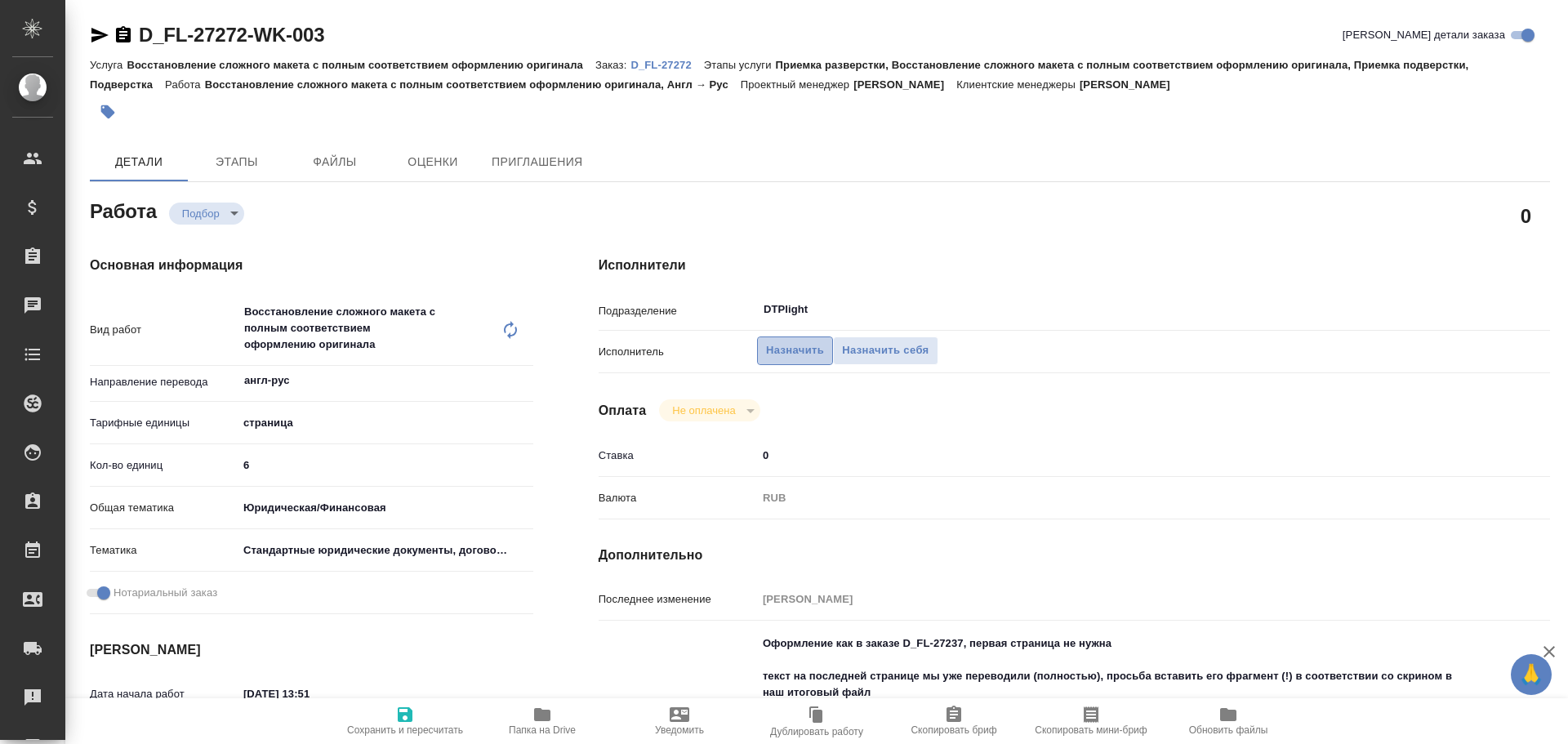
type textarea "x"
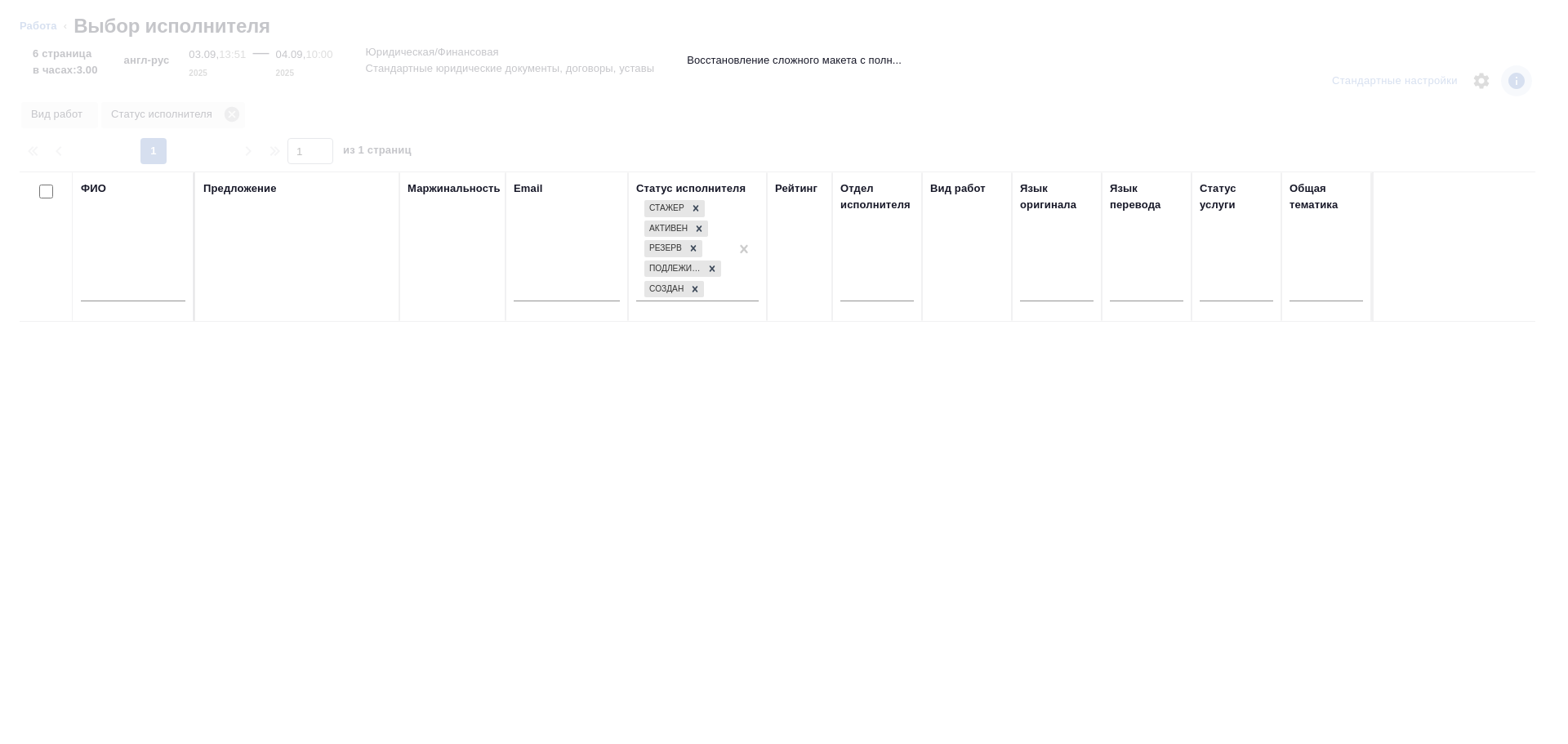
click at [113, 288] on input "text" at bounding box center [133, 291] width 104 height 20
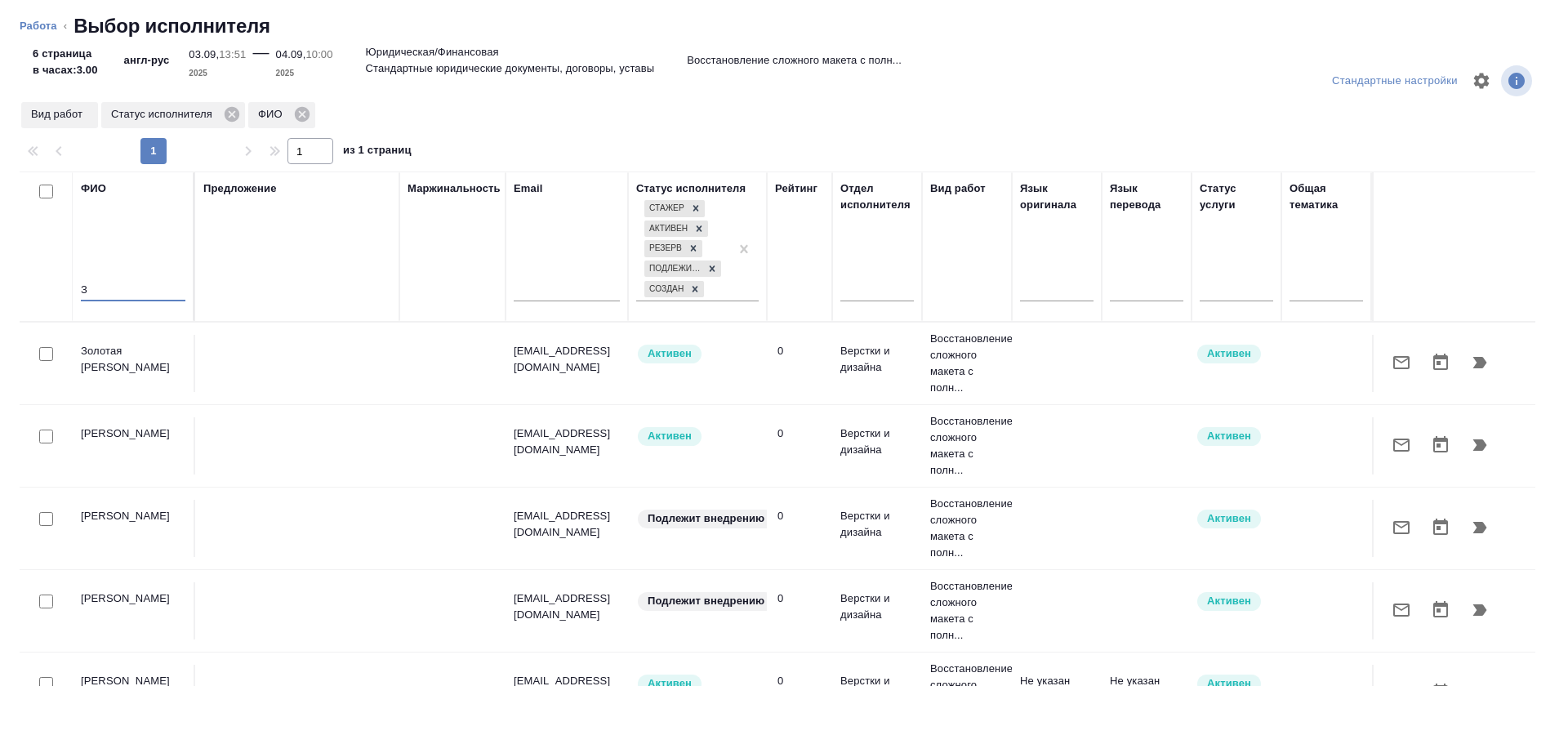
type input "З"
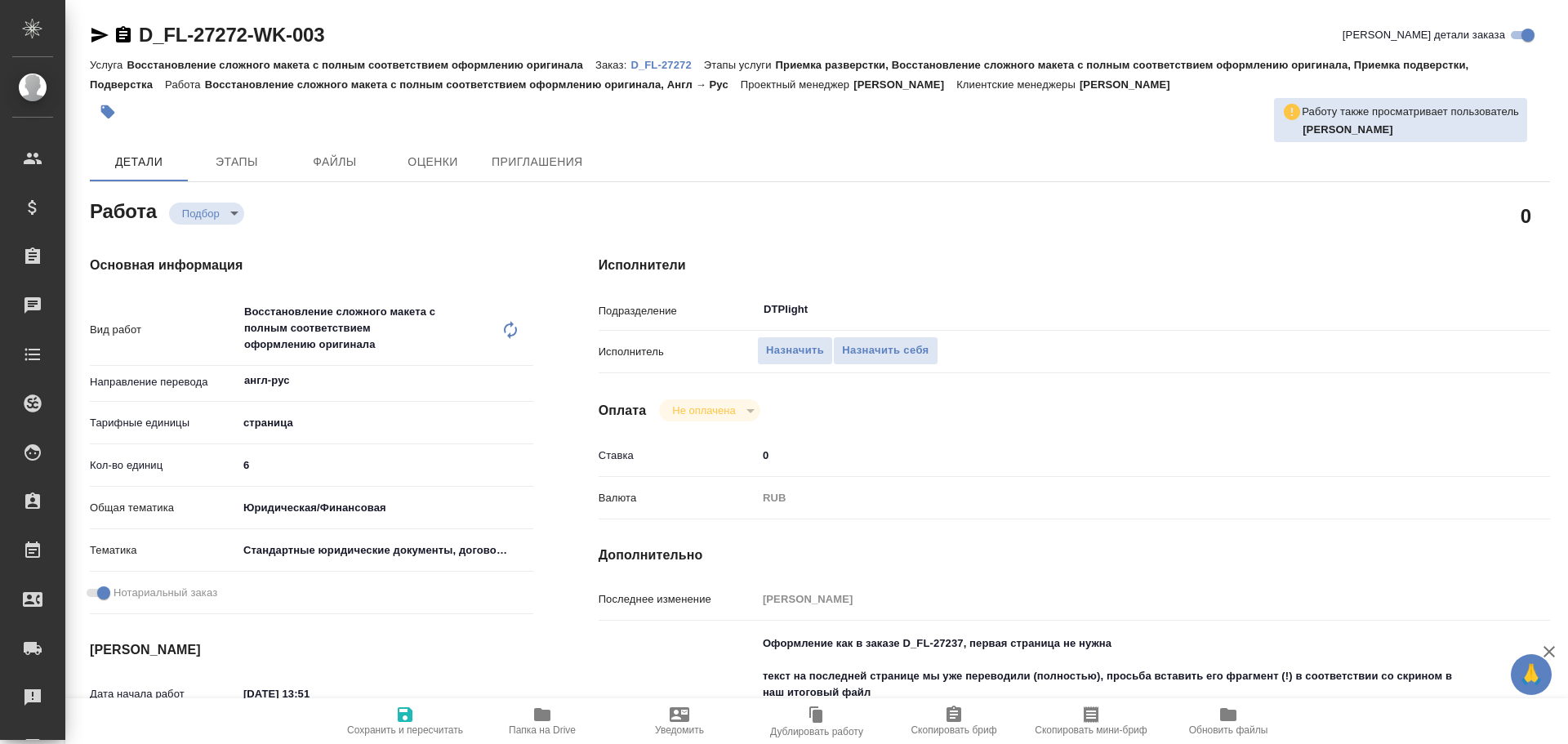
type textarea "x"
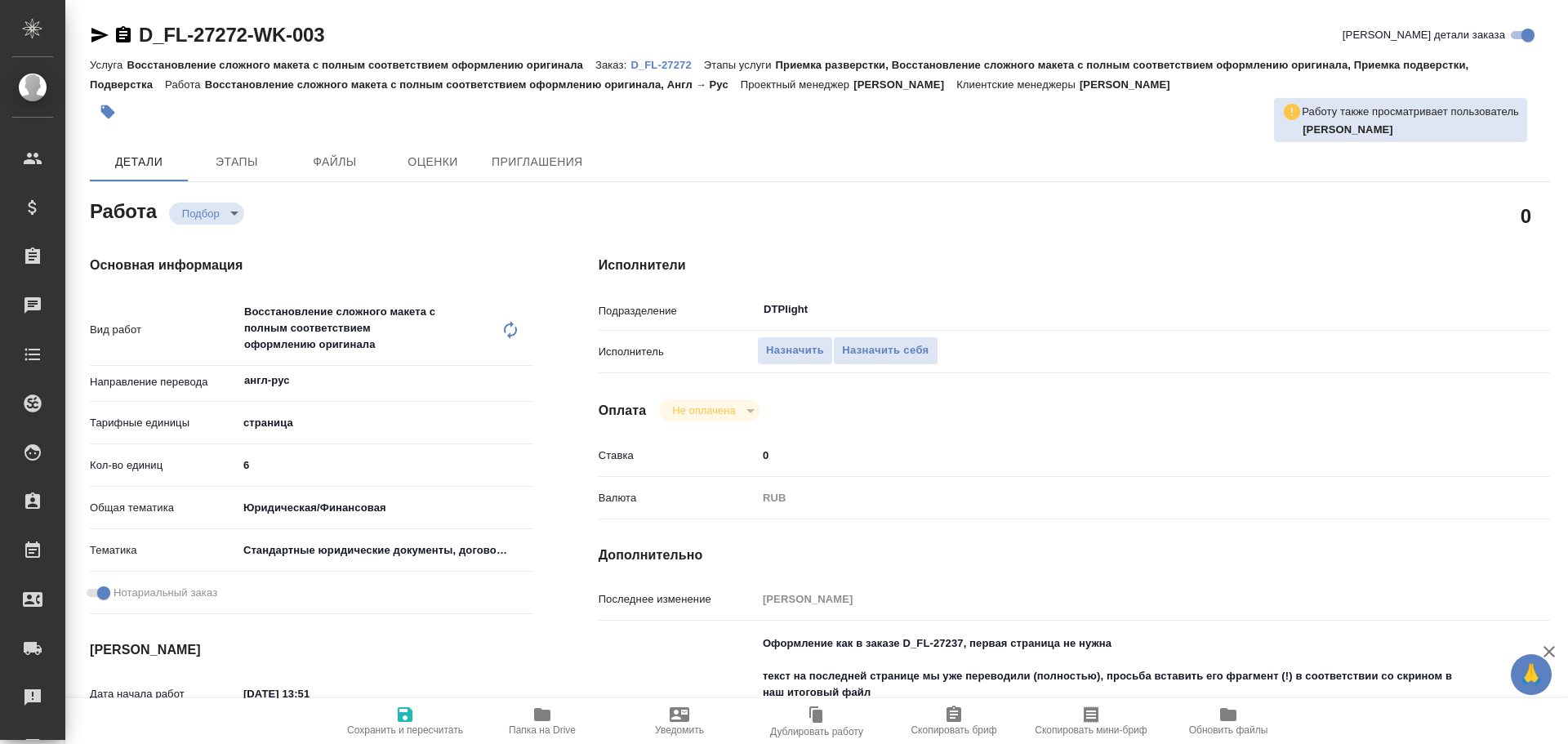
type textarea "x"
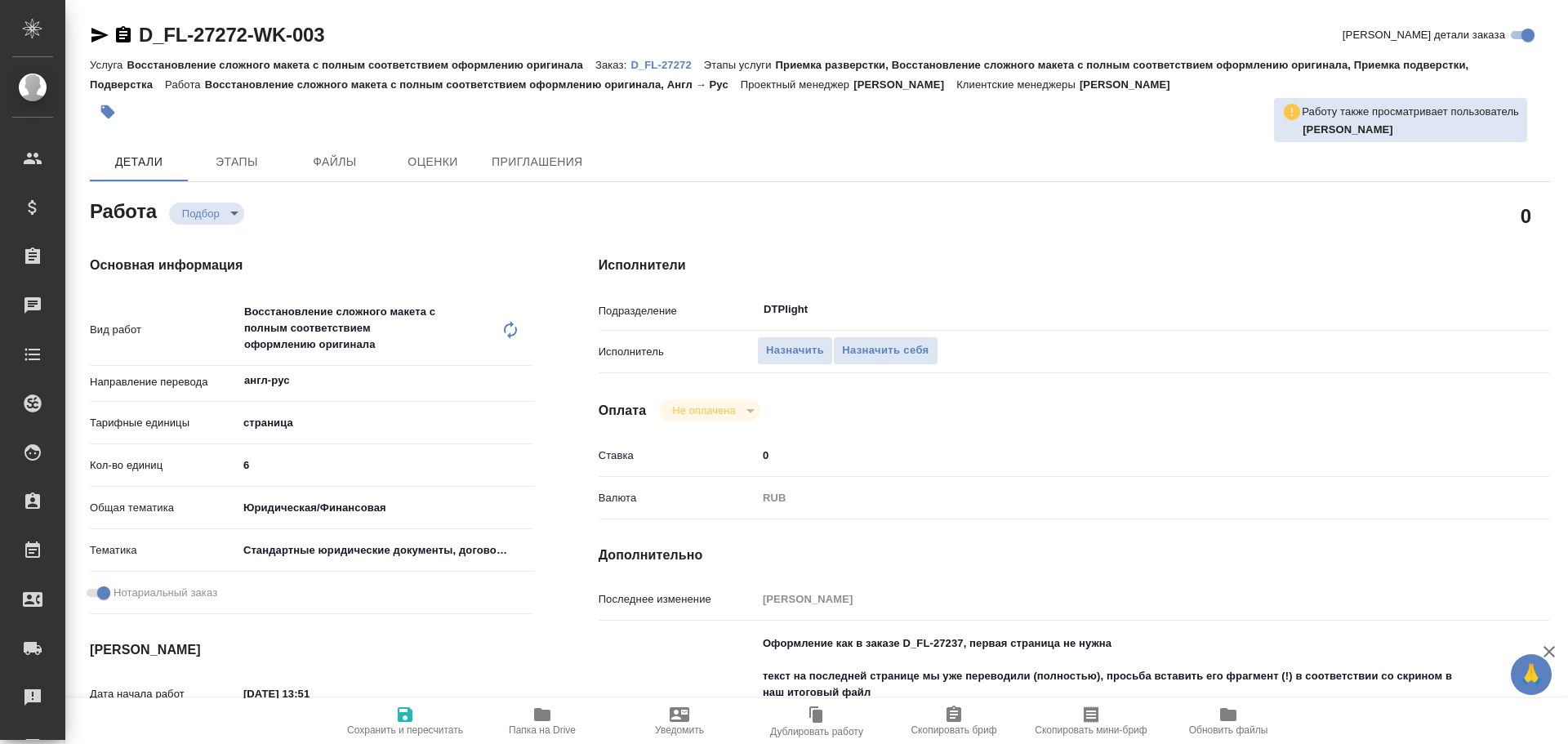
type textarea "x"
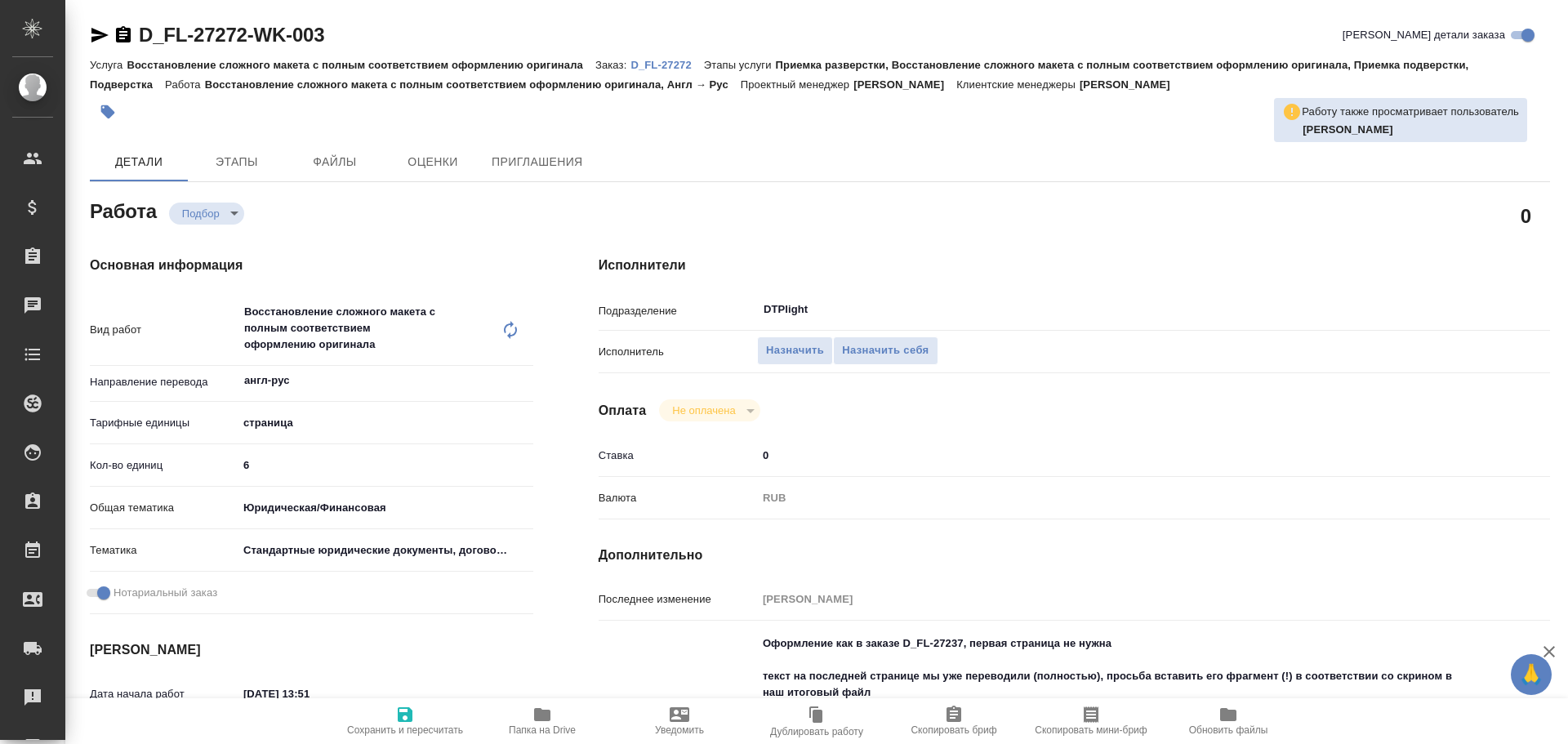
type textarea "x"
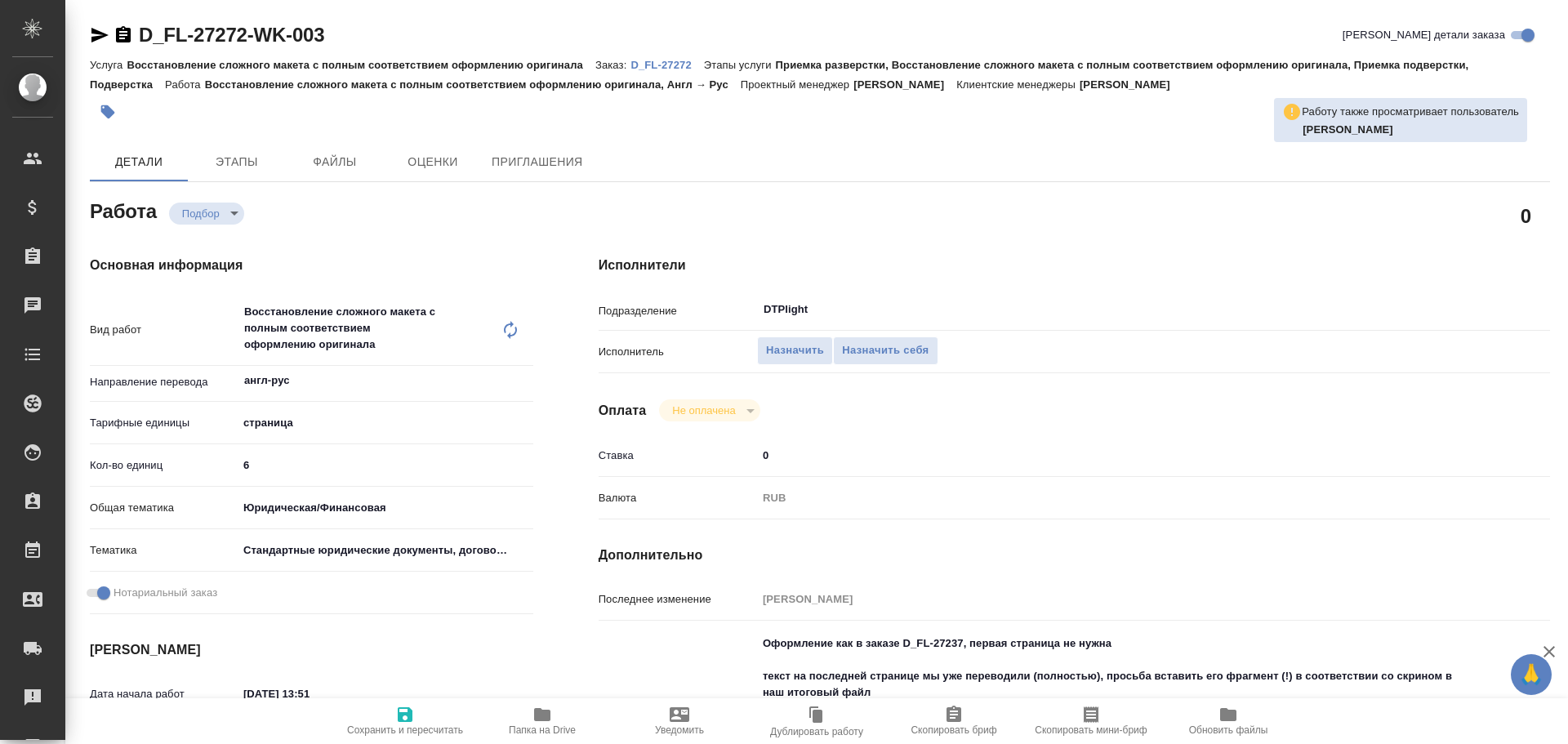
type textarea "x"
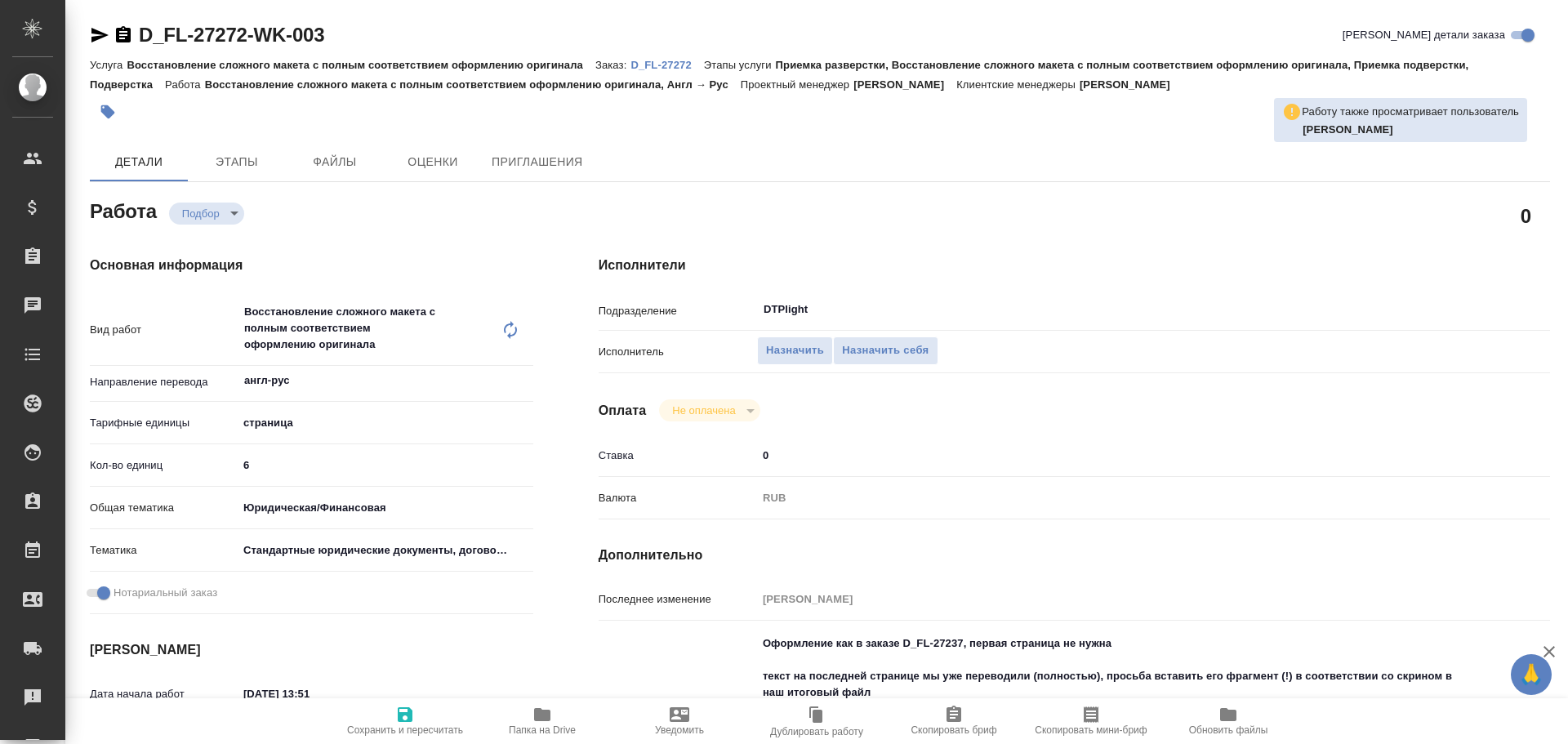
type textarea "x"
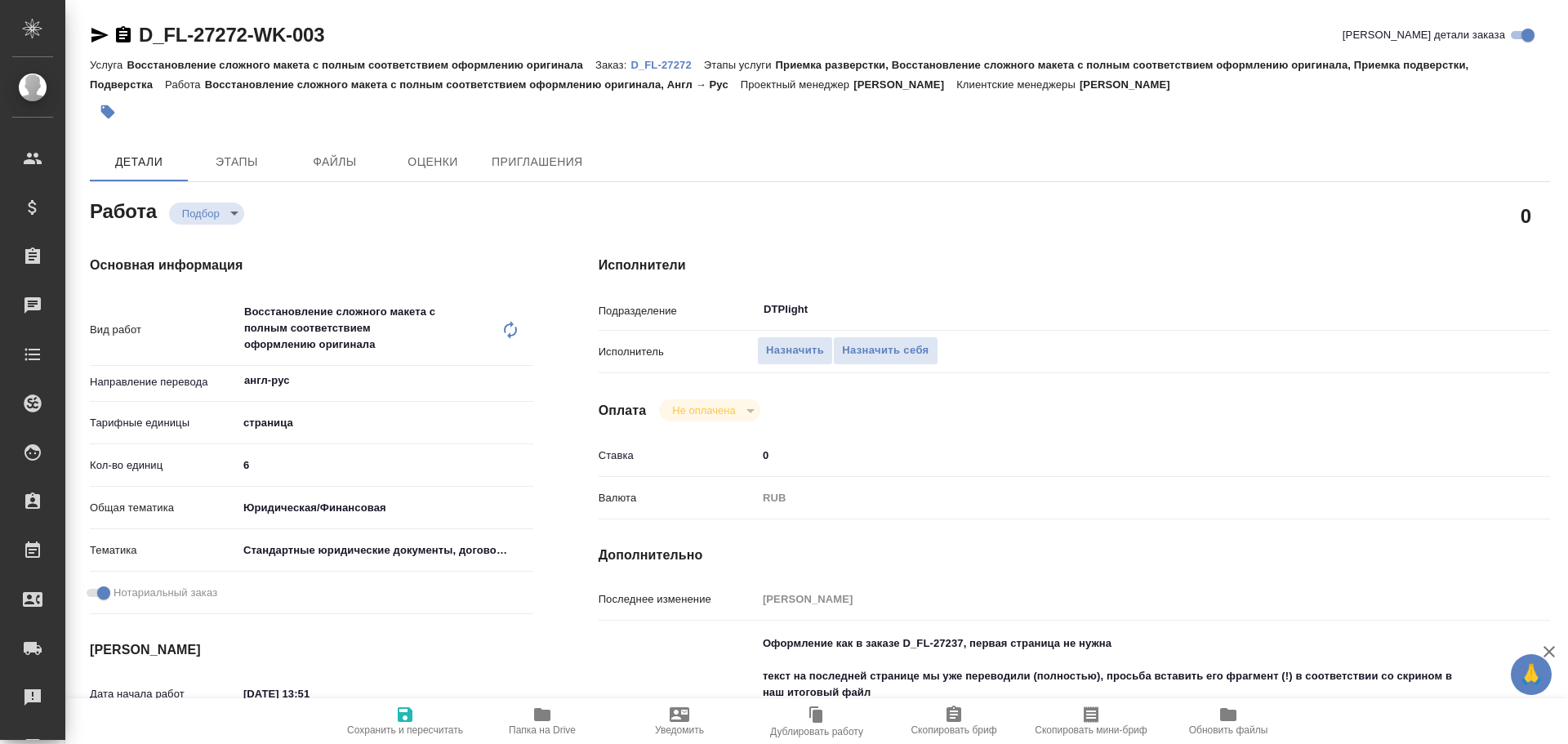
type textarea "x"
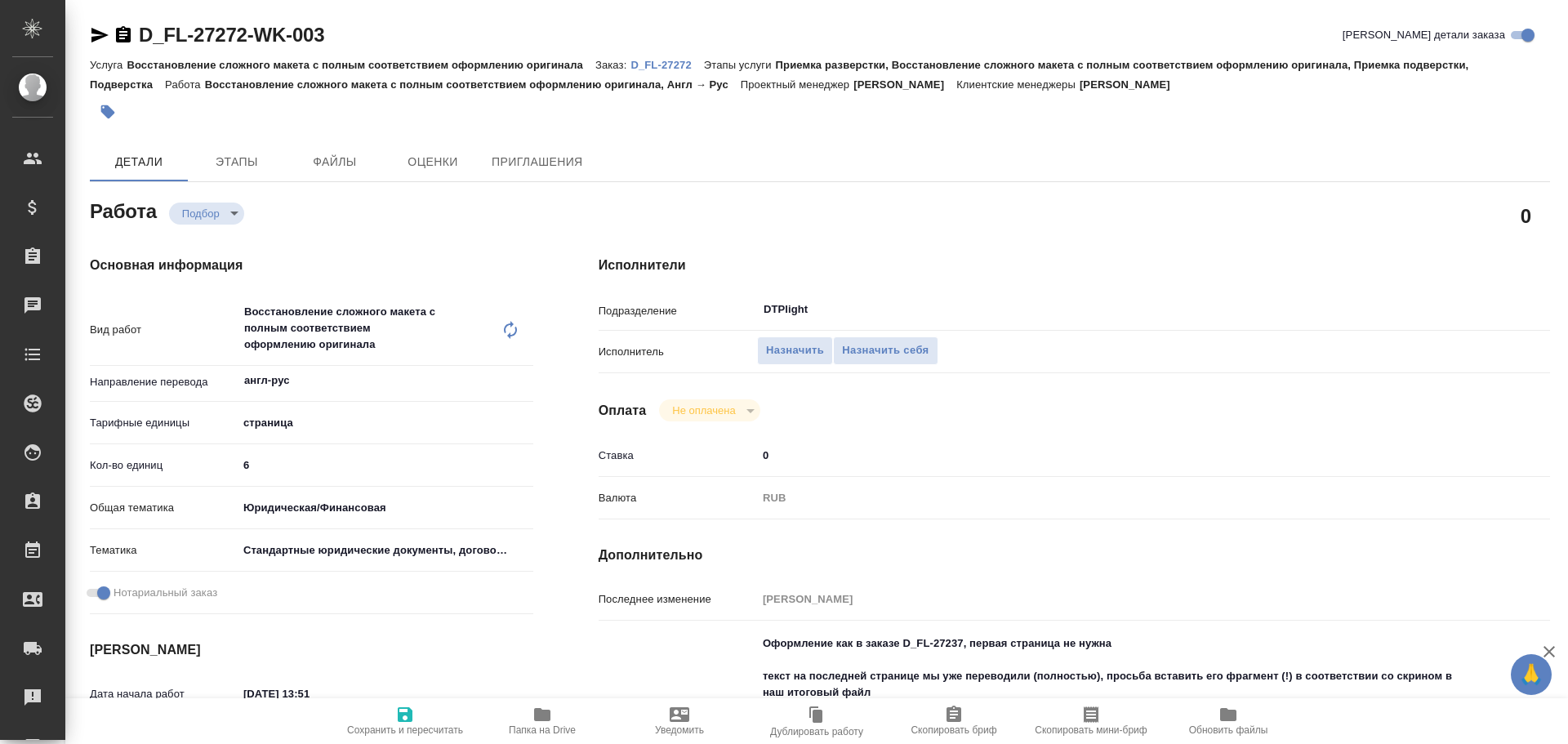
type textarea "x"
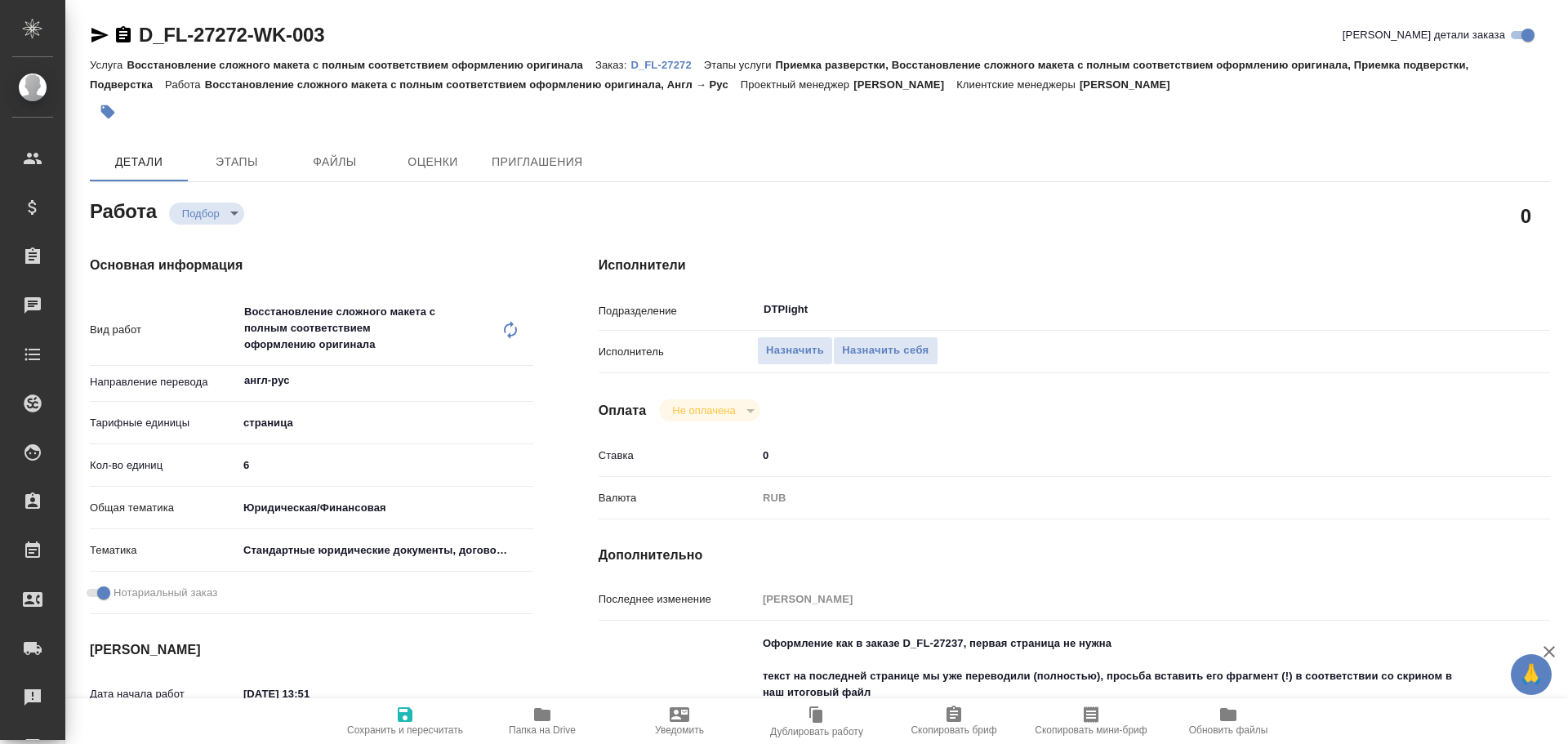
type textarea "x"
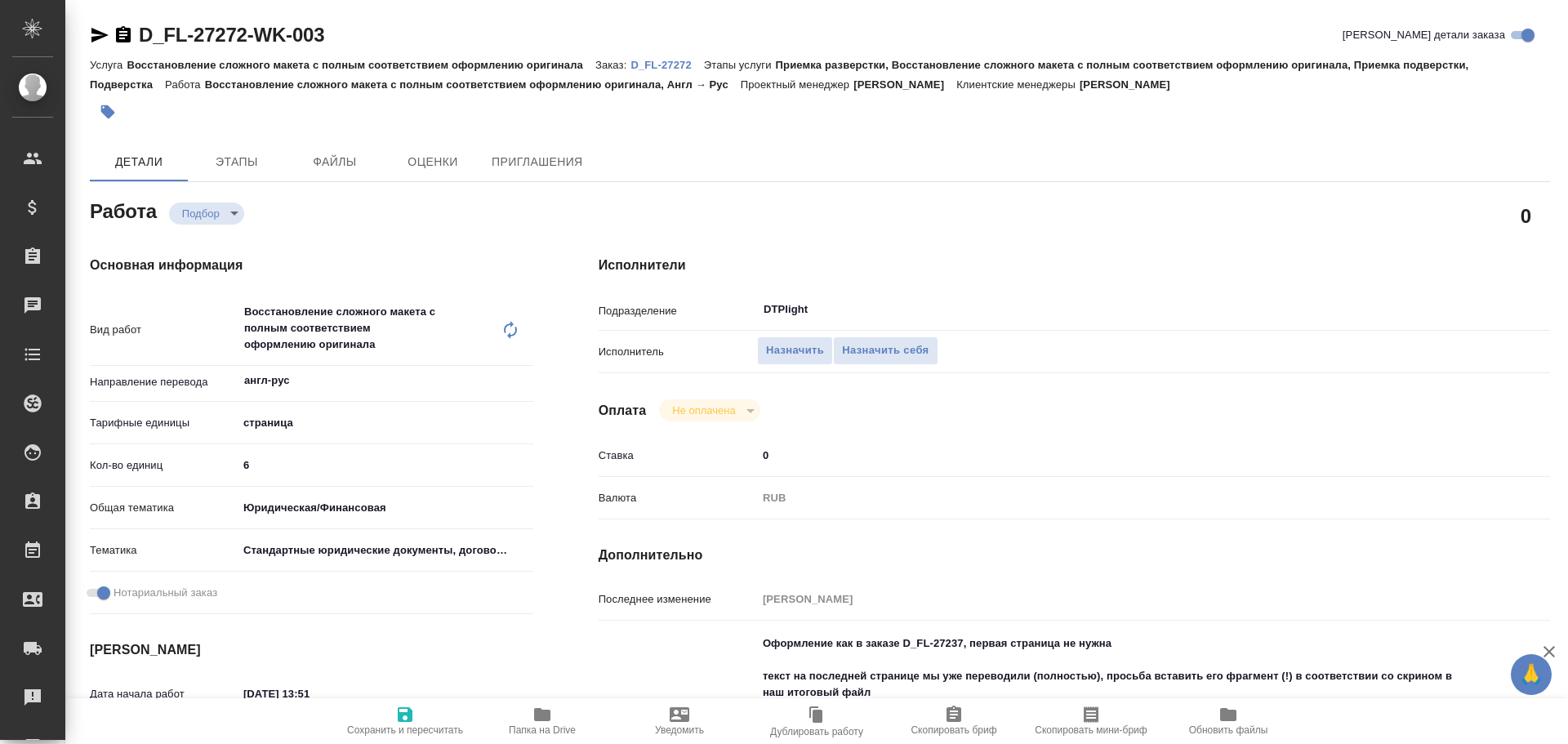
type textarea "x"
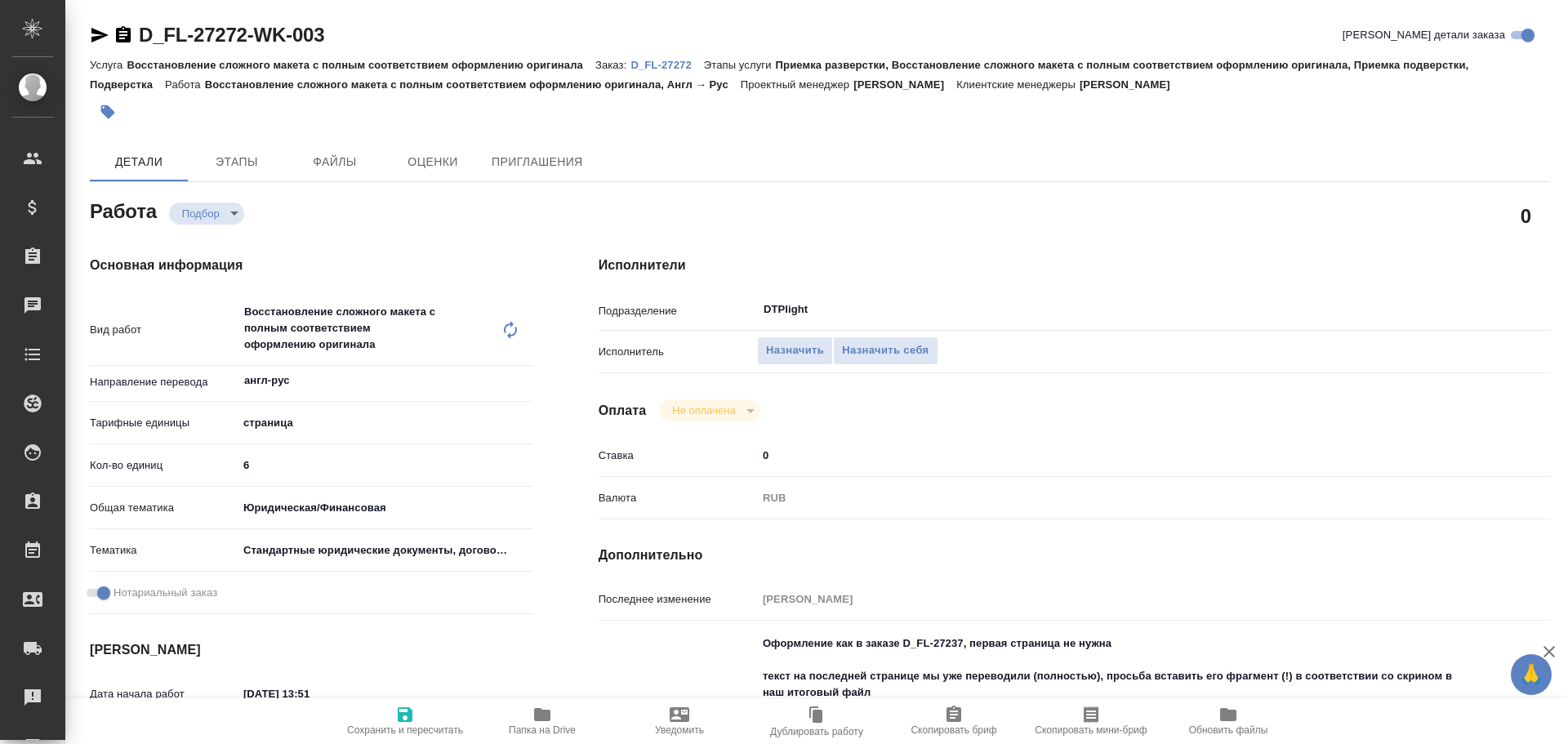
type textarea "x"
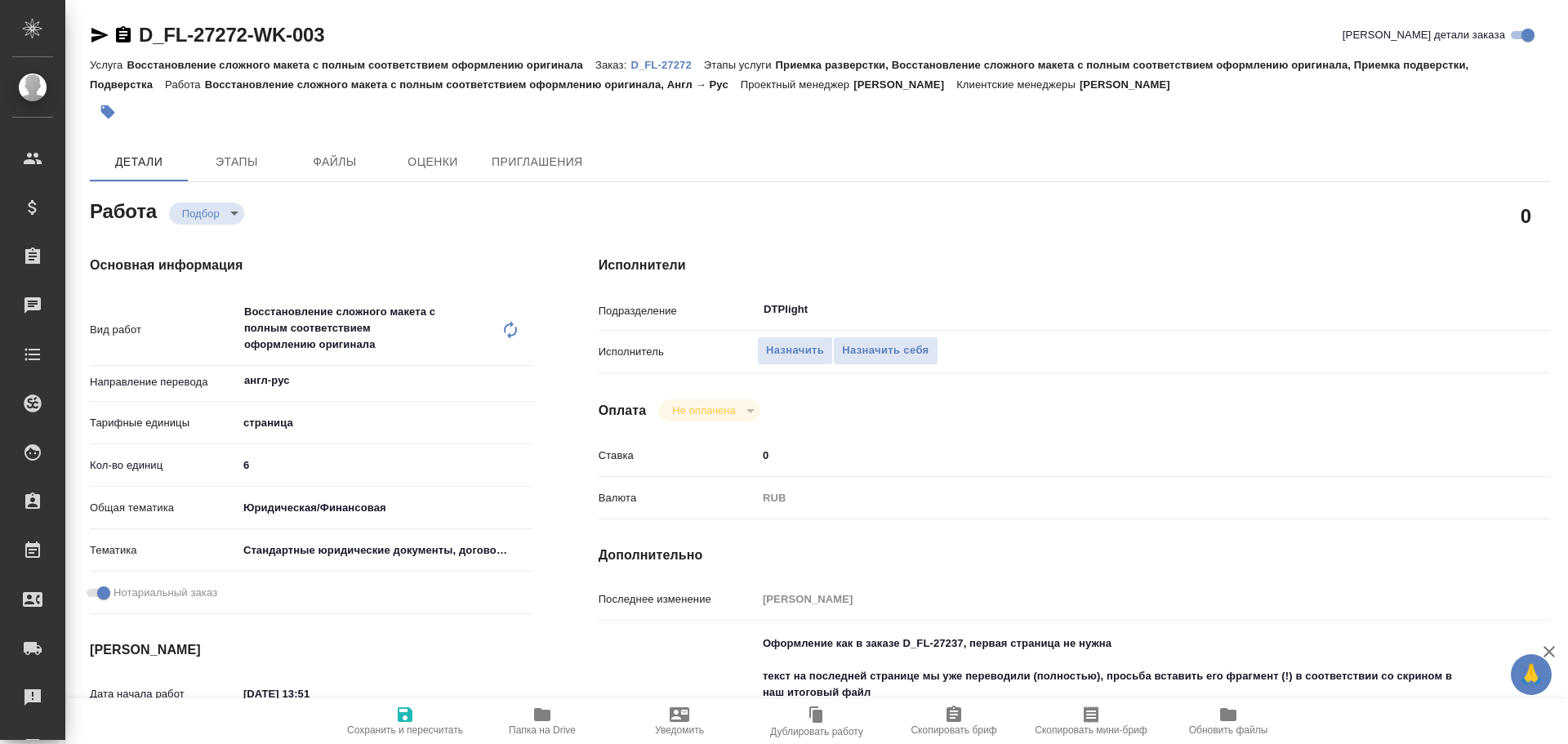
type textarea "x"
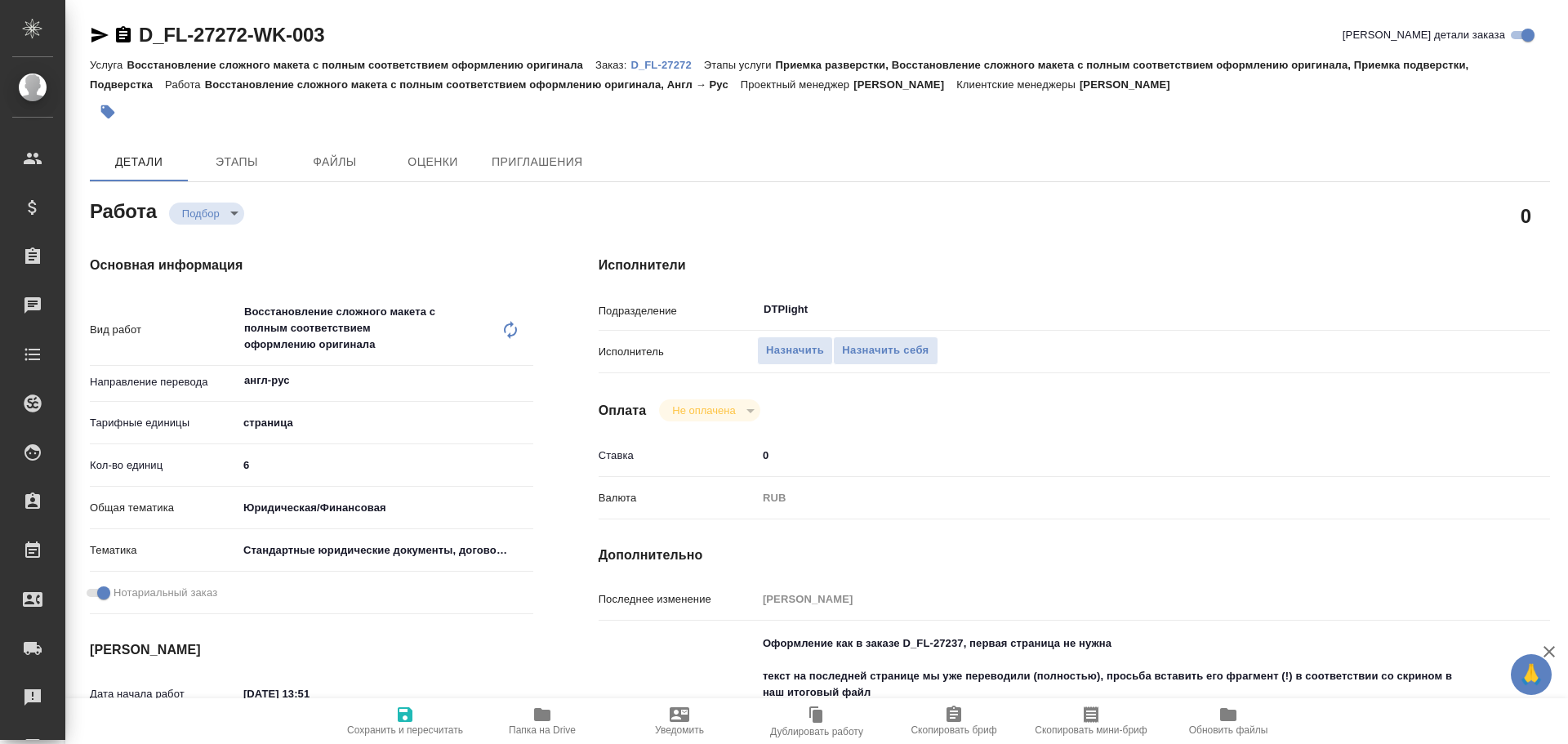
type textarea "x"
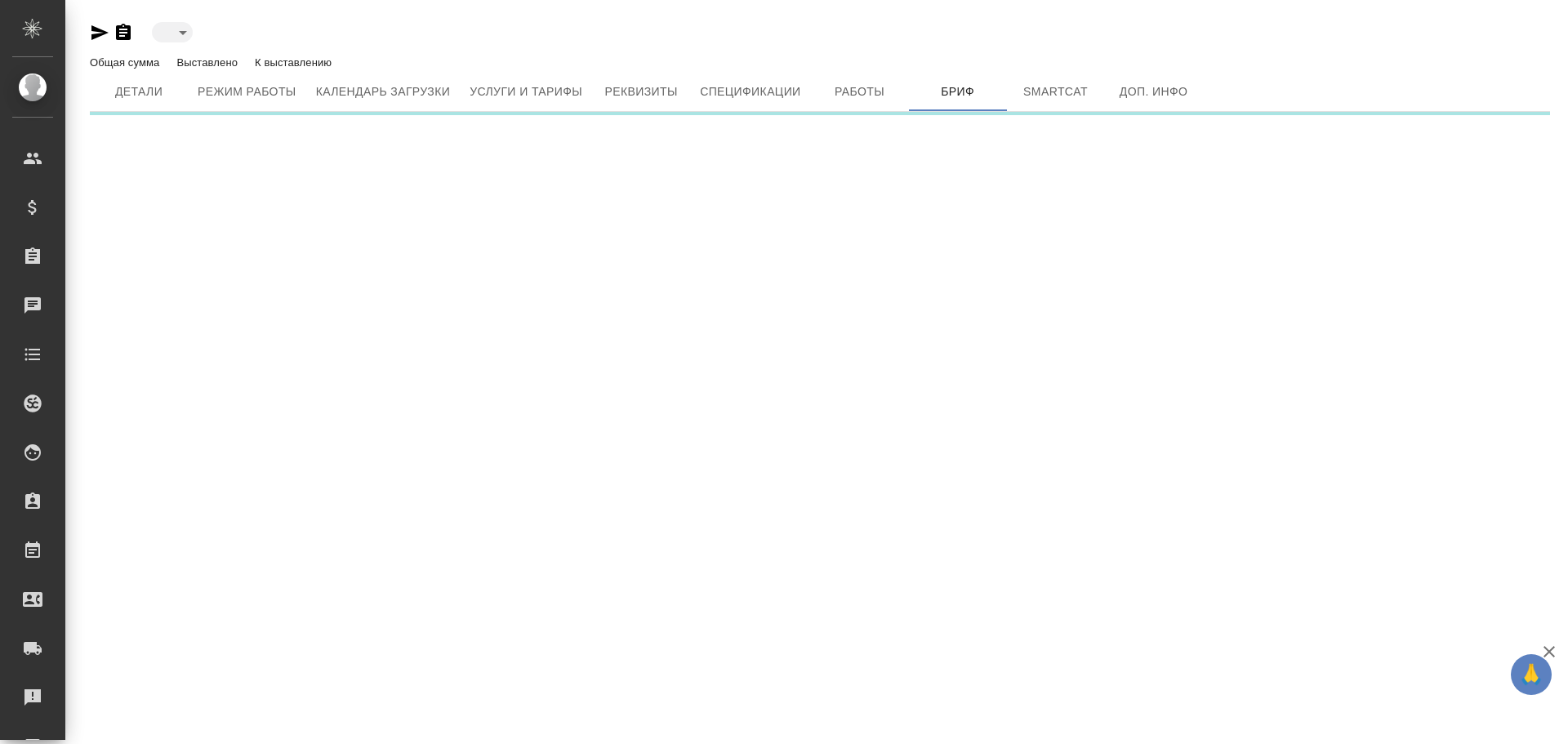
type input "active"
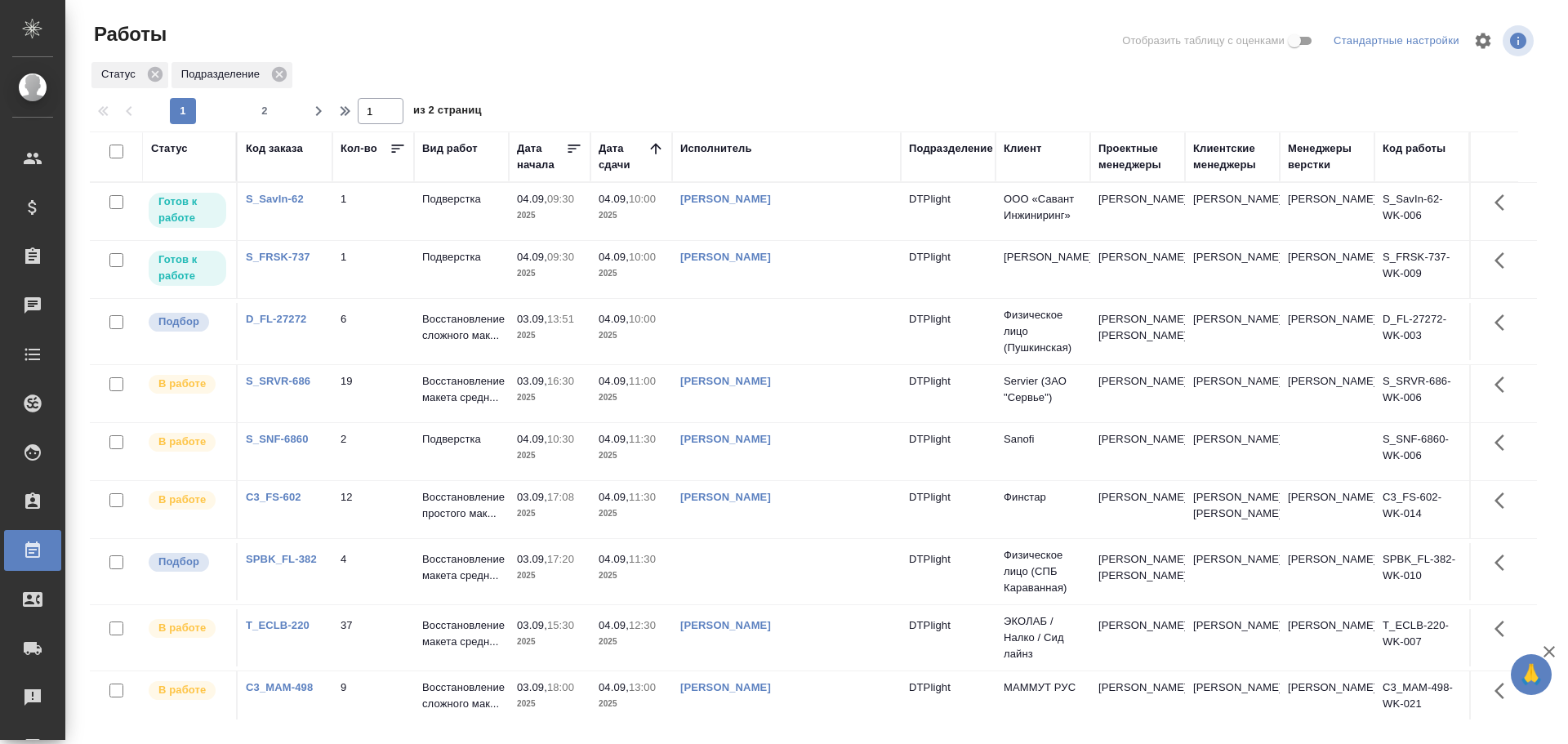
click at [737, 387] on link "[PERSON_NAME]" at bounding box center [725, 381] width 91 height 13
click at [761, 344] on td at bounding box center [786, 332] width 229 height 58
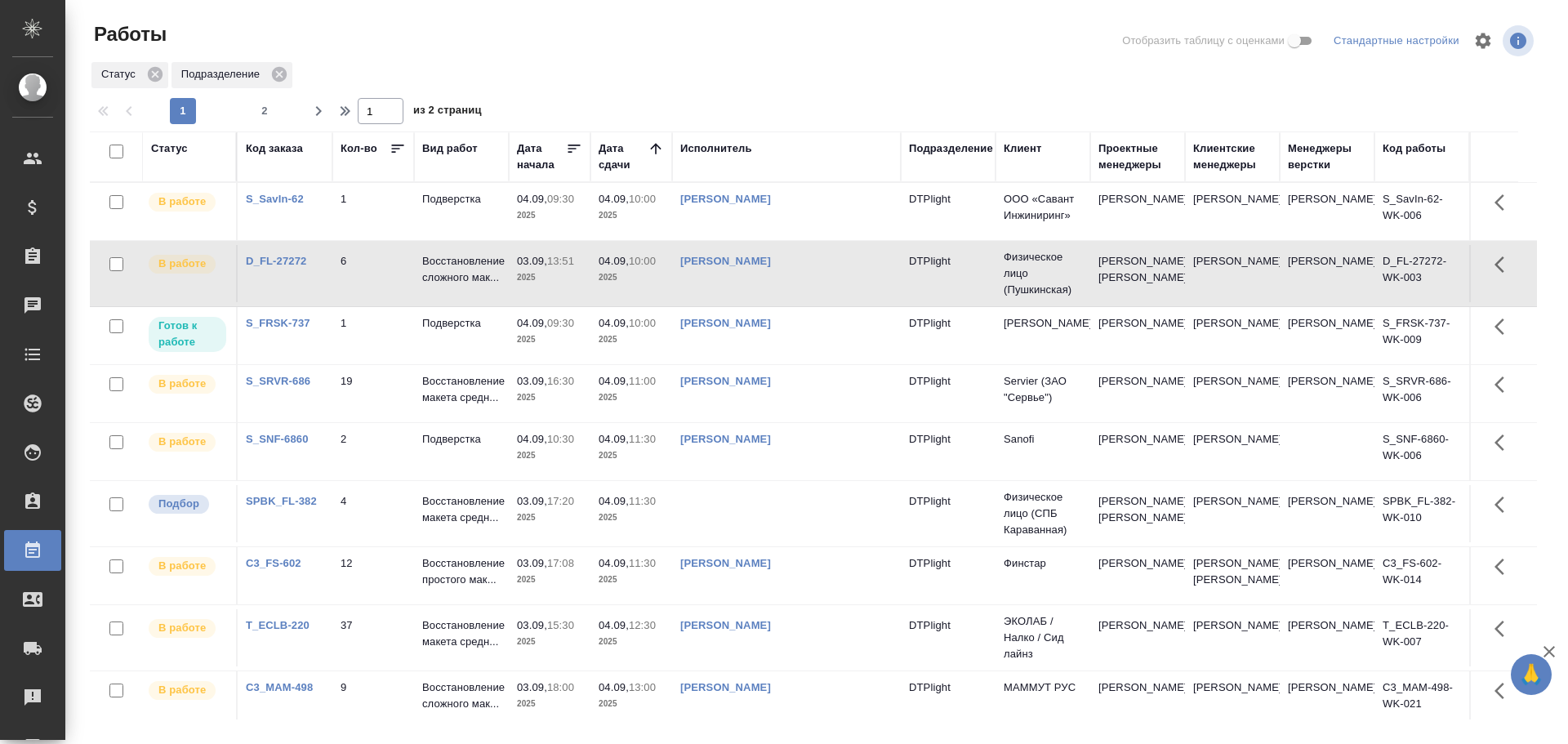
click at [827, 294] on td "[PERSON_NAME]" at bounding box center [786, 273] width 229 height 58
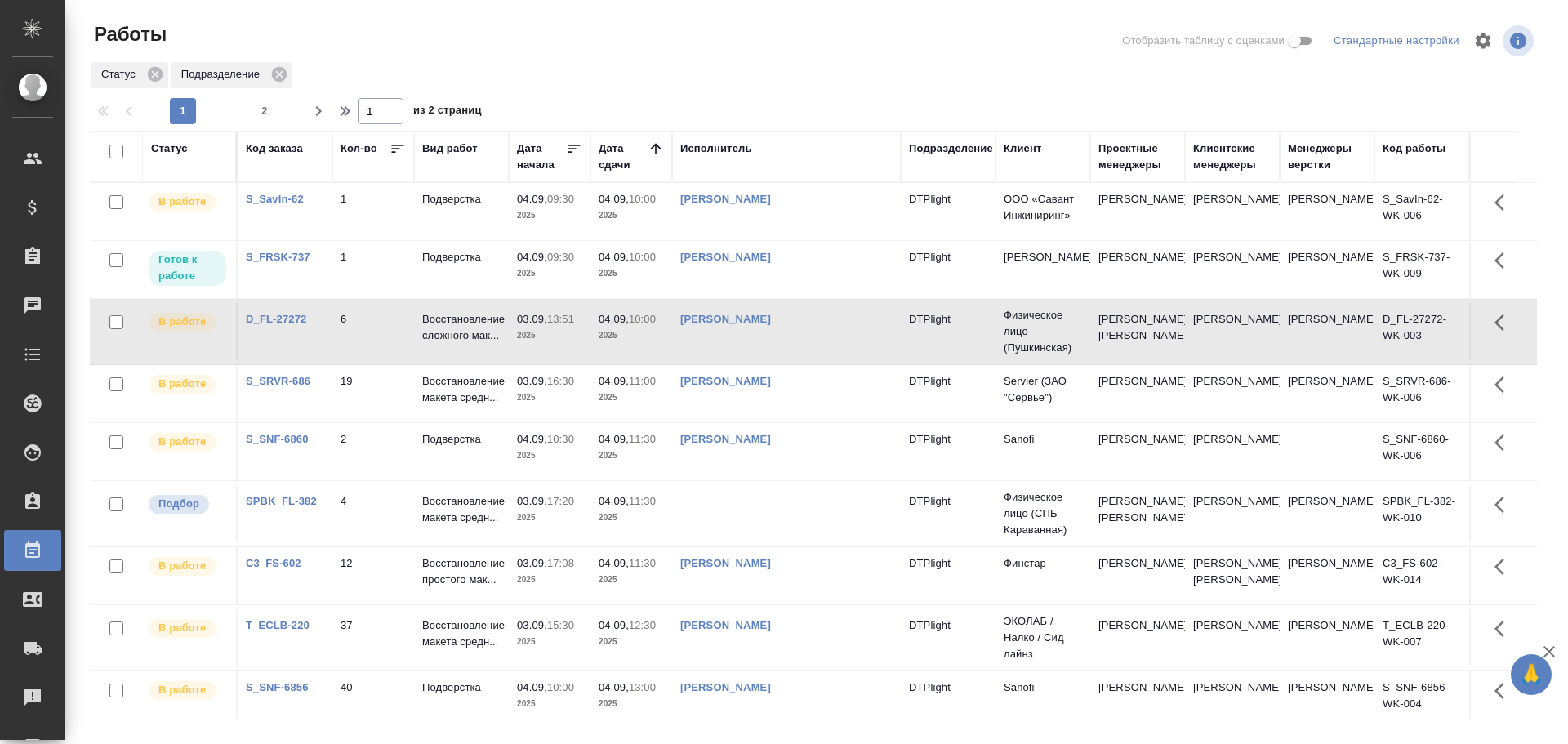
click at [746, 542] on td at bounding box center [786, 514] width 229 height 58
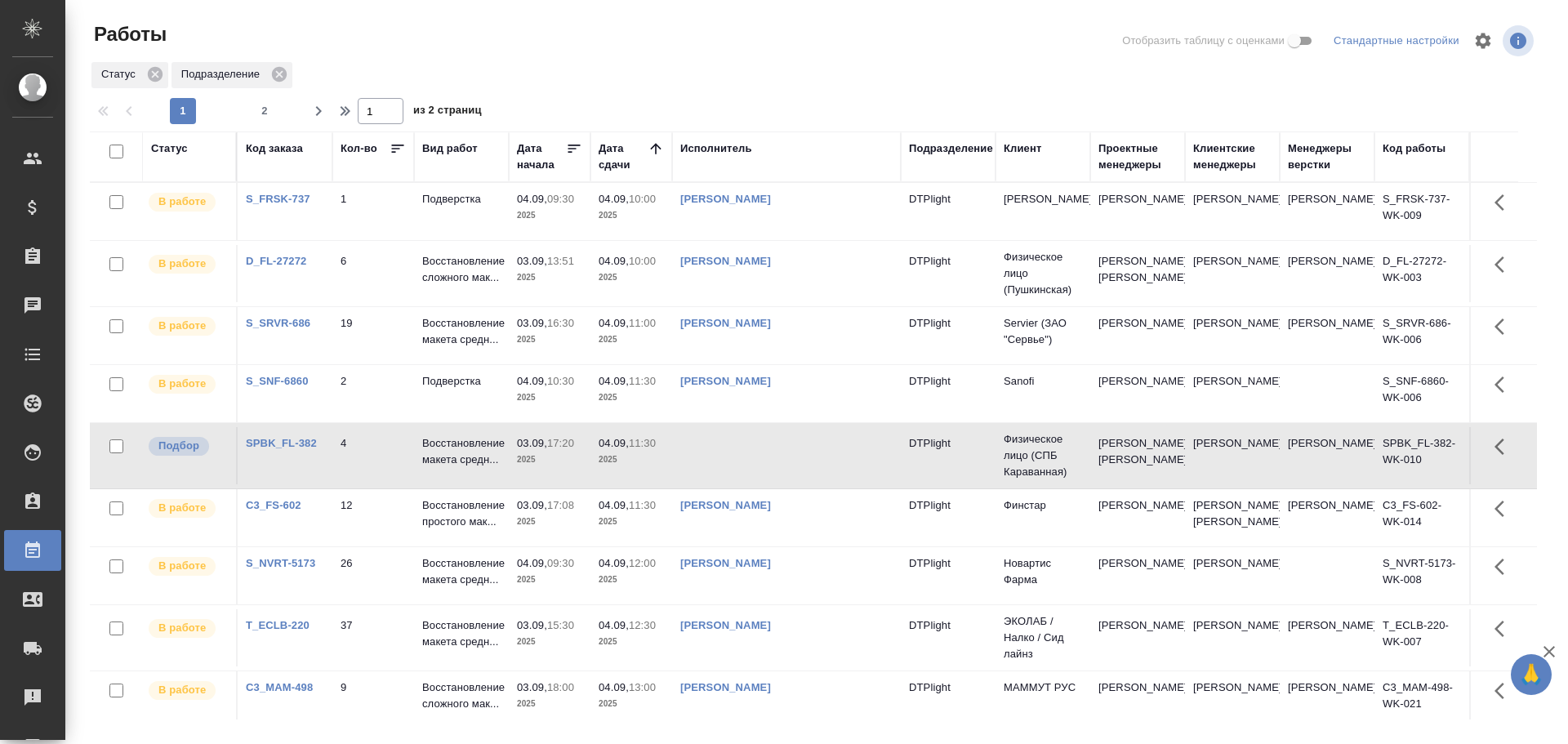
click at [1444, 667] on td "T_ECLB-220-WK-007" at bounding box center [1421, 638] width 95 height 58
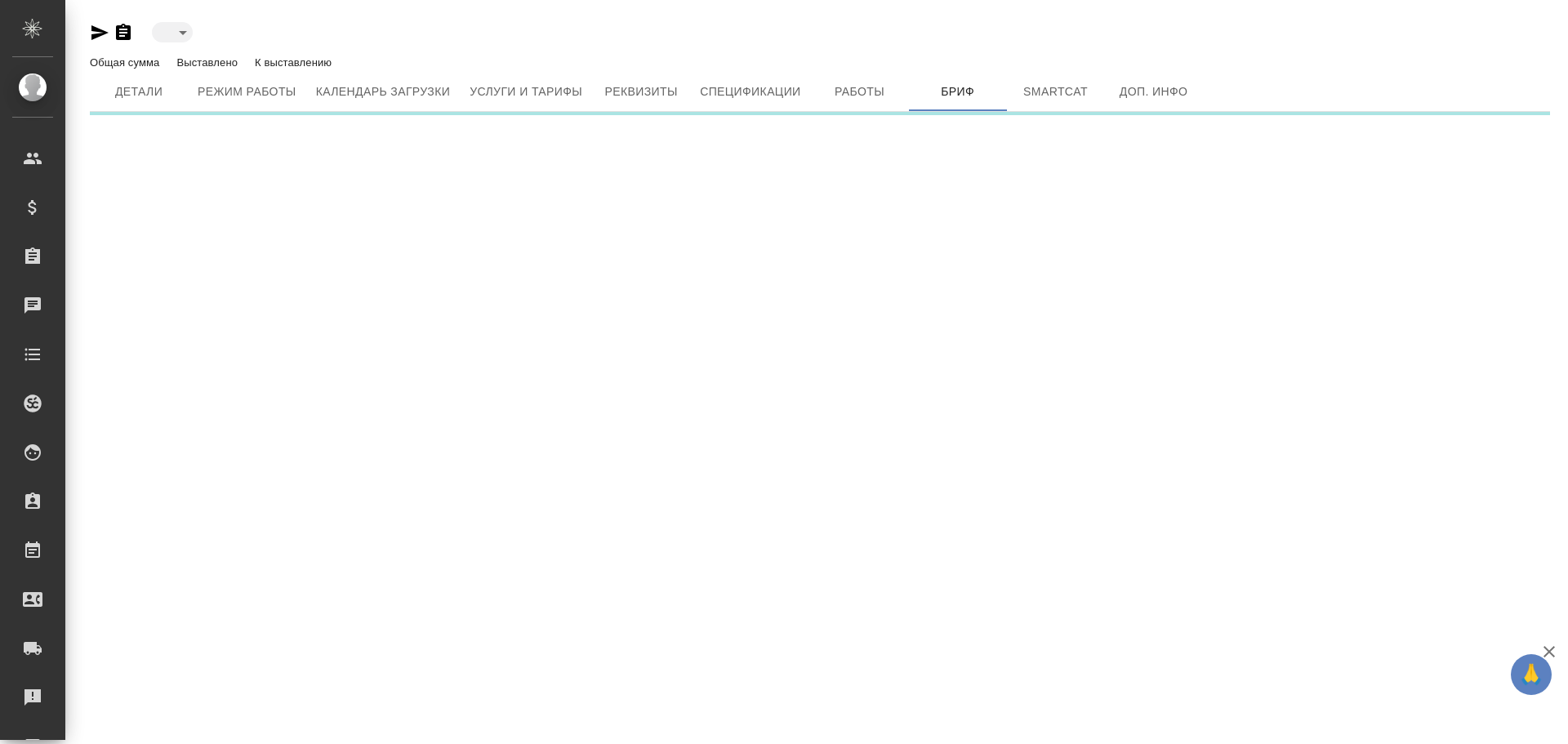
type input "active"
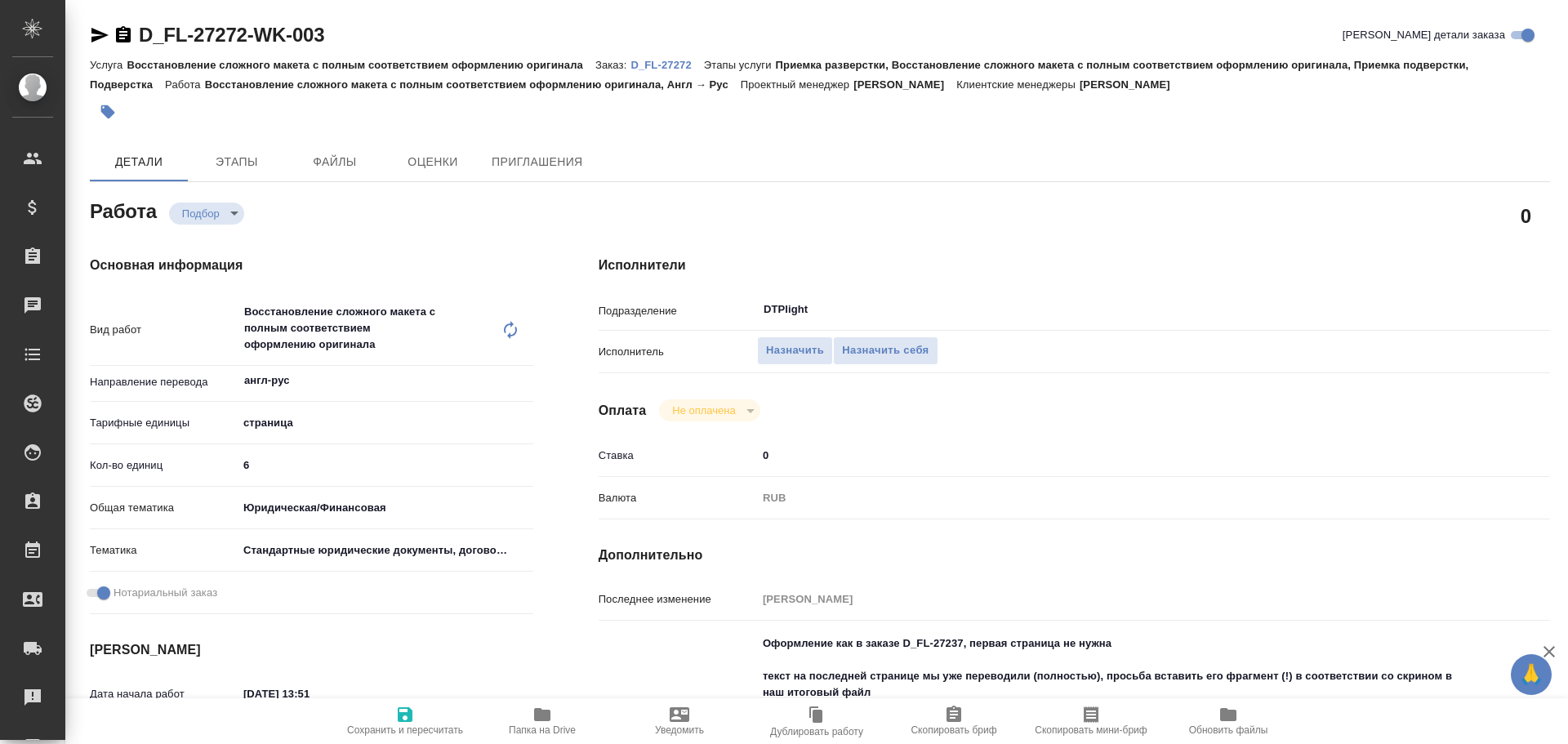
type textarea "x"
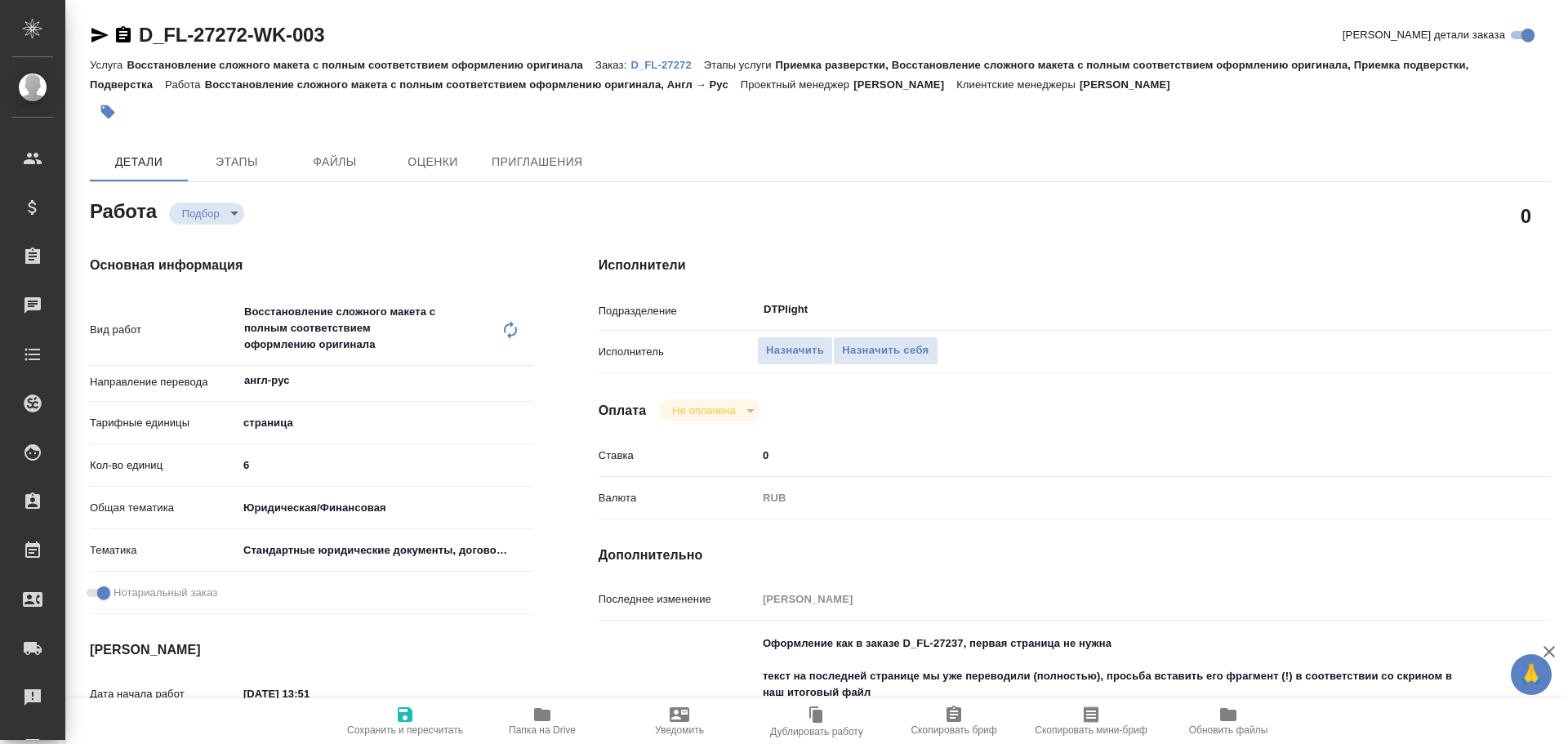
type textarea "x"
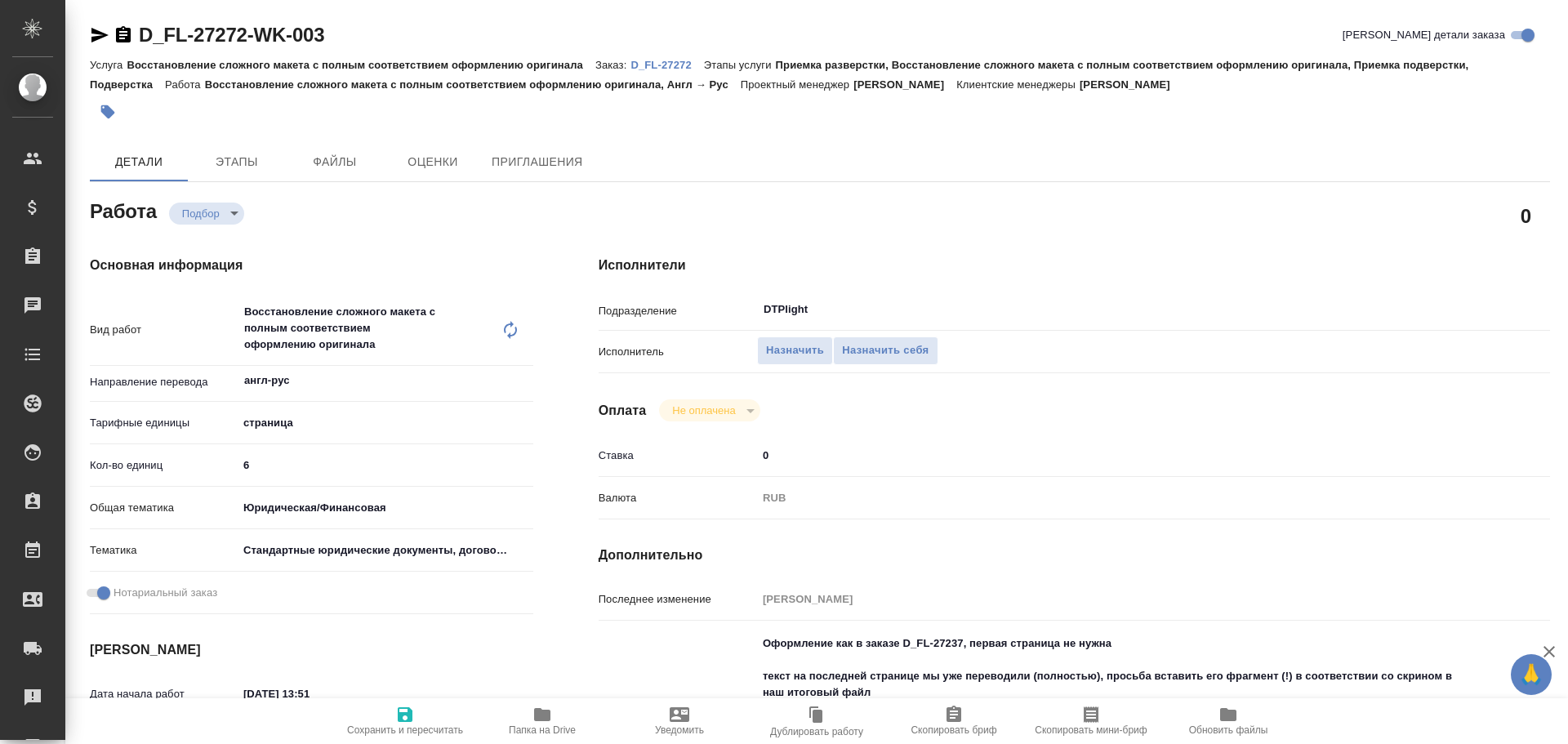
type textarea "x"
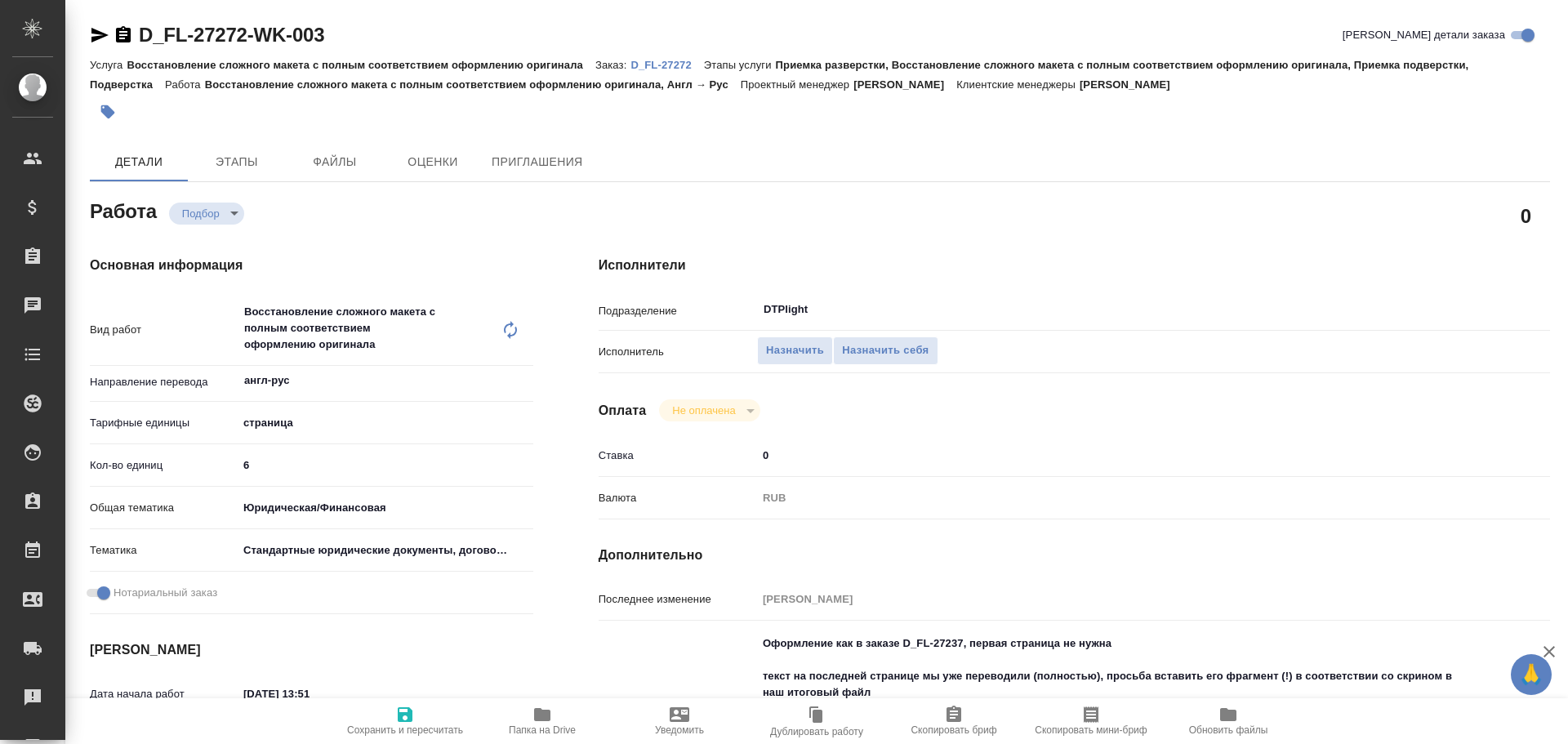
type textarea "x"
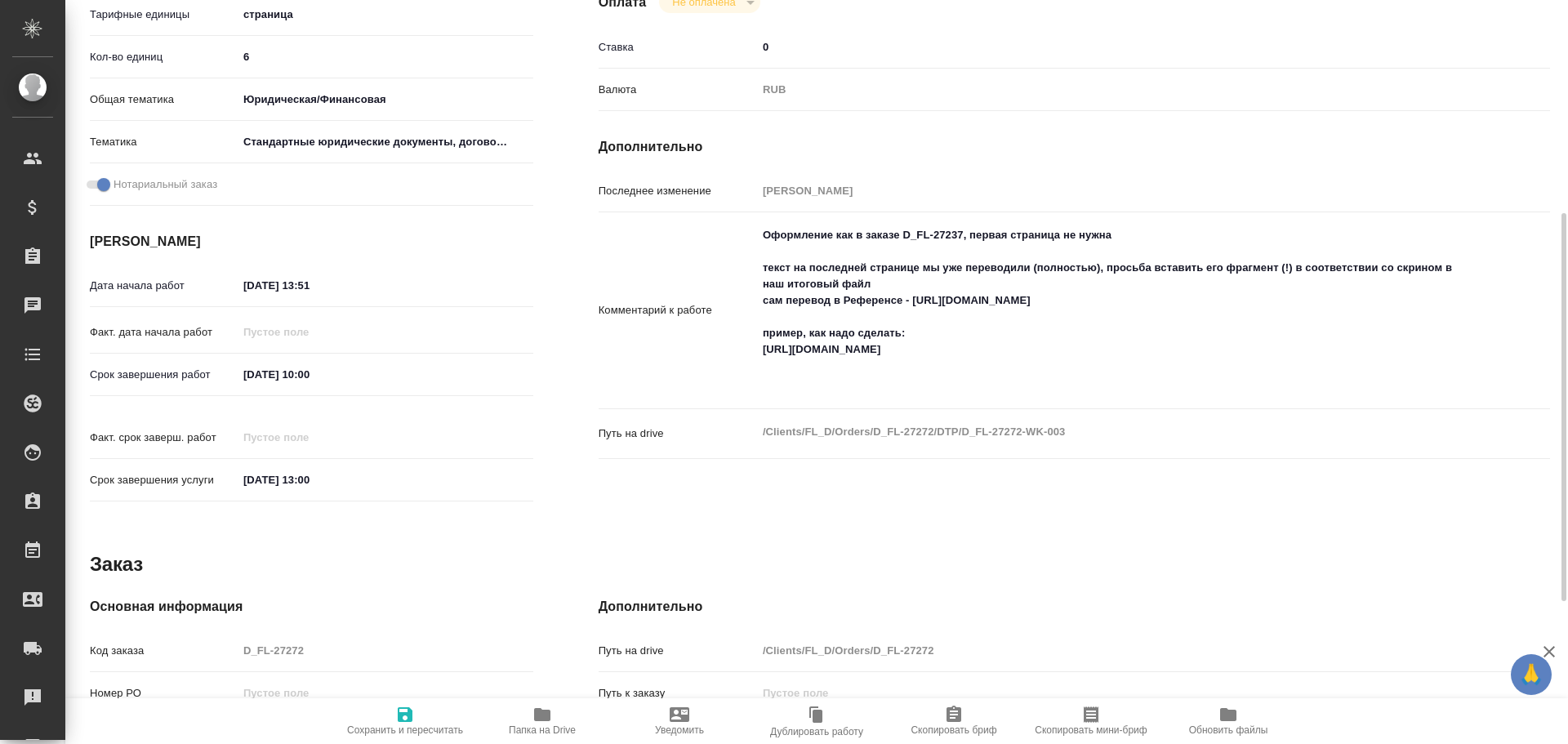
type textarea "x"
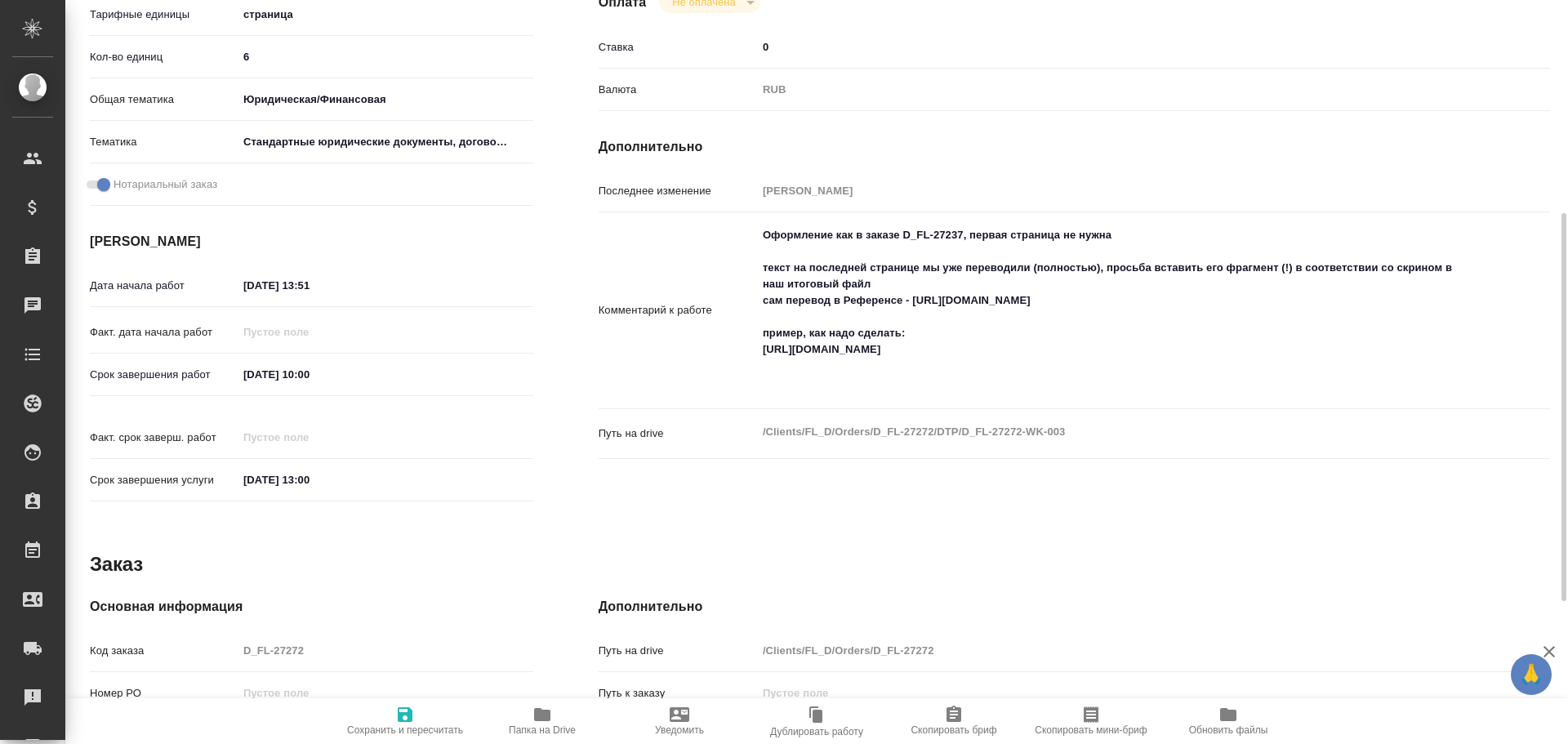
scroll to position [683, 0]
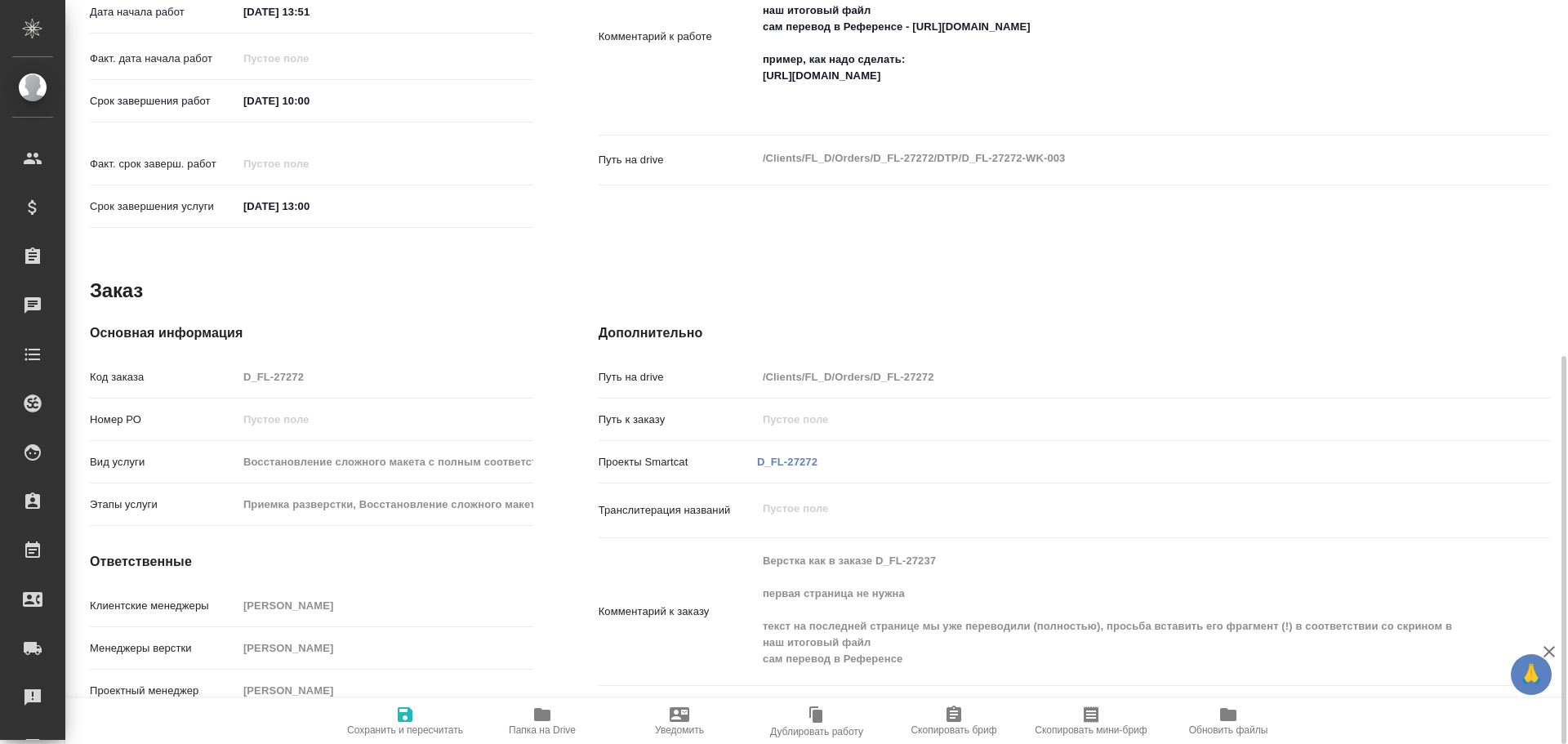
type textarea "x"
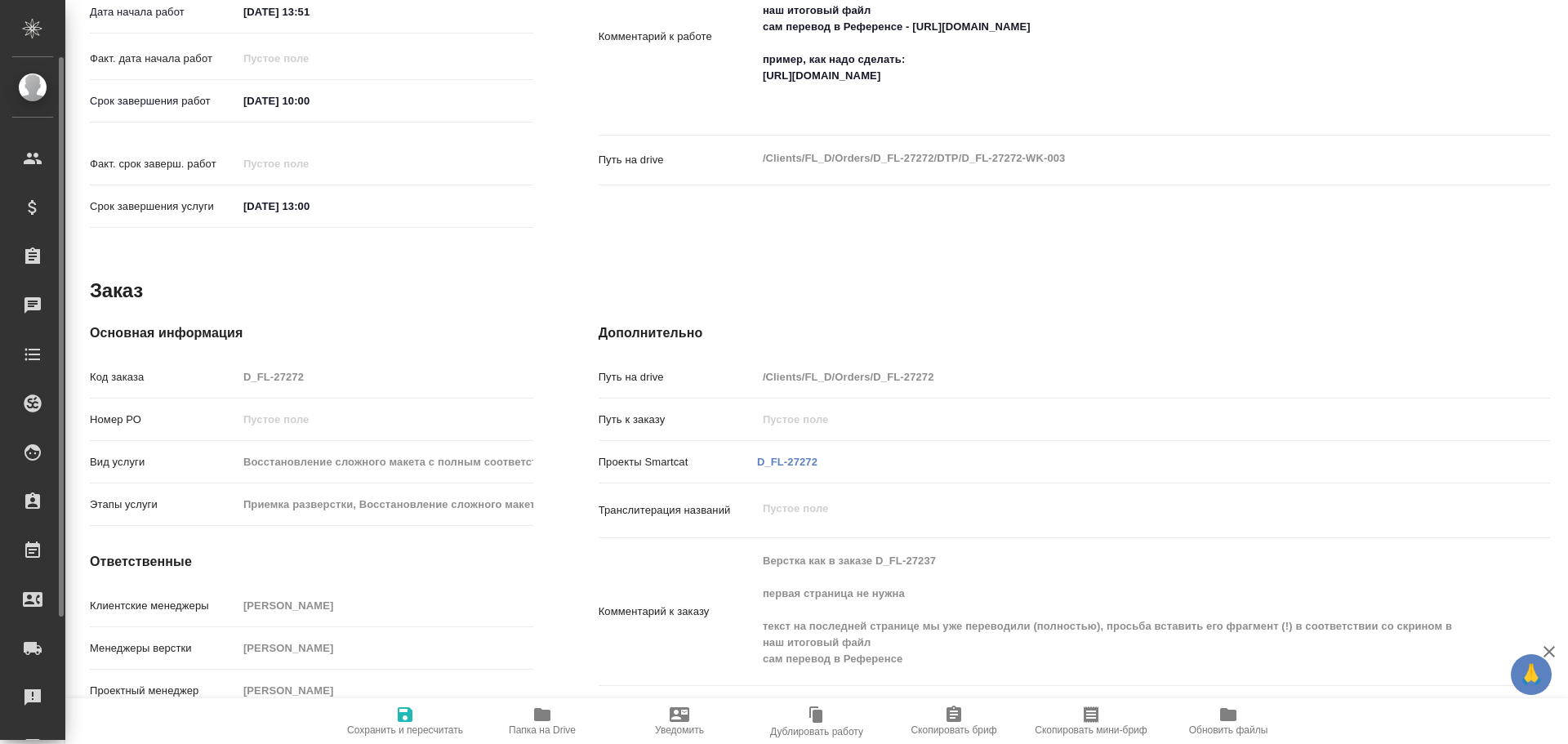
type textarea "x"
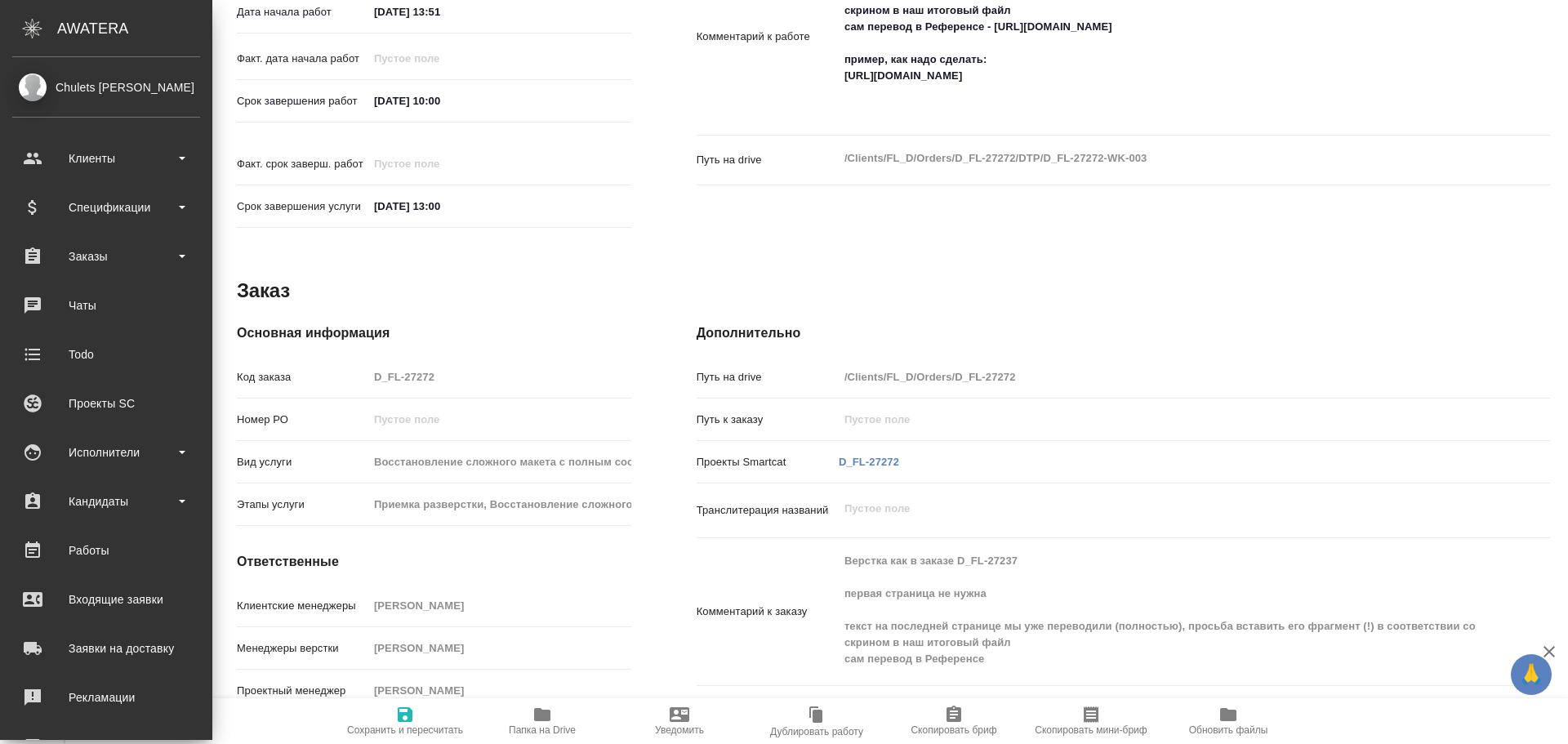
type textarea "x"
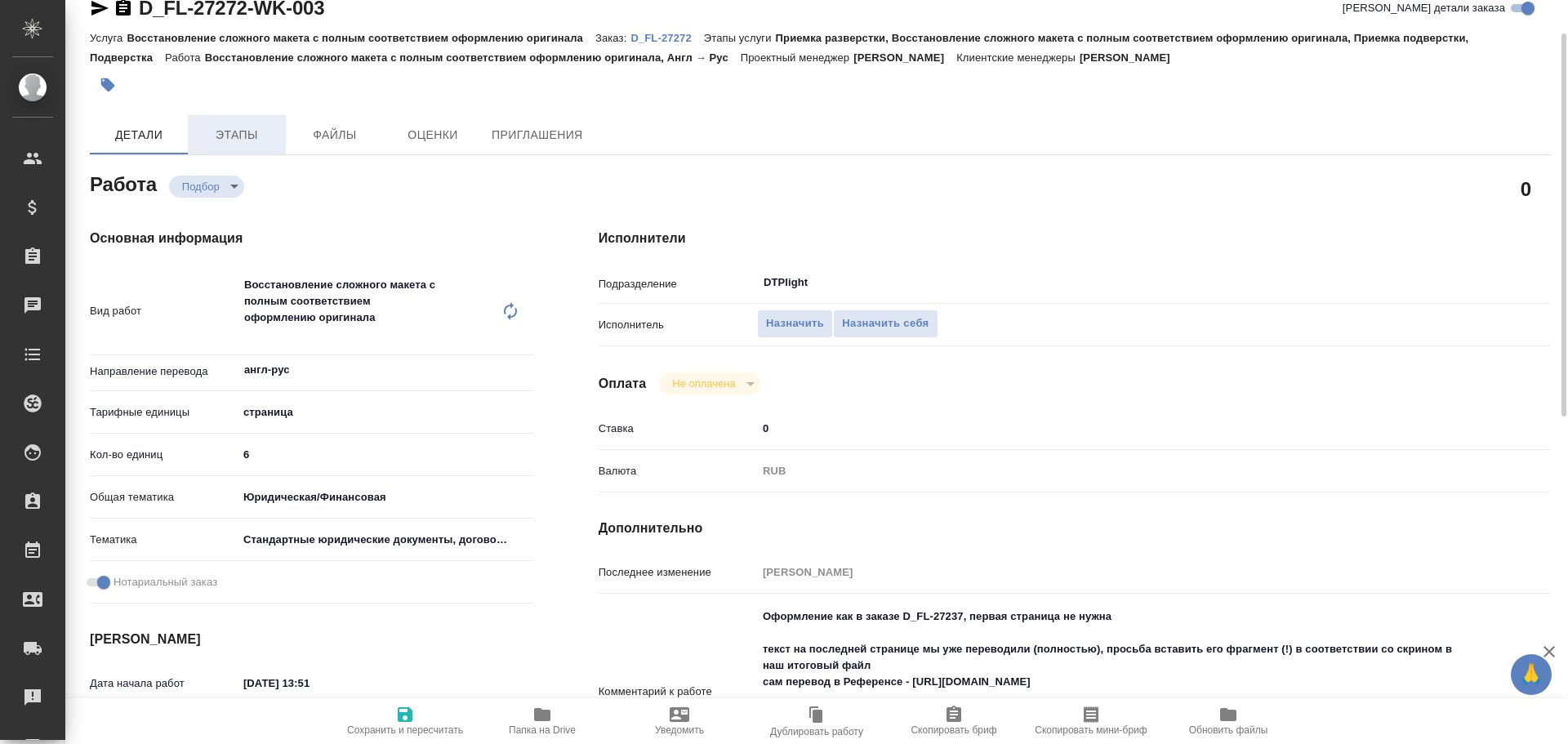
scroll to position [0, 0]
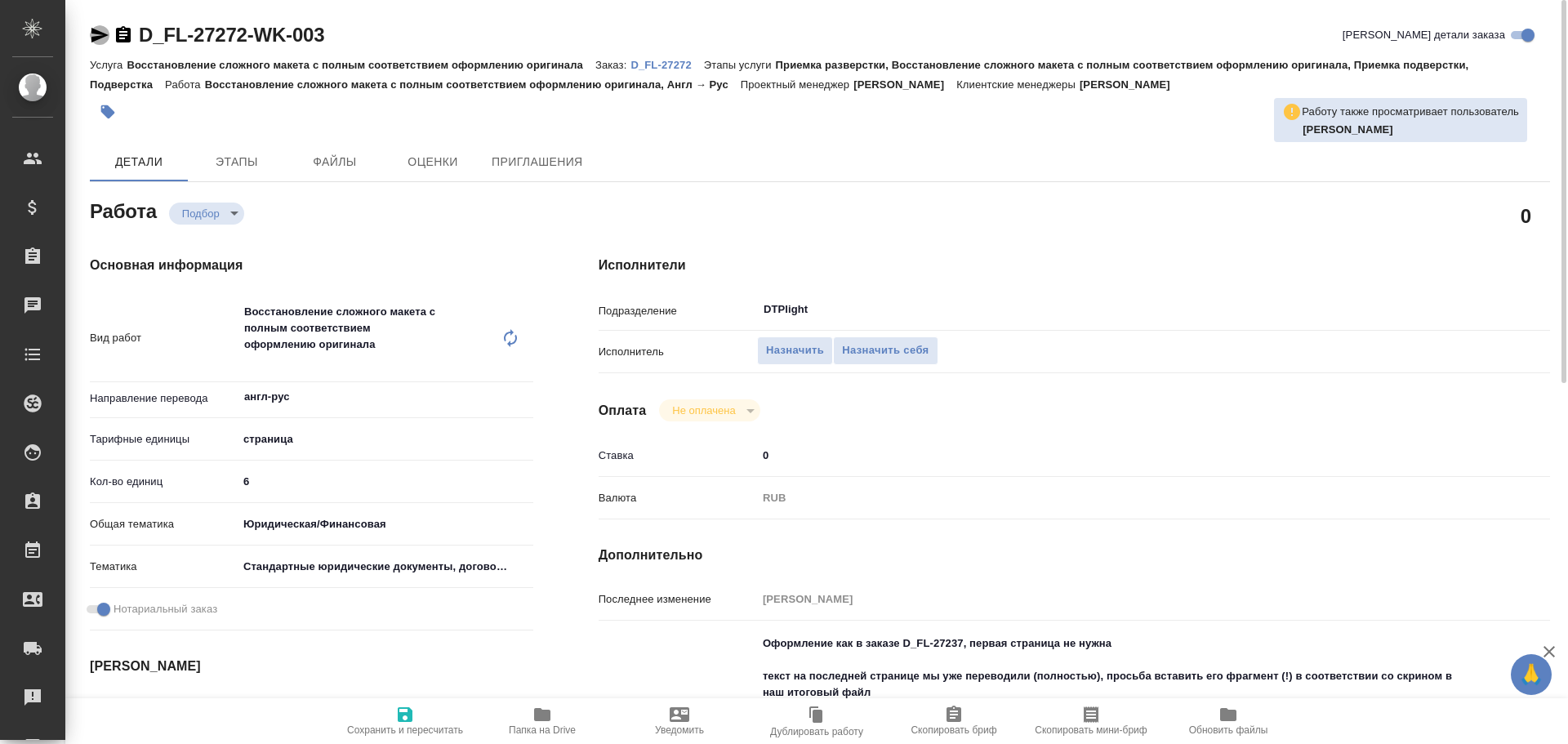
click at [95, 25] on icon "button" at bounding box center [99, 35] width 19 height 20
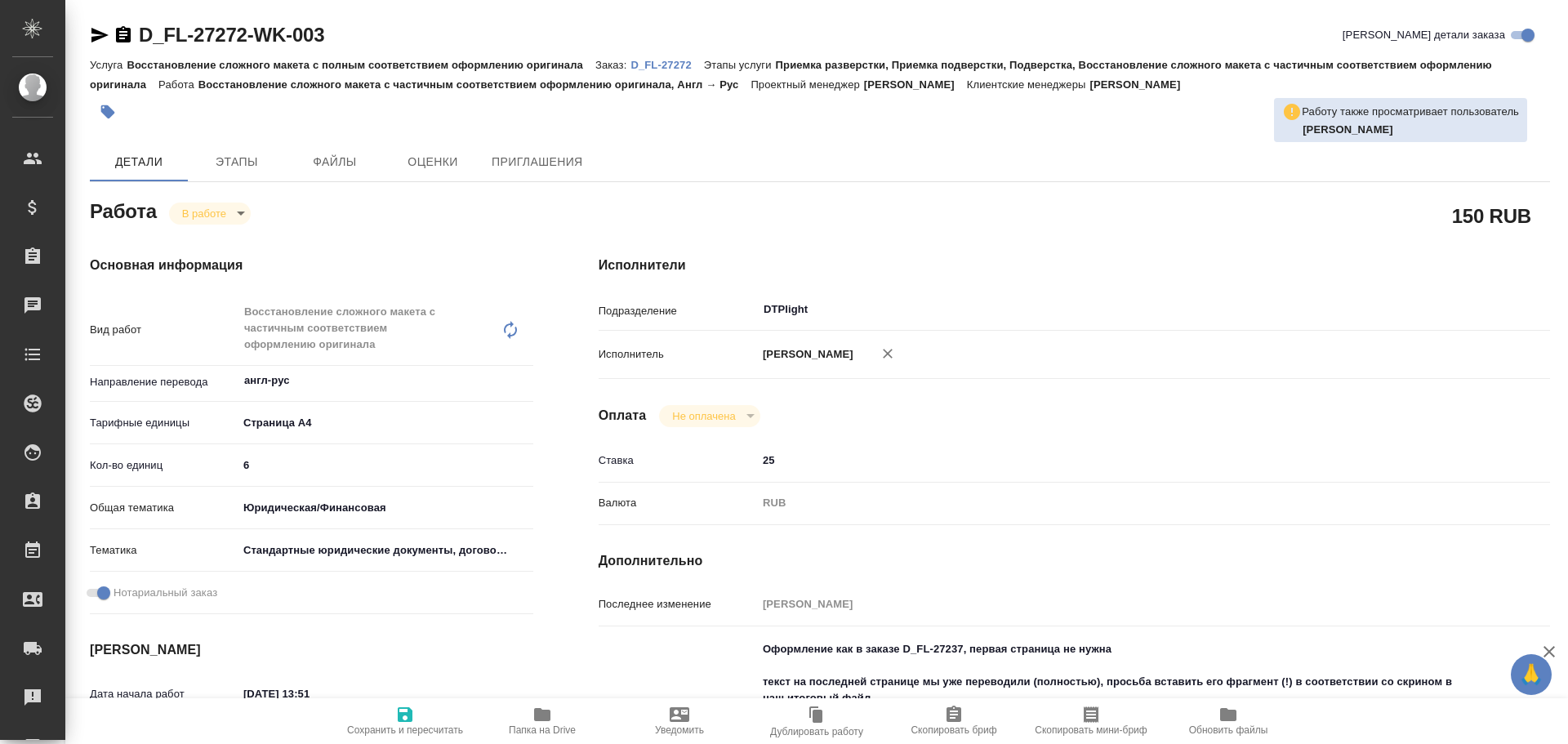
type textarea "x"
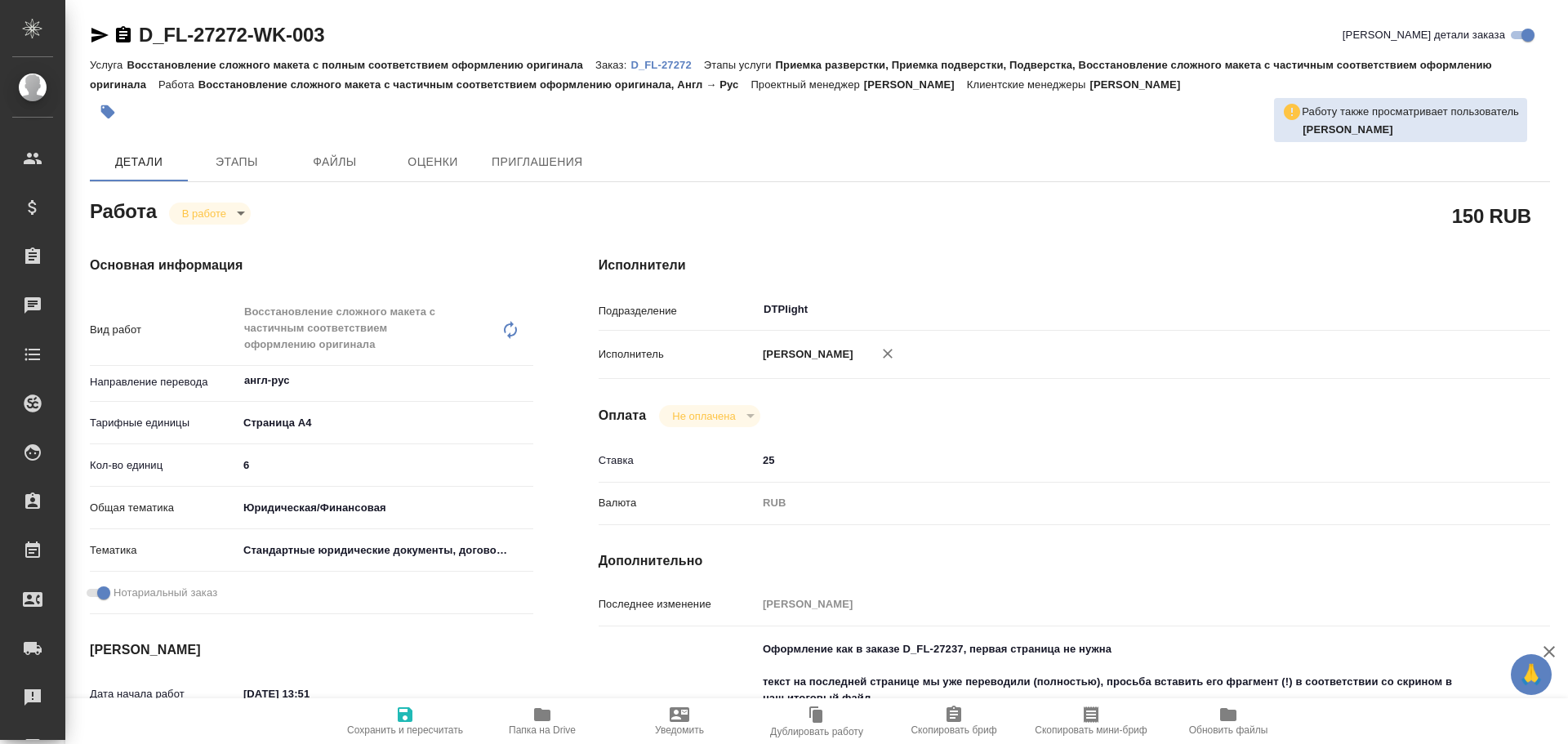
type textarea "x"
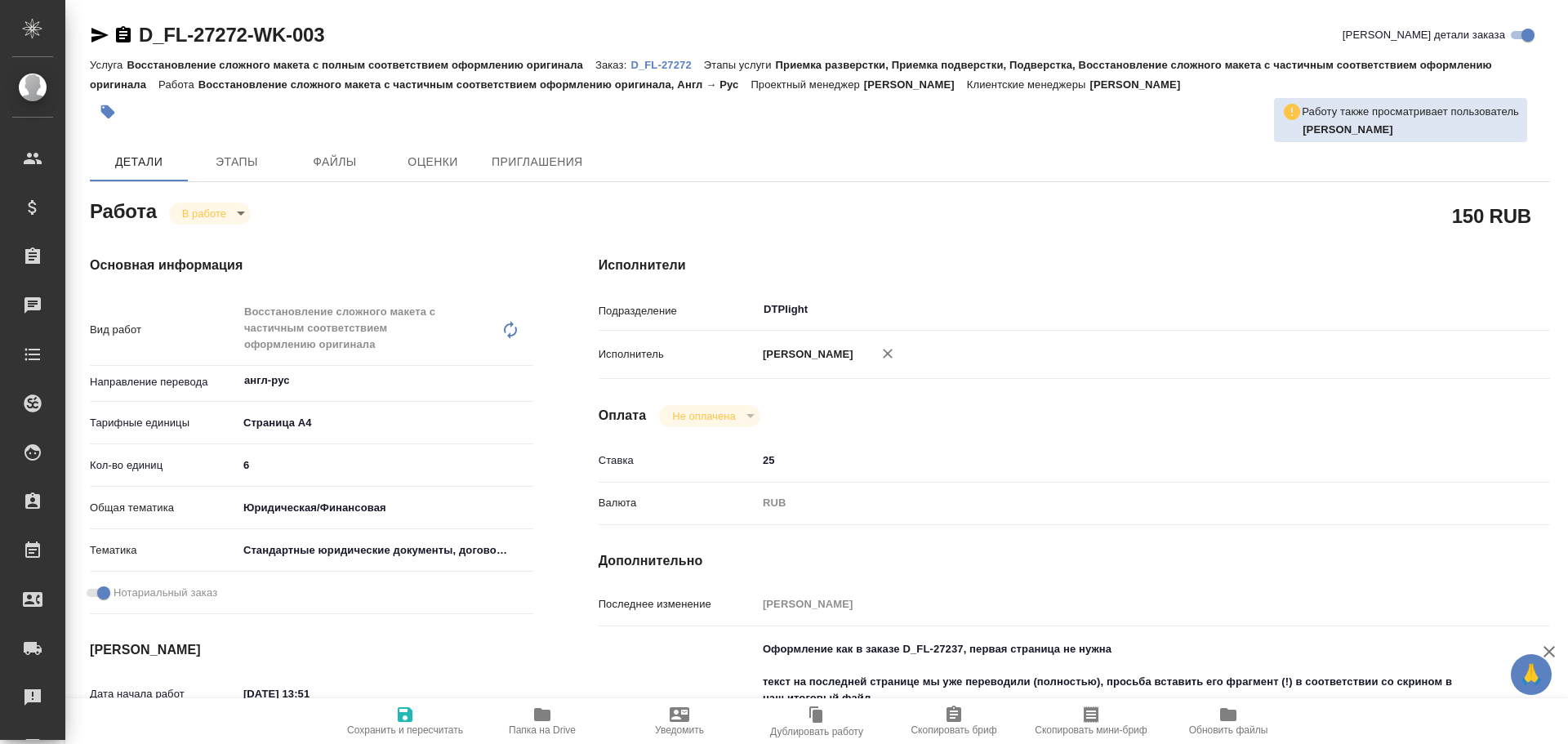
type textarea "x"
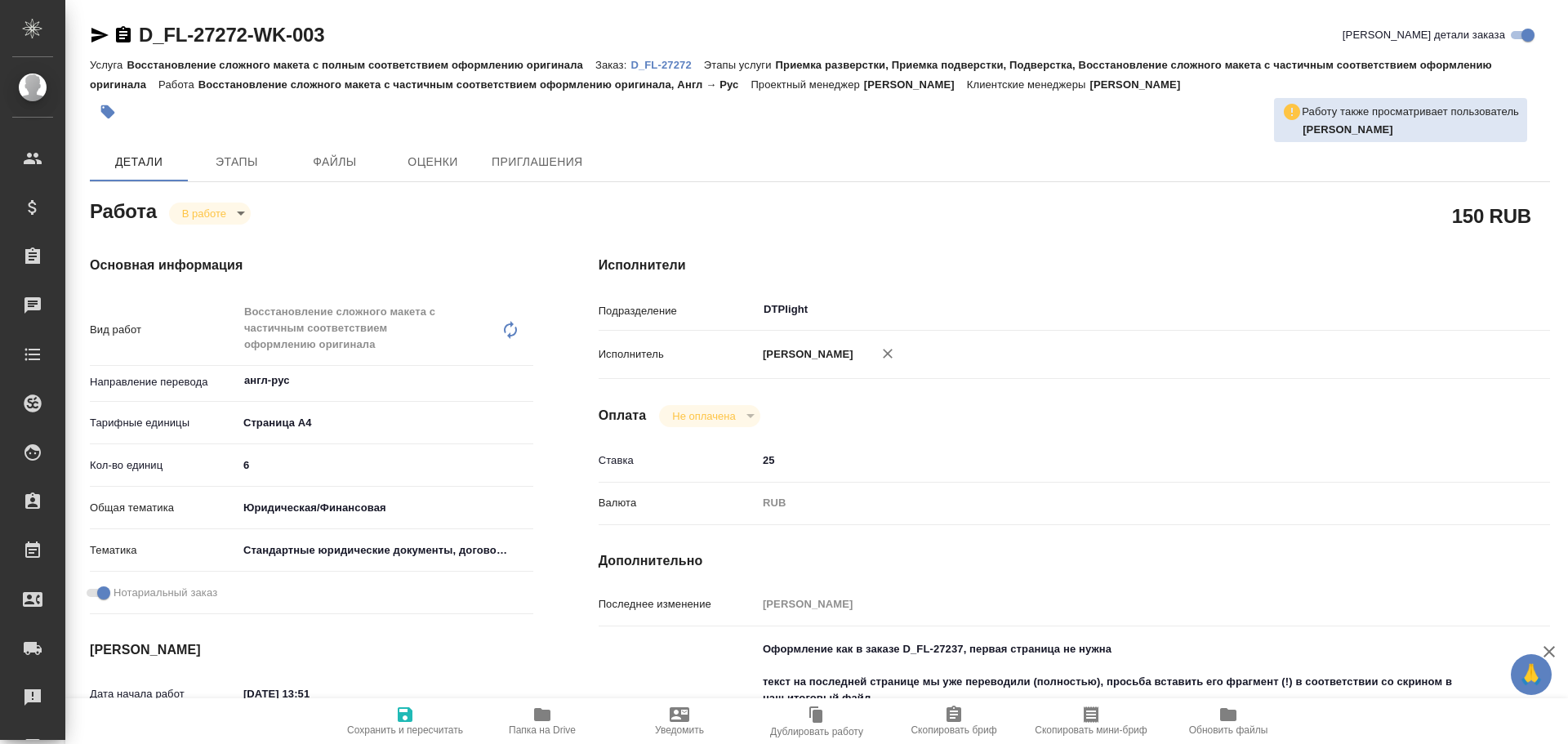
type textarea "x"
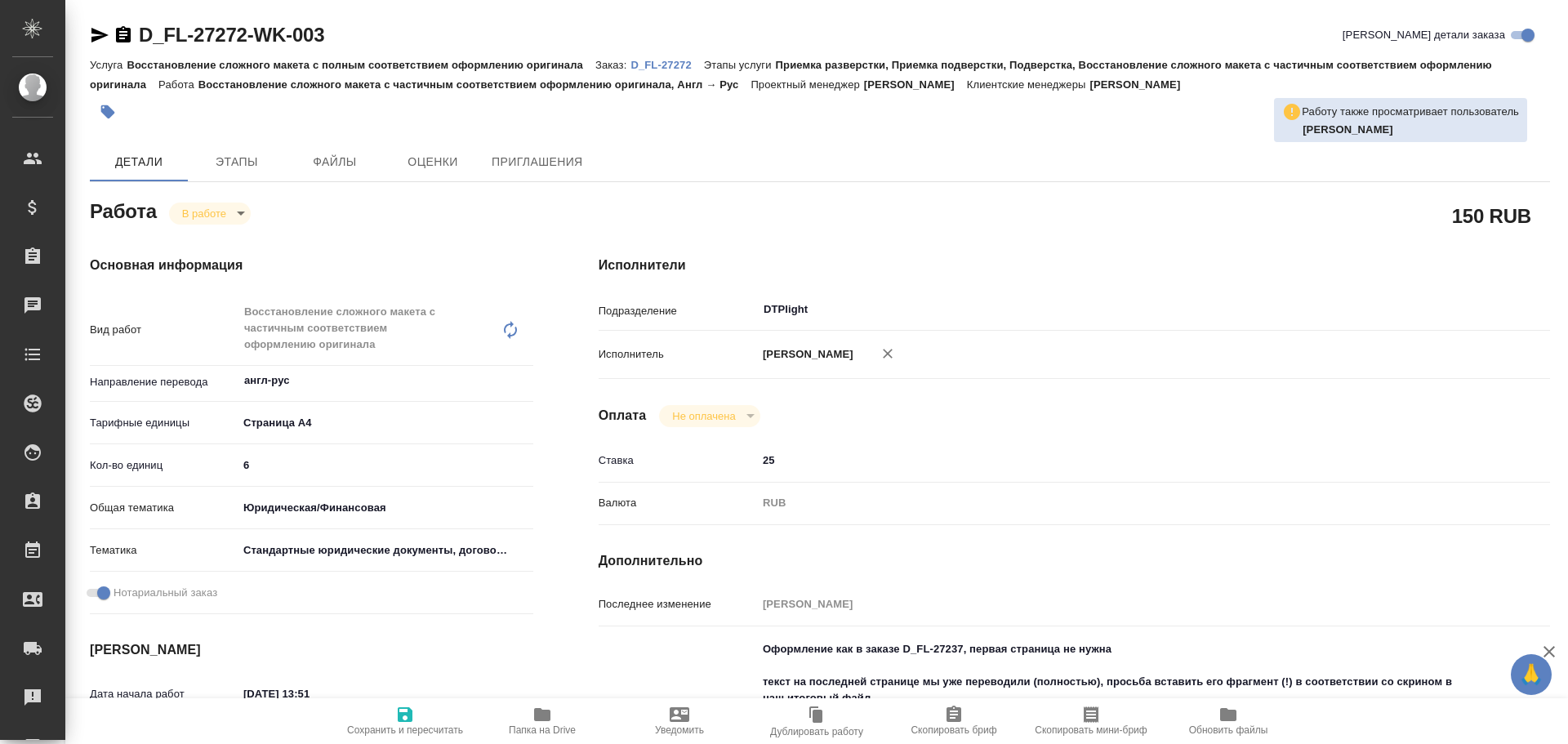
type textarea "x"
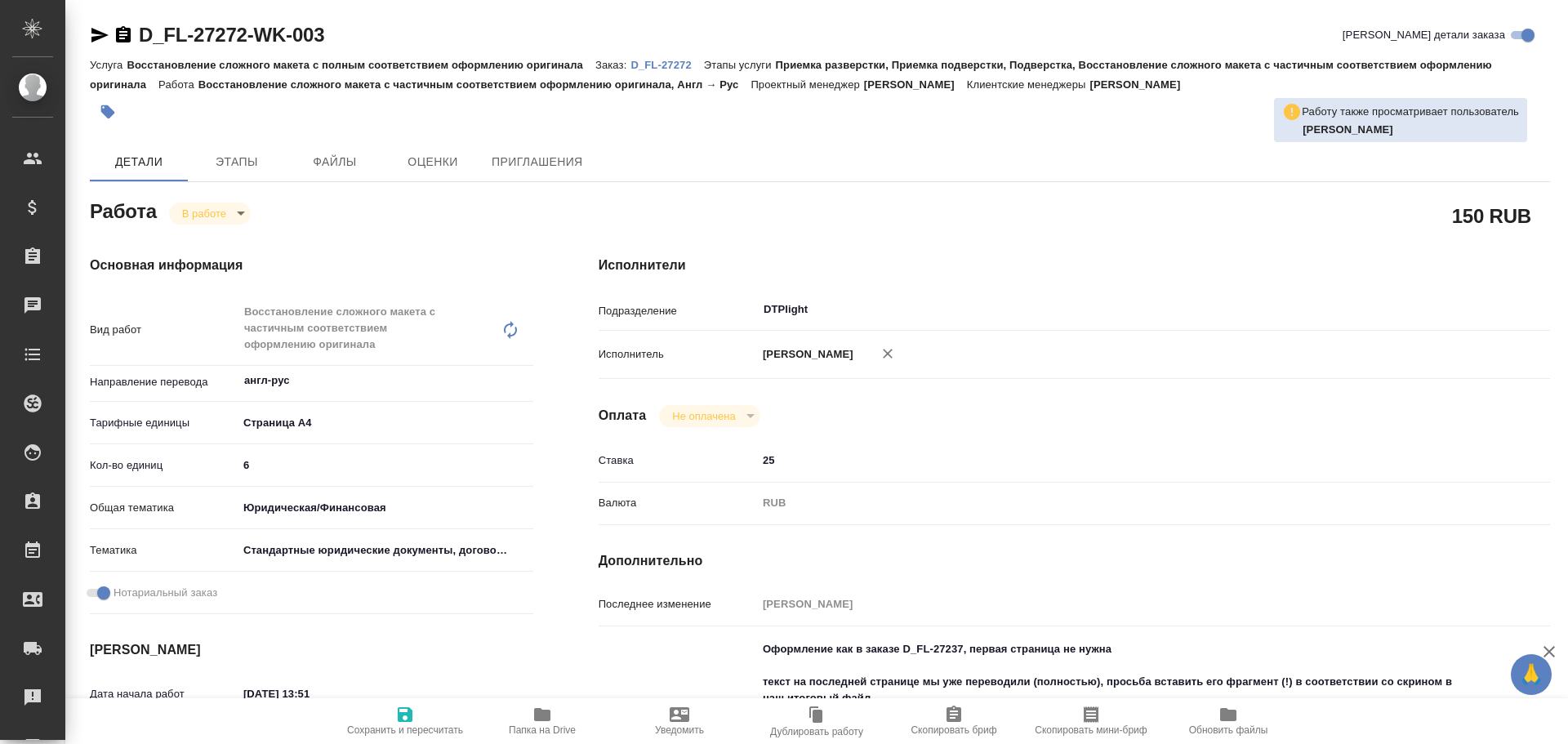
type textarea "x"
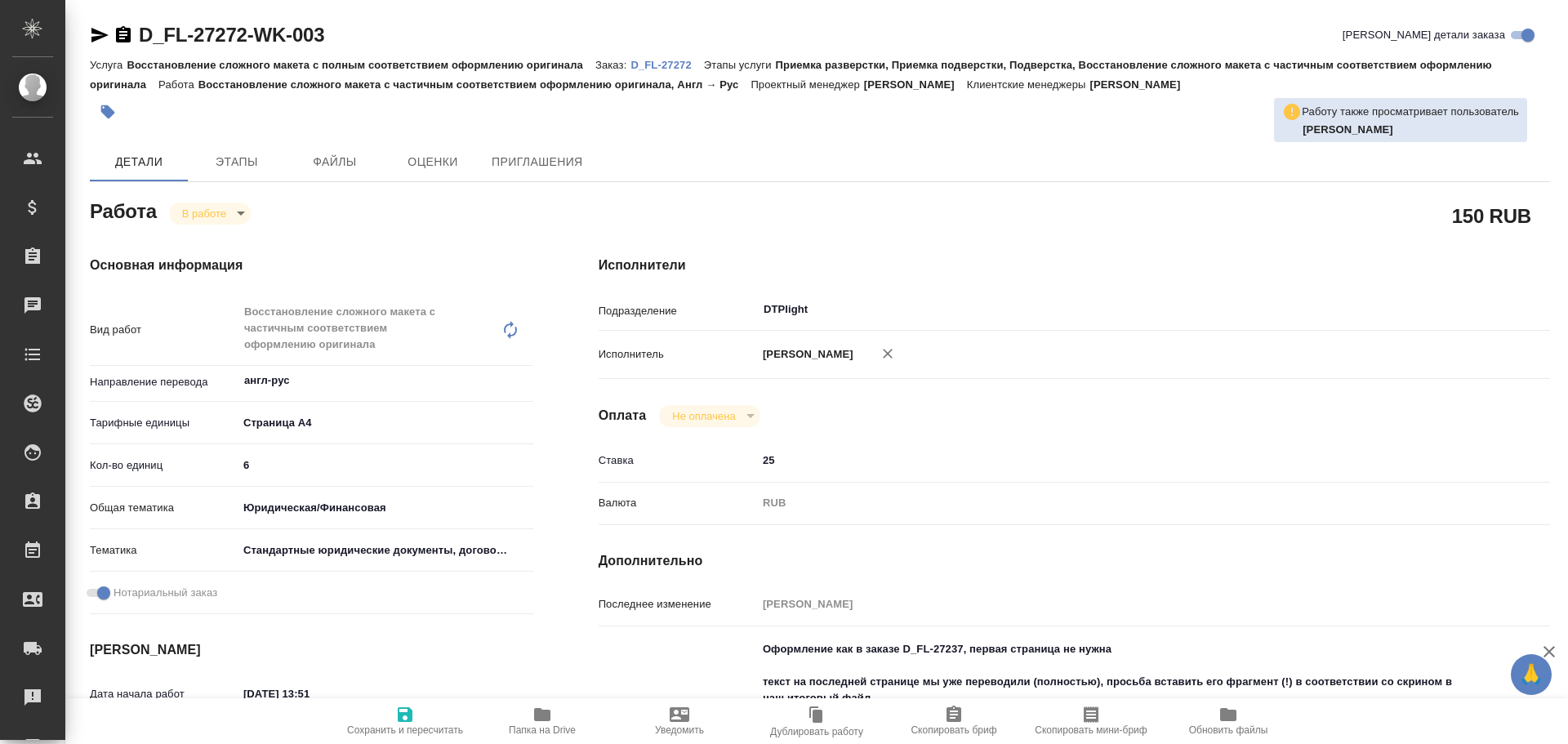
click at [667, 62] on p "D_FL-27272" at bounding box center [667, 64] width 73 height 13
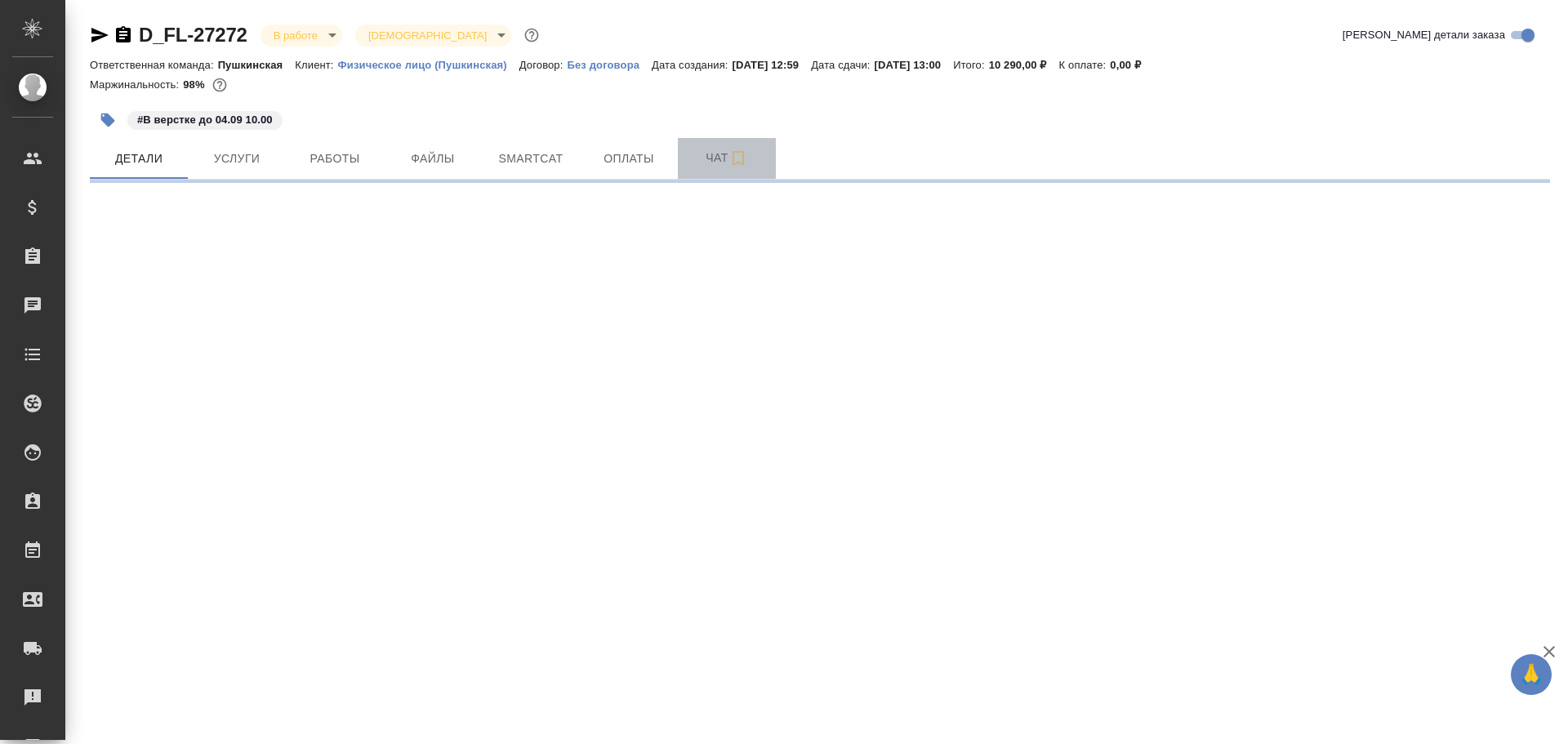
drag, startPoint x: 702, startPoint y: 154, endPoint x: 708, endPoint y: 169, distance: 16.2
click at [703, 154] on span "Чат" at bounding box center [727, 158] width 78 height 20
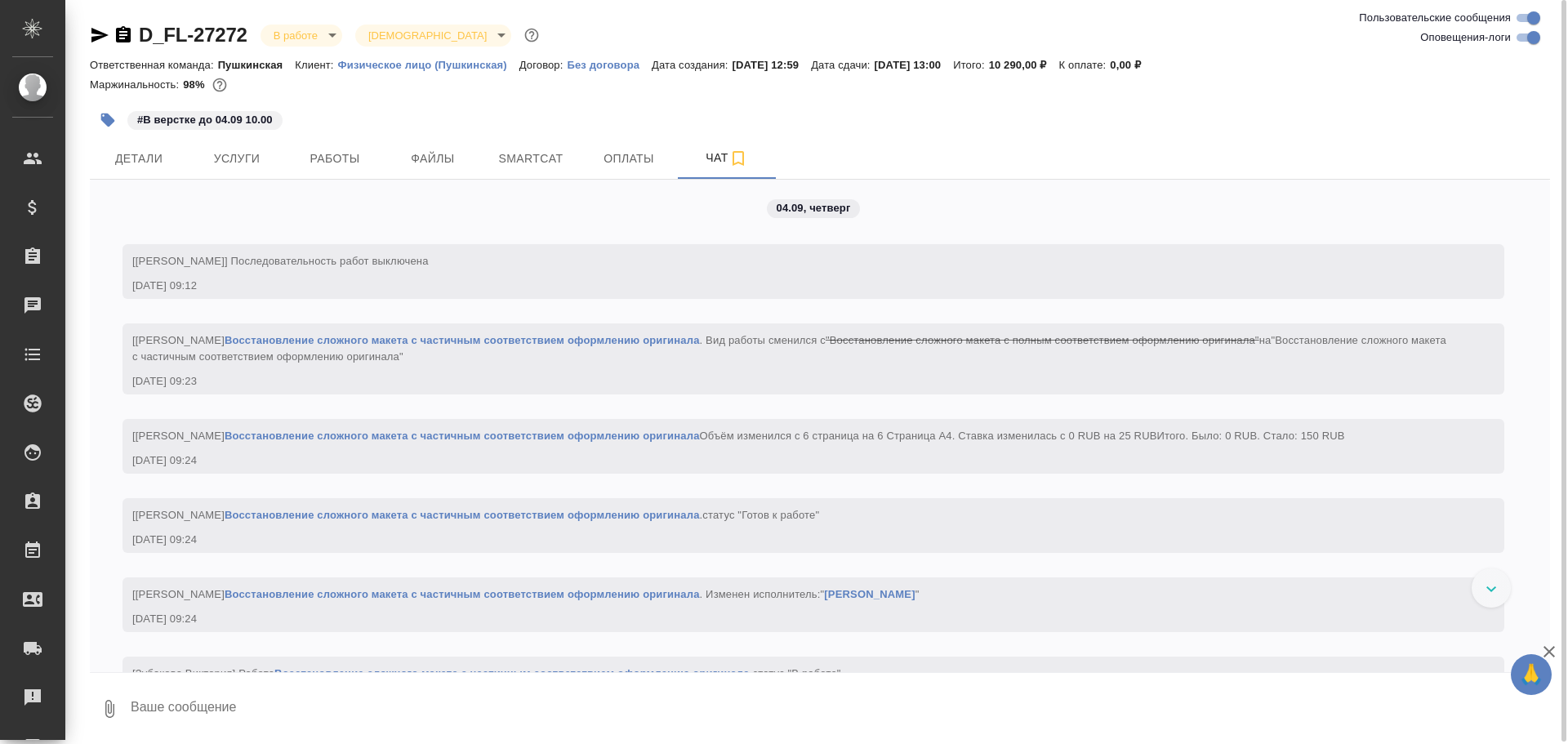
scroll to position [2727, 0]
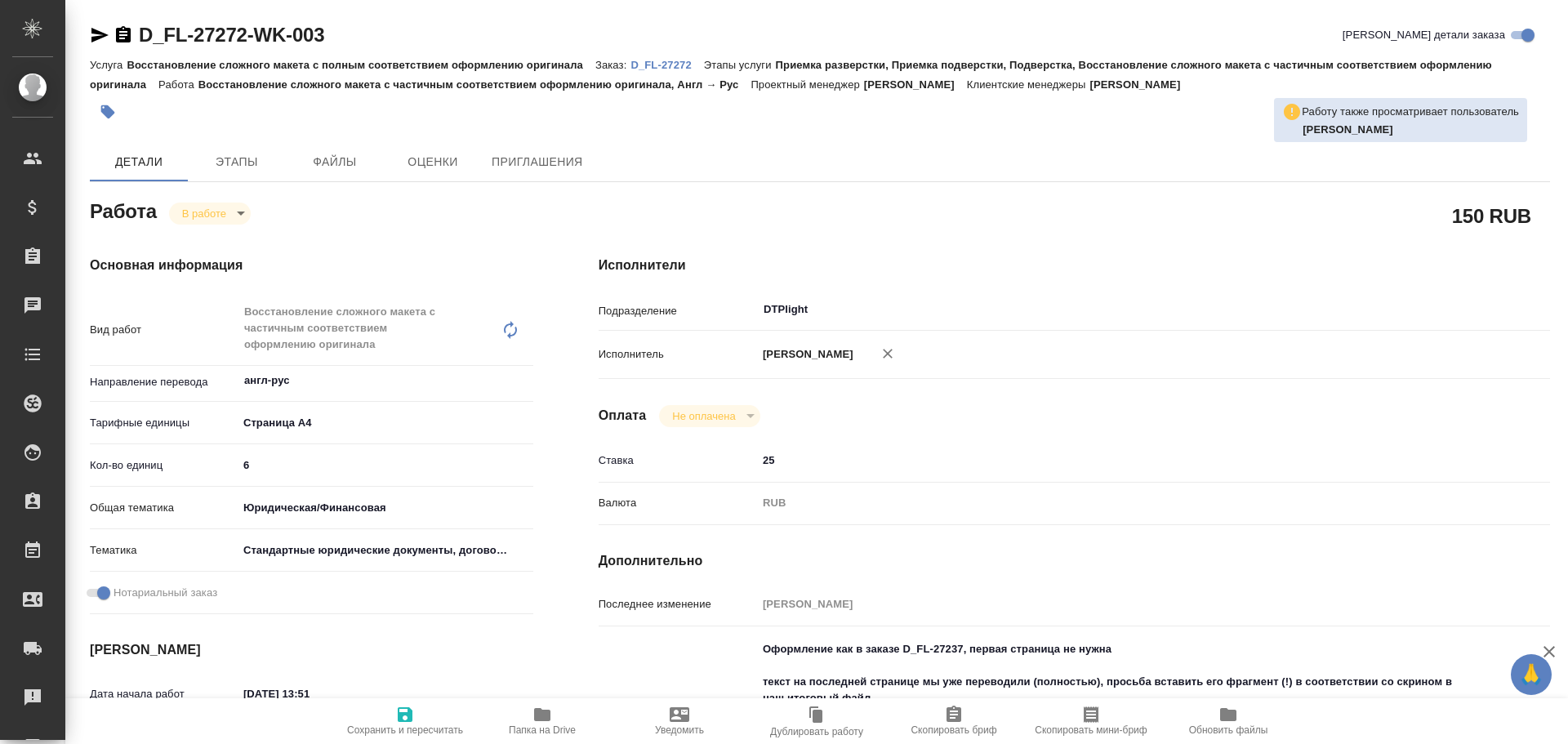
type textarea "x"
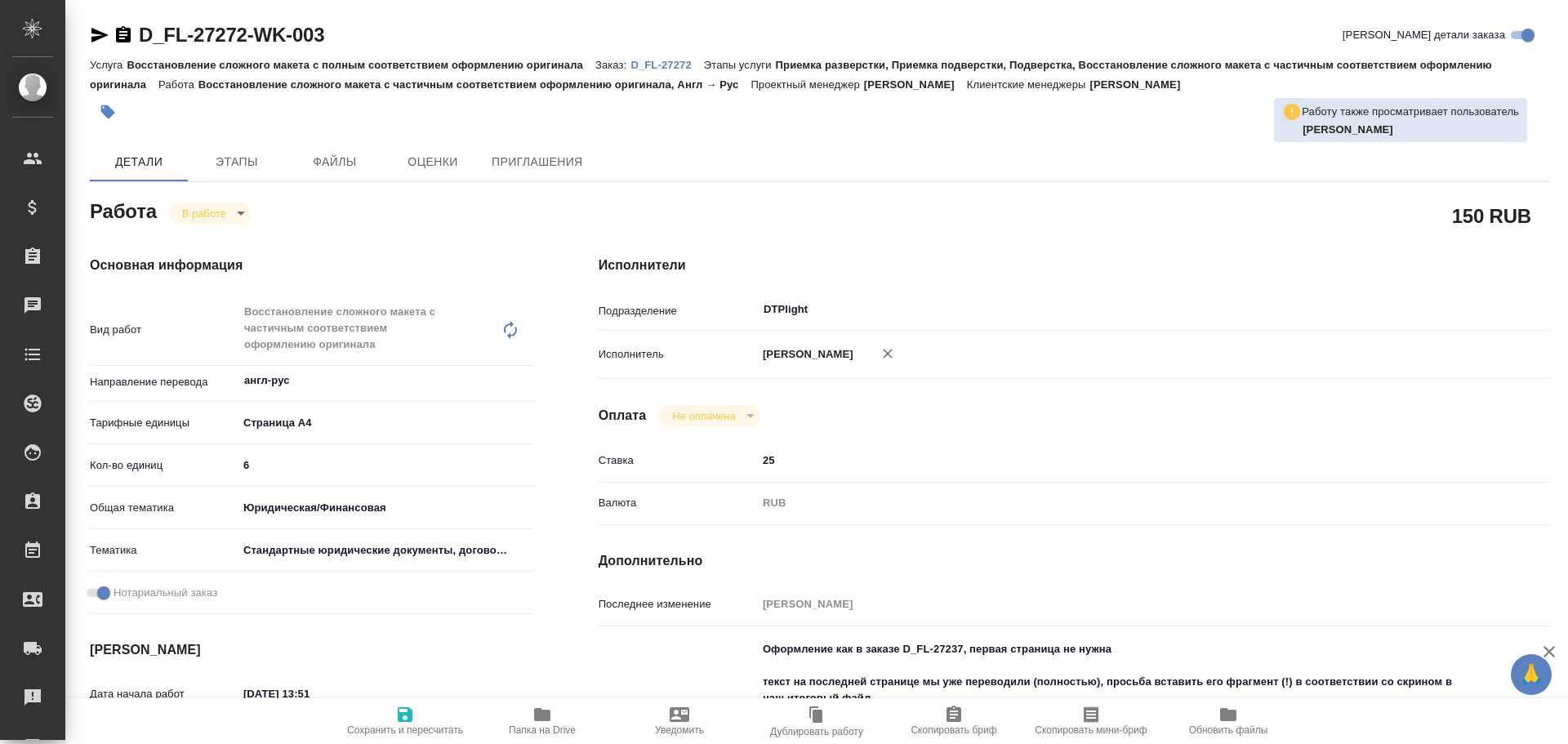
type textarea "x"
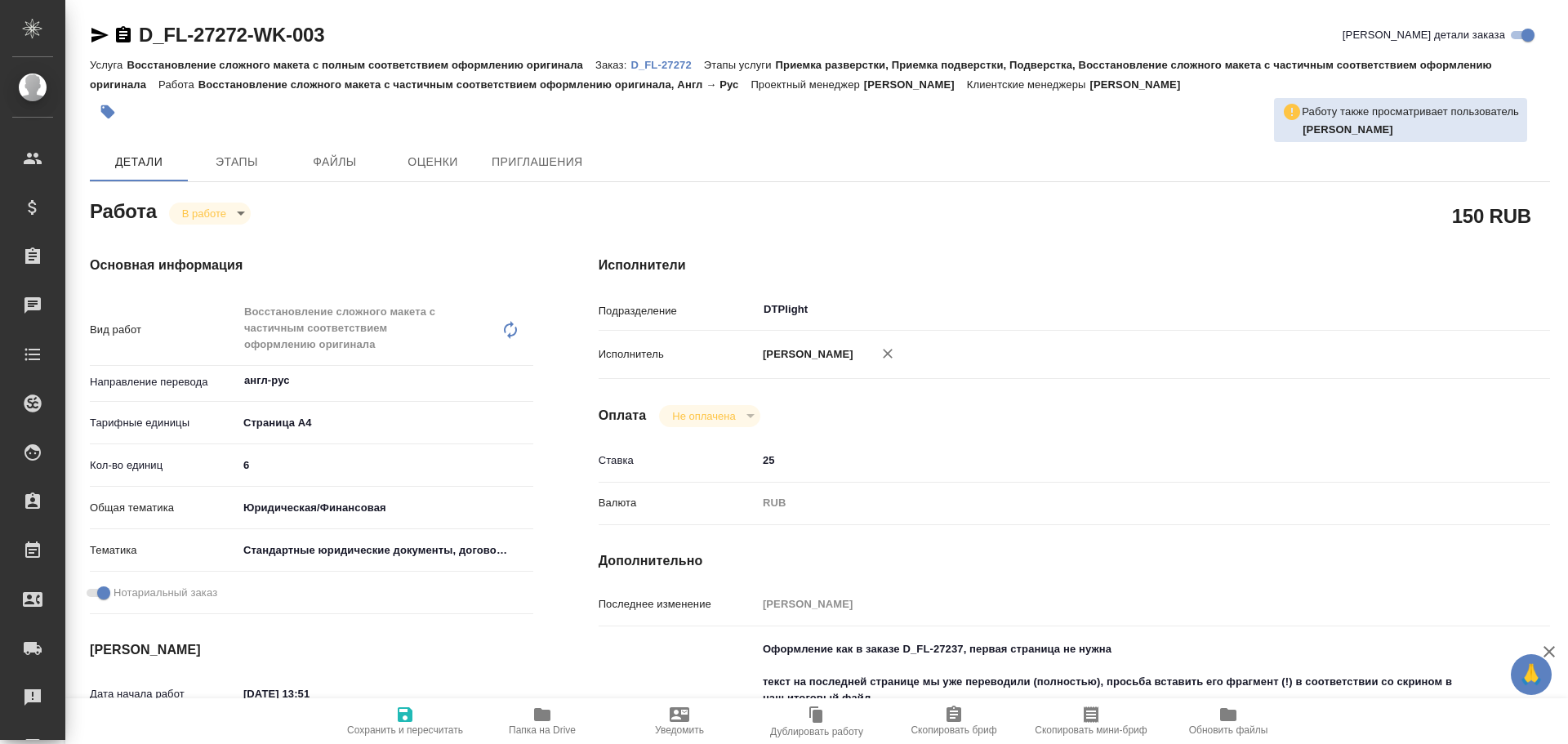
type textarea "x"
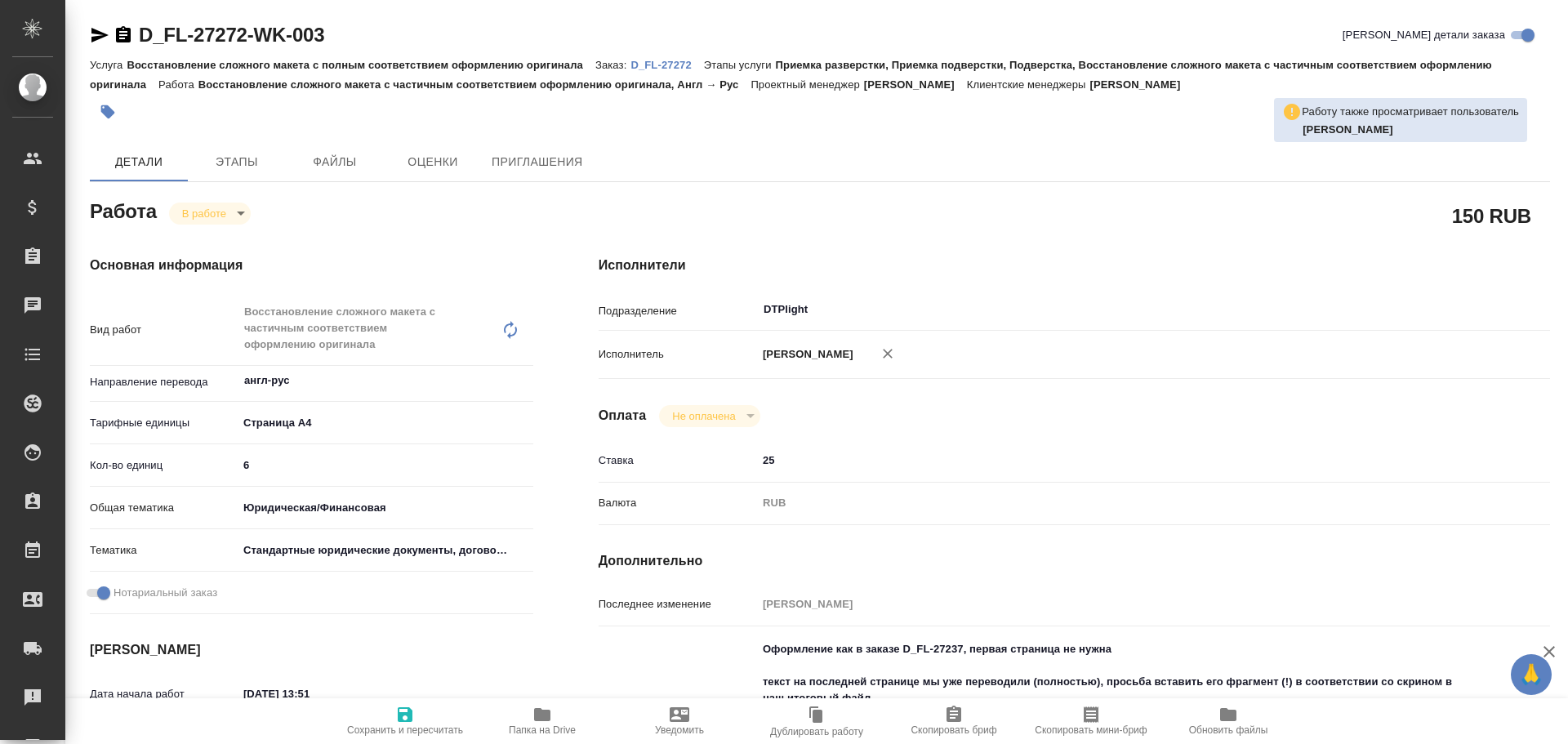
click at [654, 63] on p "D_FL-27272" at bounding box center [667, 64] width 73 height 13
type textarea "x"
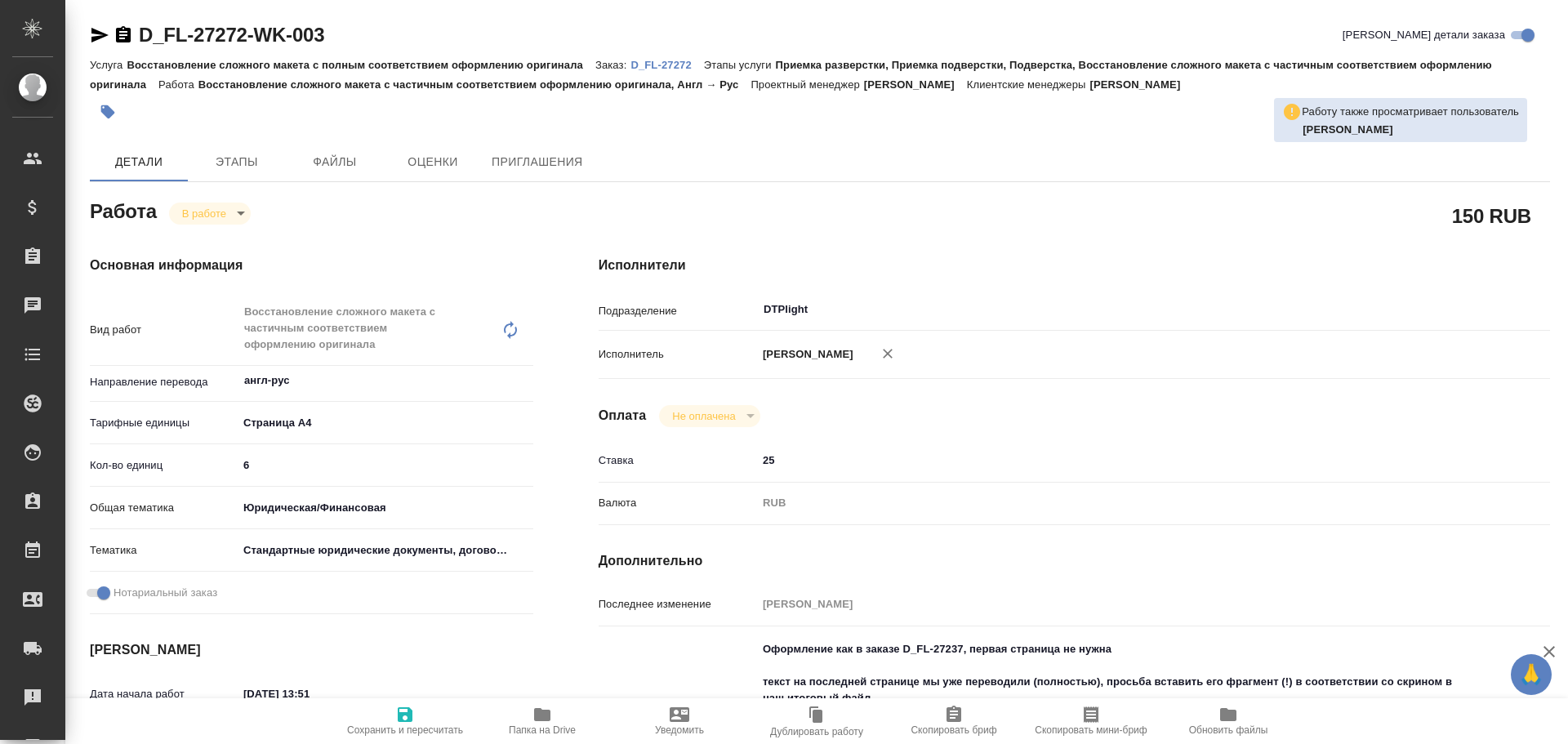
type textarea "x"
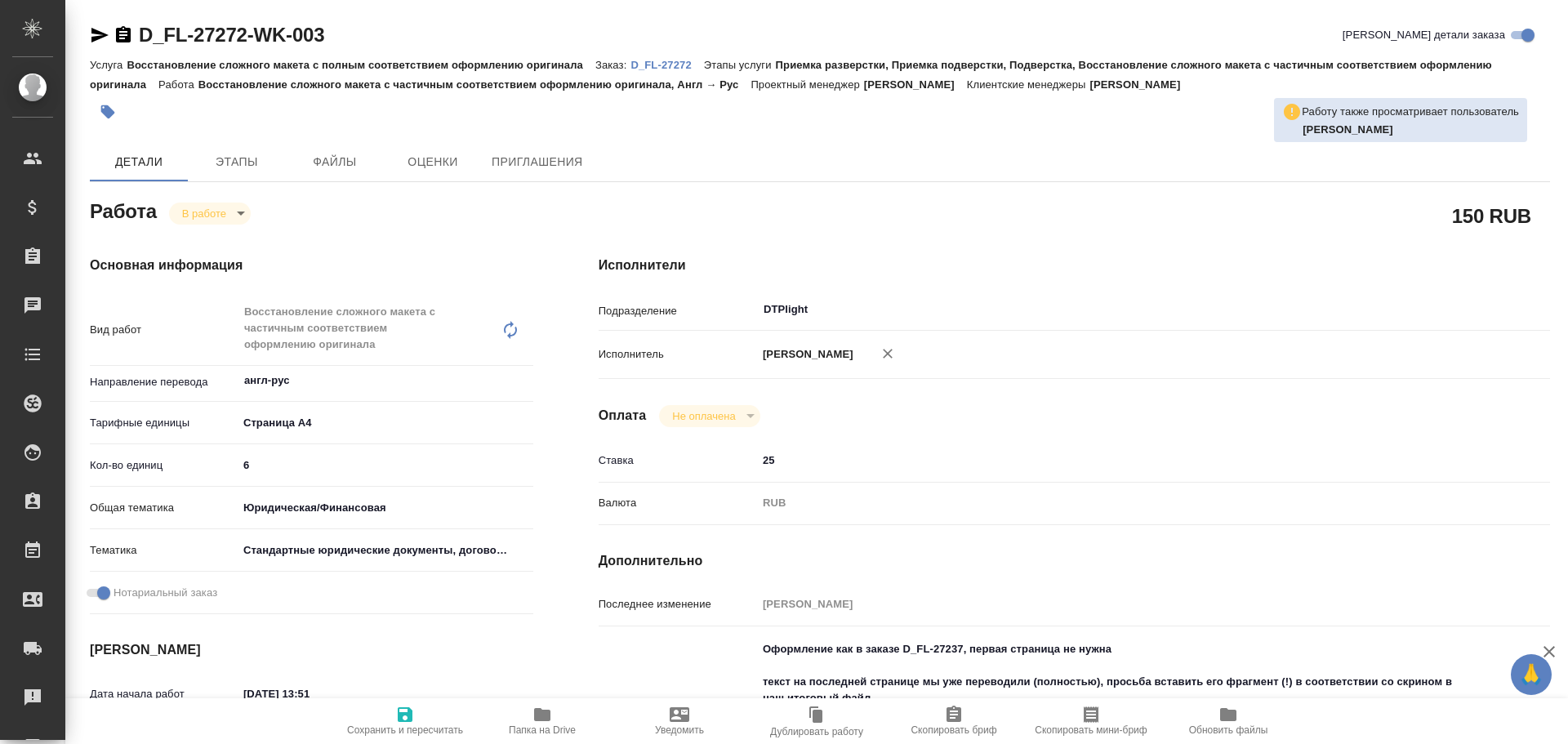
type textarea "x"
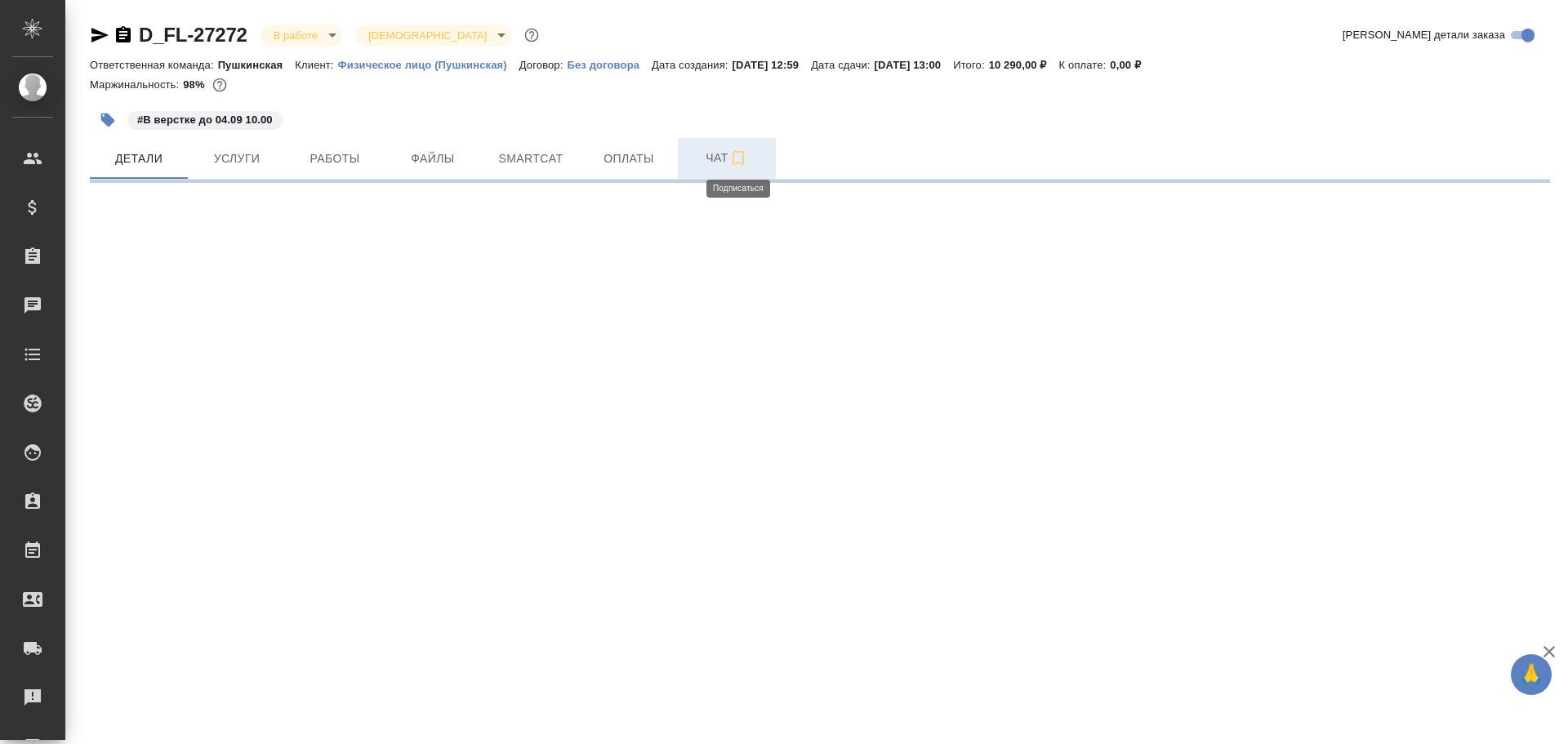
click at [718, 162] on span "Чат" at bounding box center [727, 158] width 78 height 20
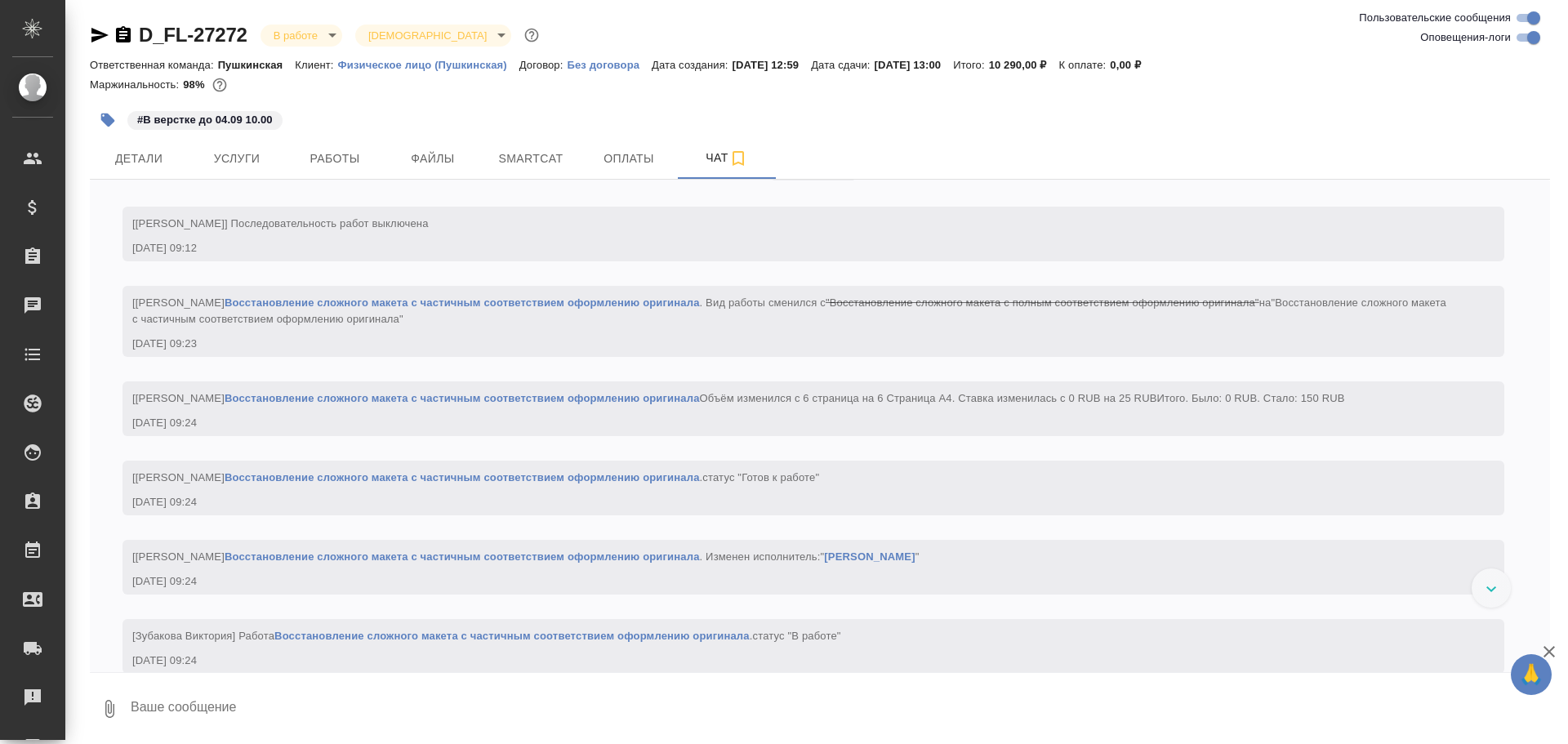
scroll to position [2808, 0]
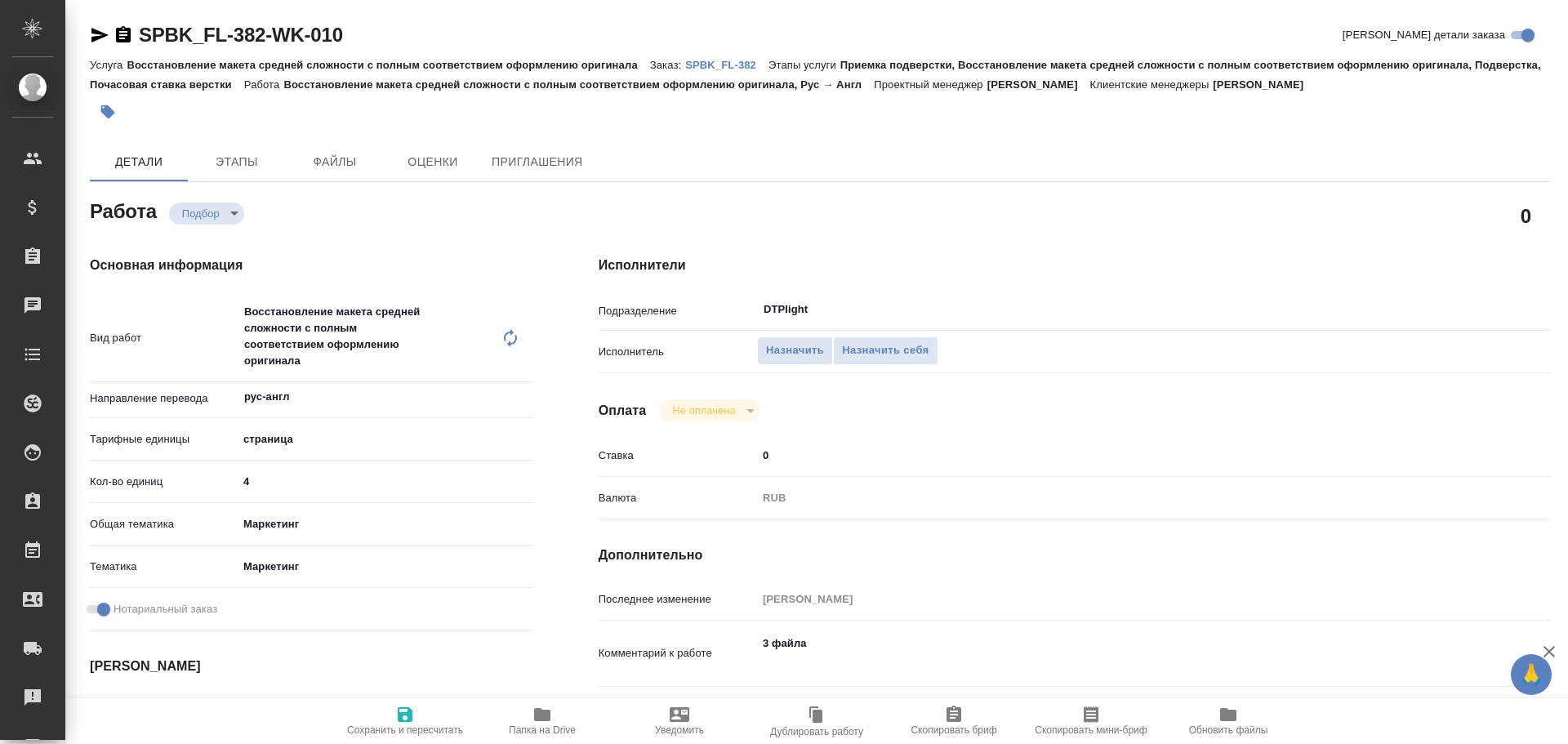
type textarea "x"
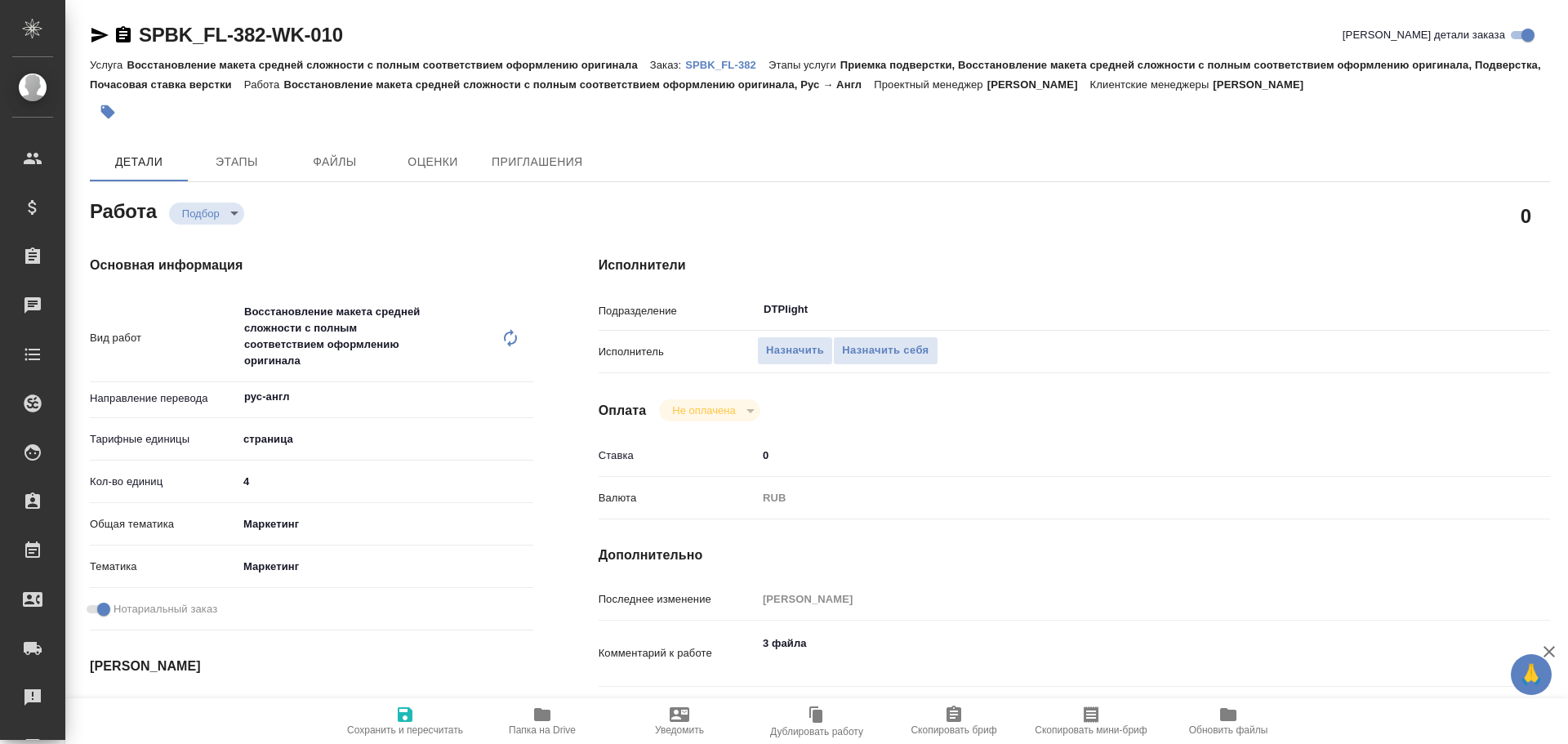
type textarea "x"
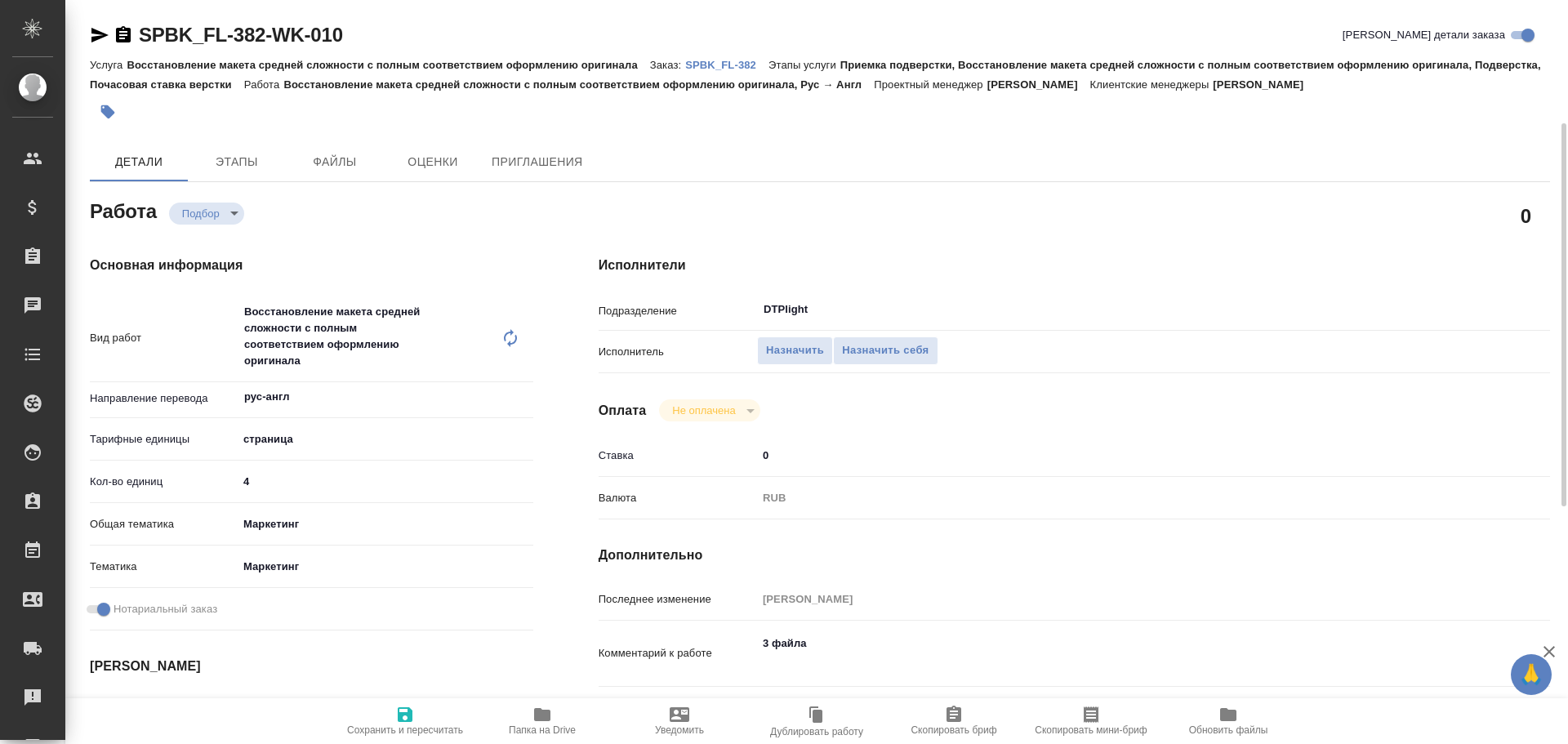
scroll to position [82, 0]
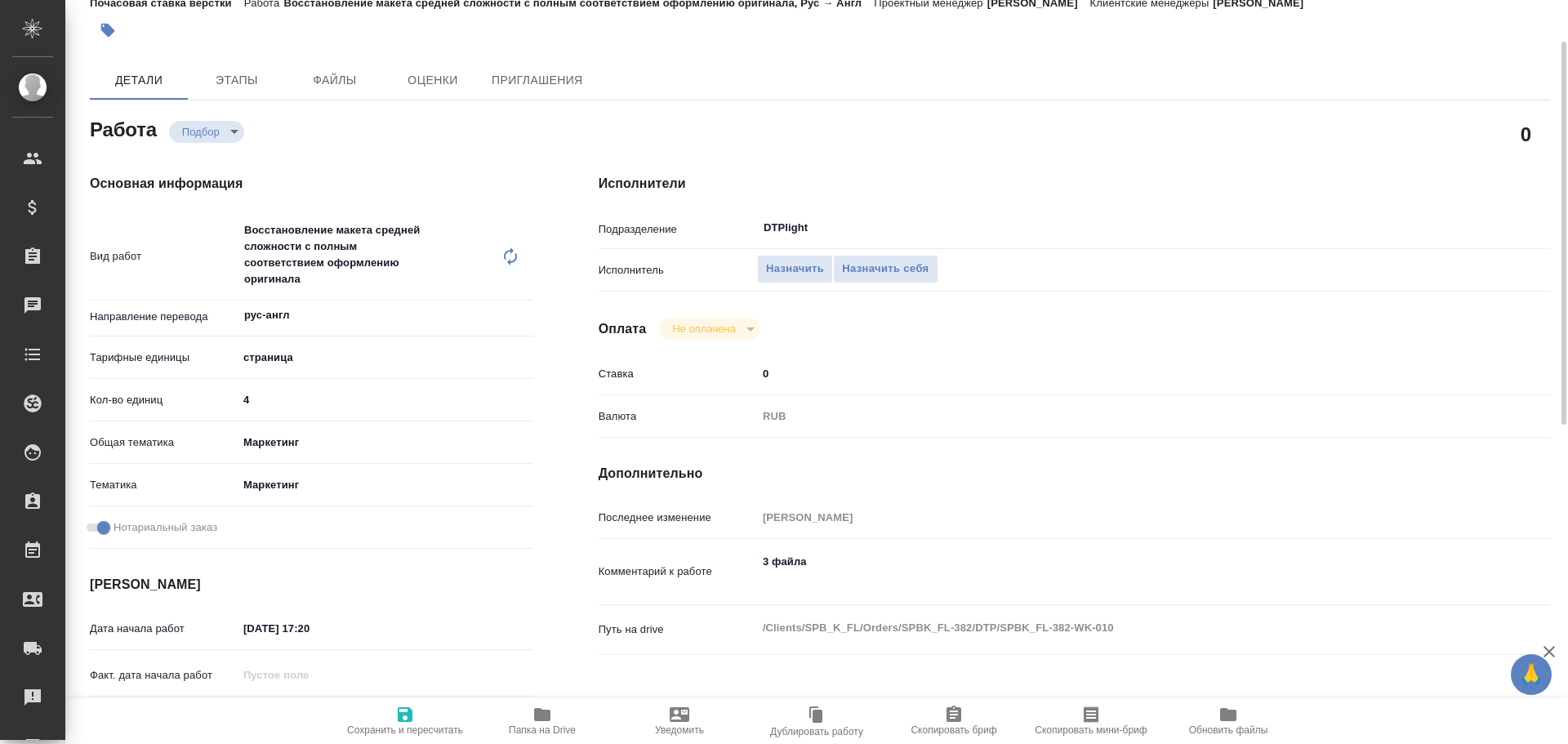
type textarea "x"
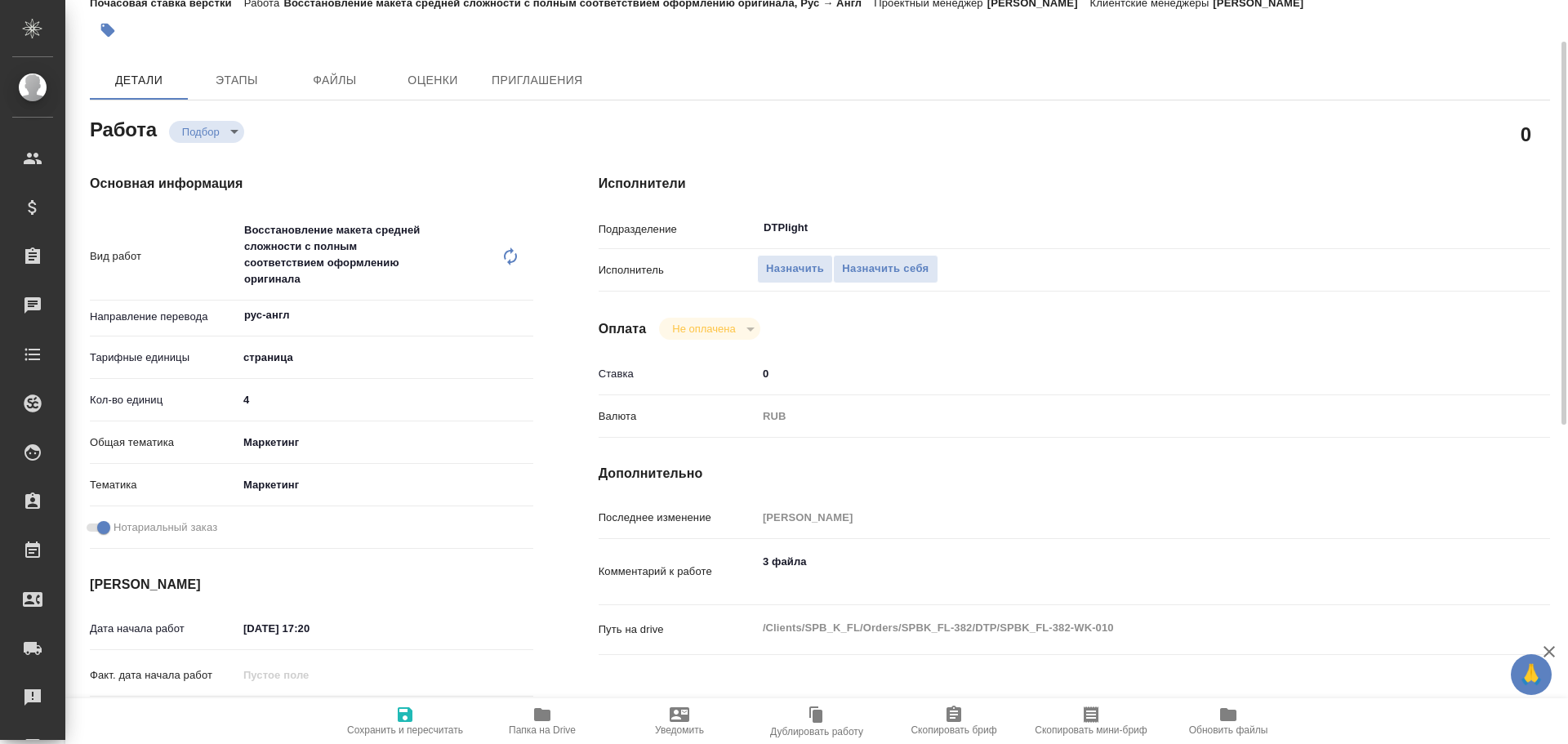
click at [547, 715] on icon "button" at bounding box center [542, 714] width 17 height 13
type textarea "x"
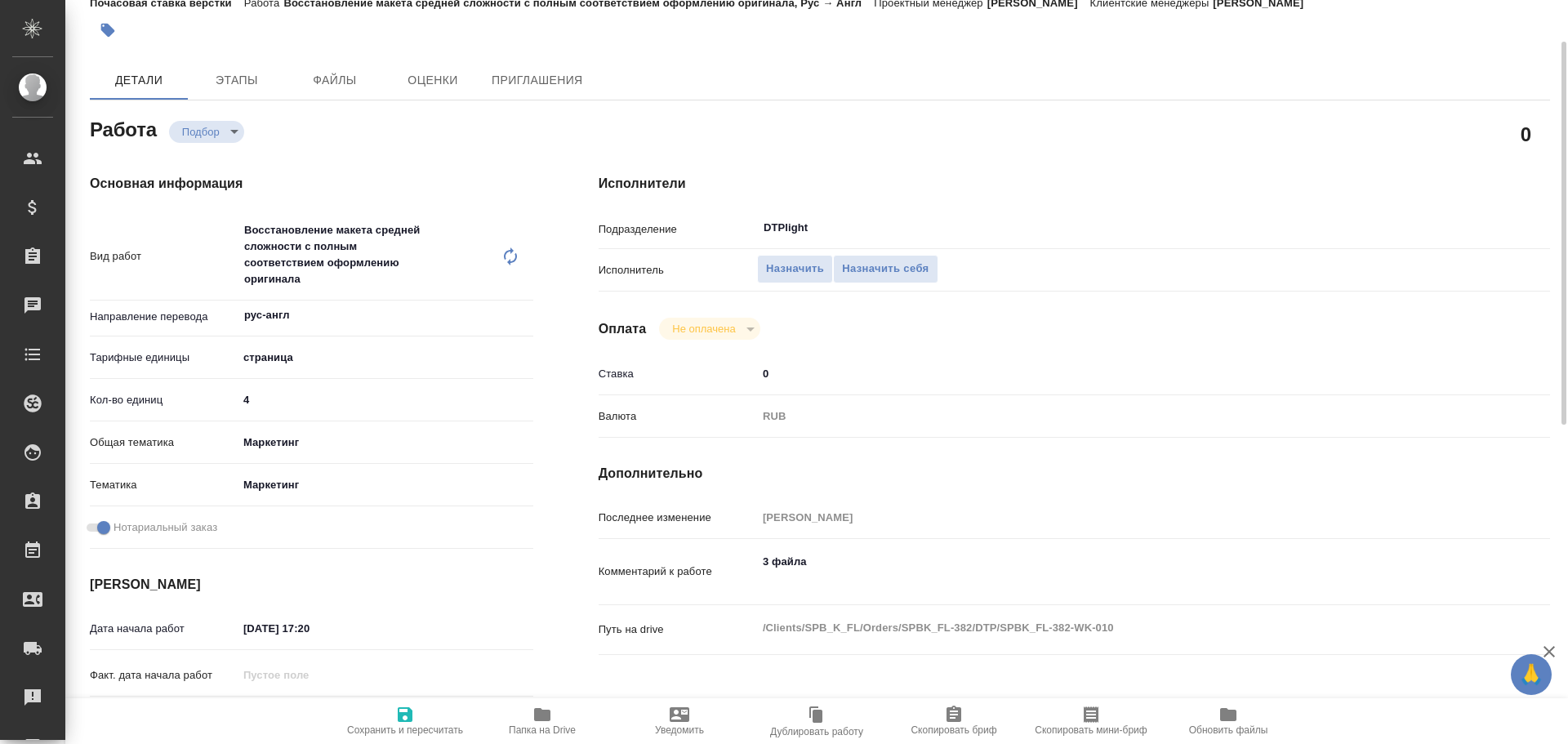
type textarea "x"
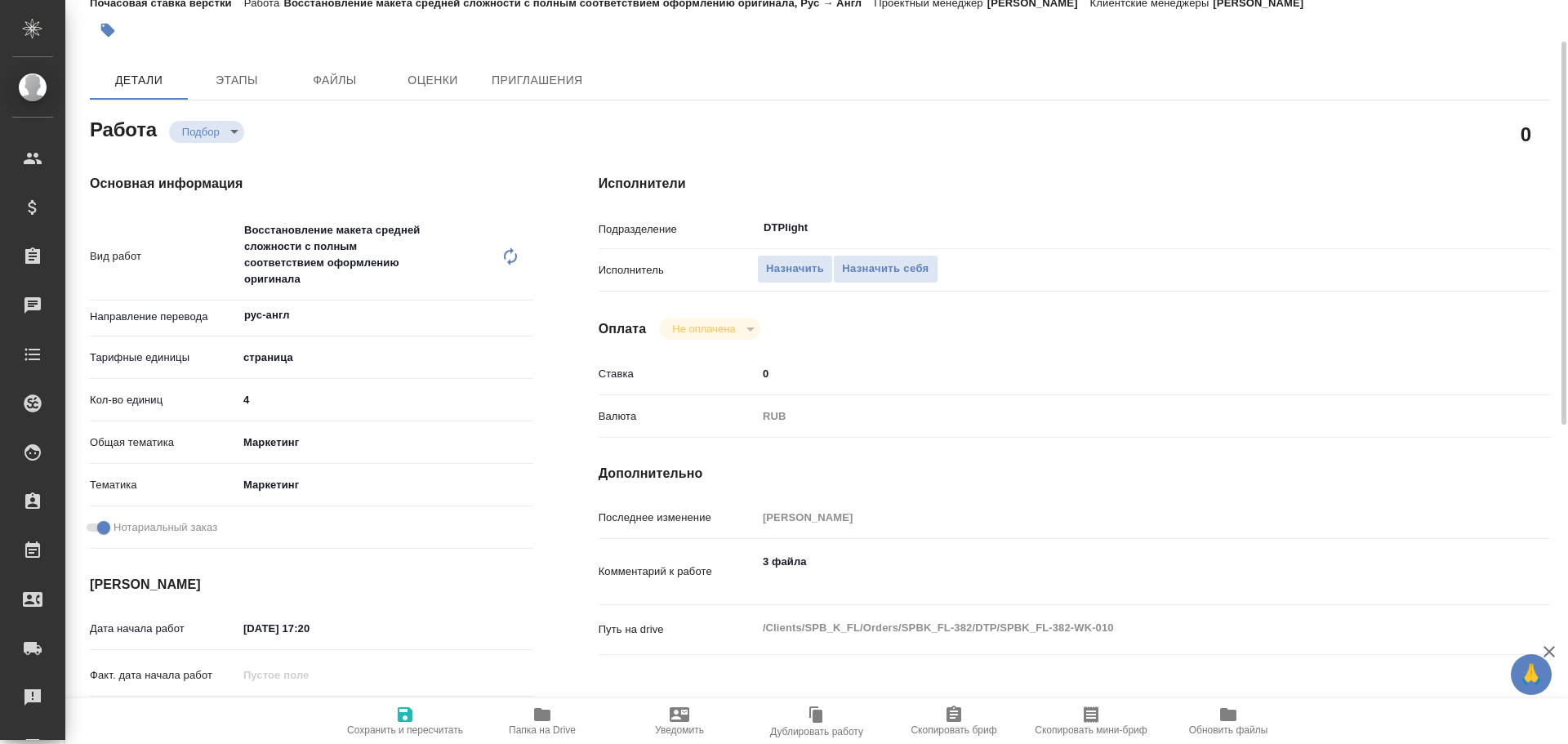
type textarea "x"
